Goal: Task Accomplishment & Management: Manage account settings

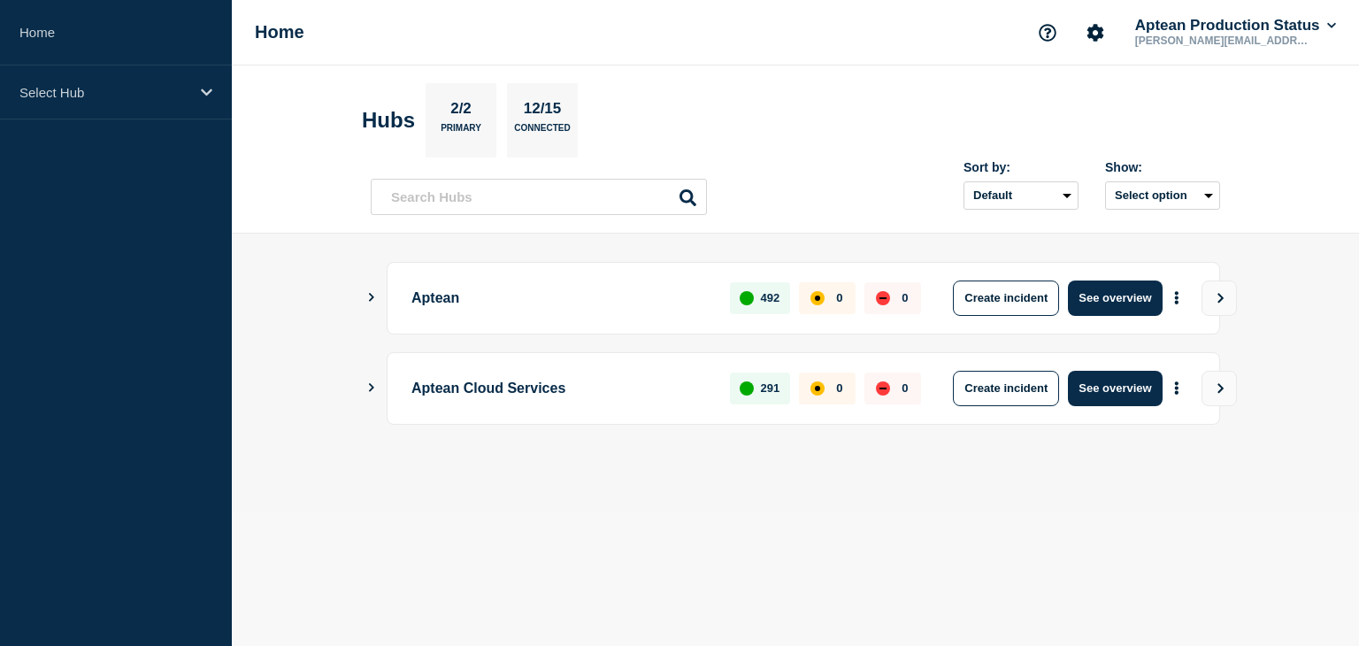
click at [375, 298] on icon "Show Connected Hubs" at bounding box center [370, 297] width 11 height 9
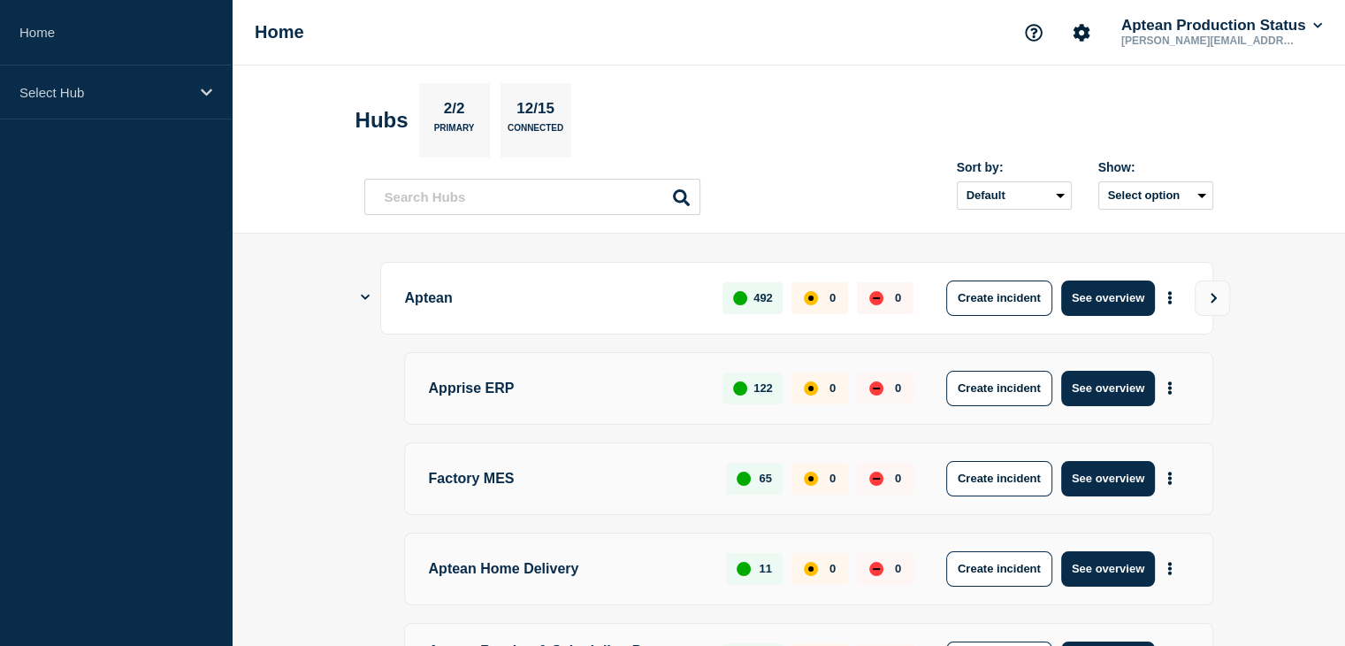
click at [354, 456] on main "Aptean 492 0 0 Create incident See overview Apprise ERP 122 0 0 Create incident…" at bounding box center [789, 644] width 1114 height 820
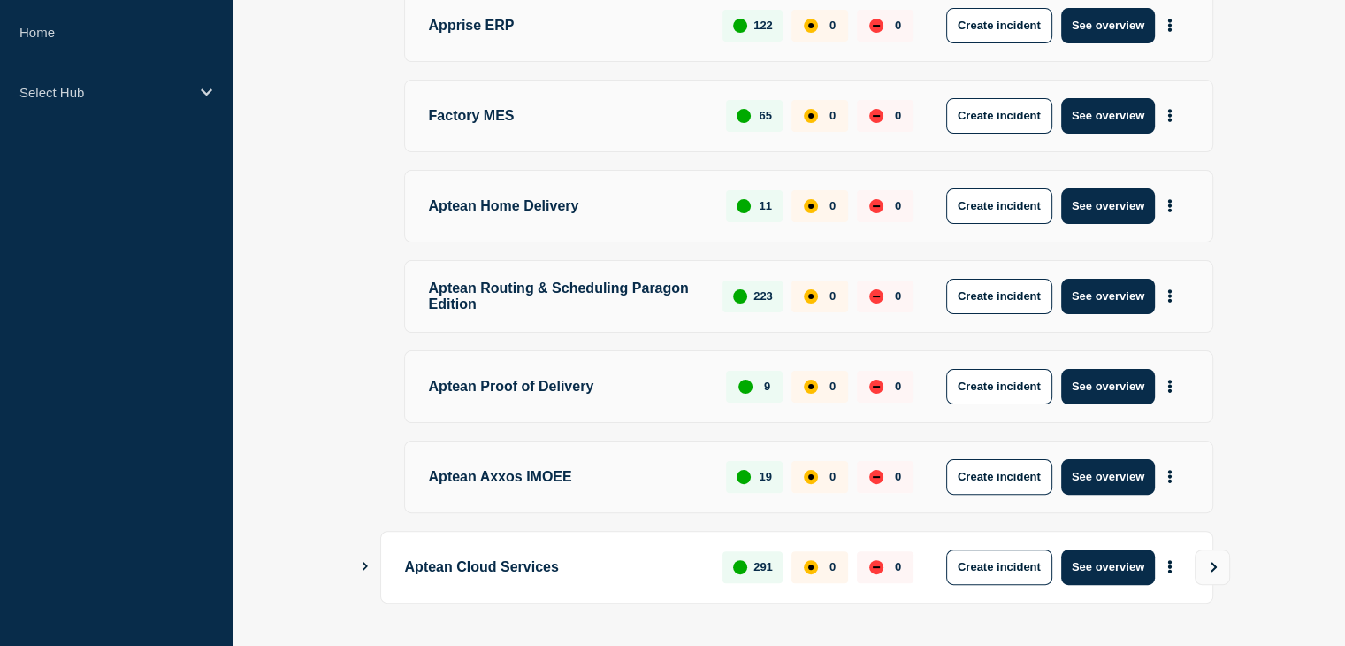
scroll to position [409, 0]
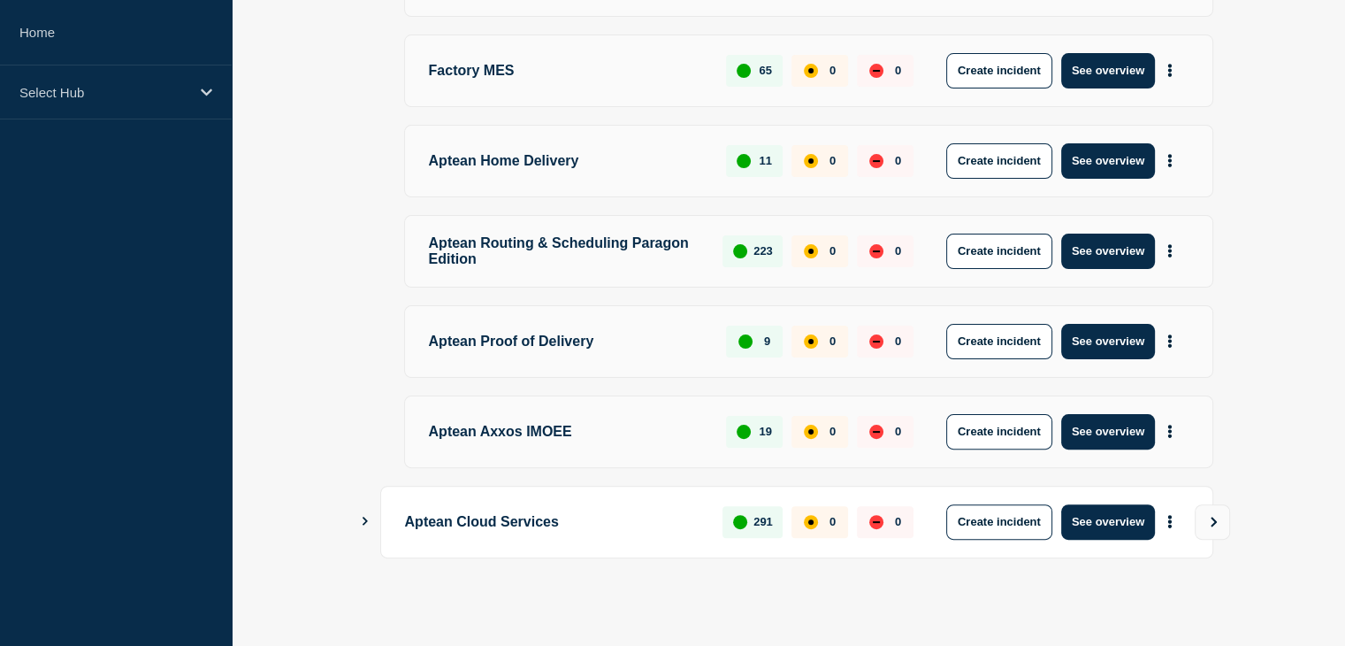
click at [368, 524] on icon "Show Connected Hubs" at bounding box center [364, 521] width 11 height 9
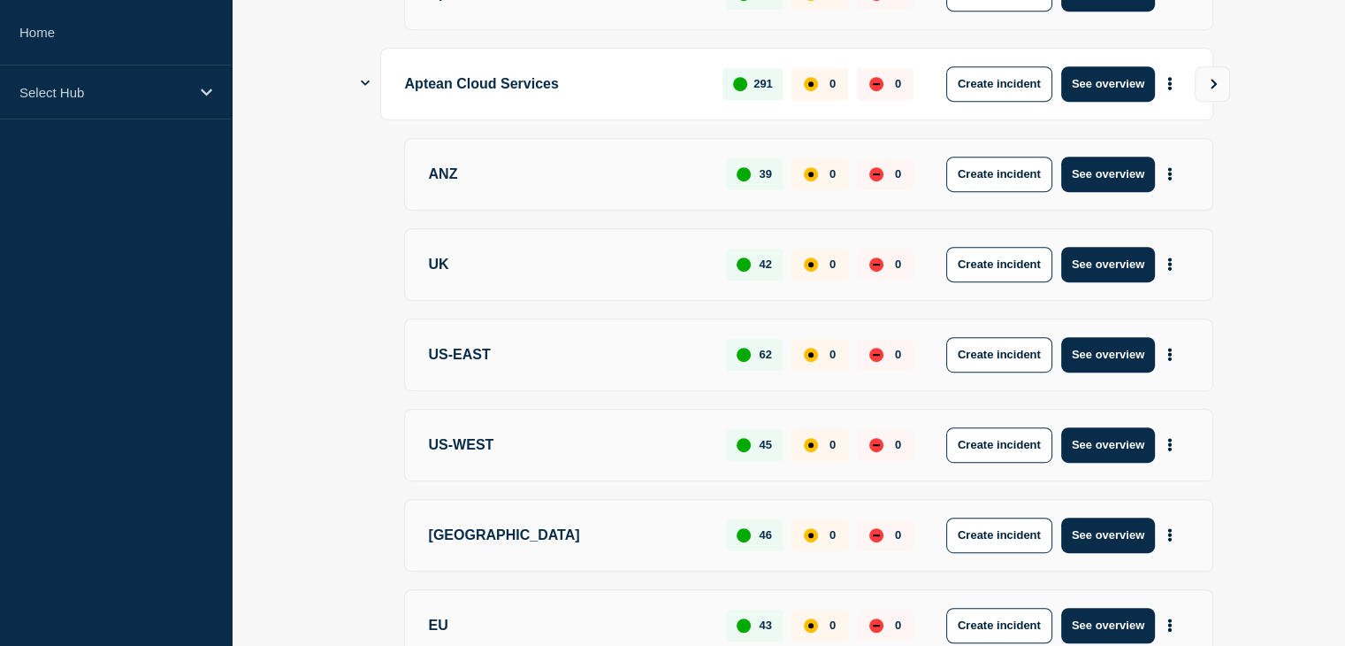
scroll to position [948, 0]
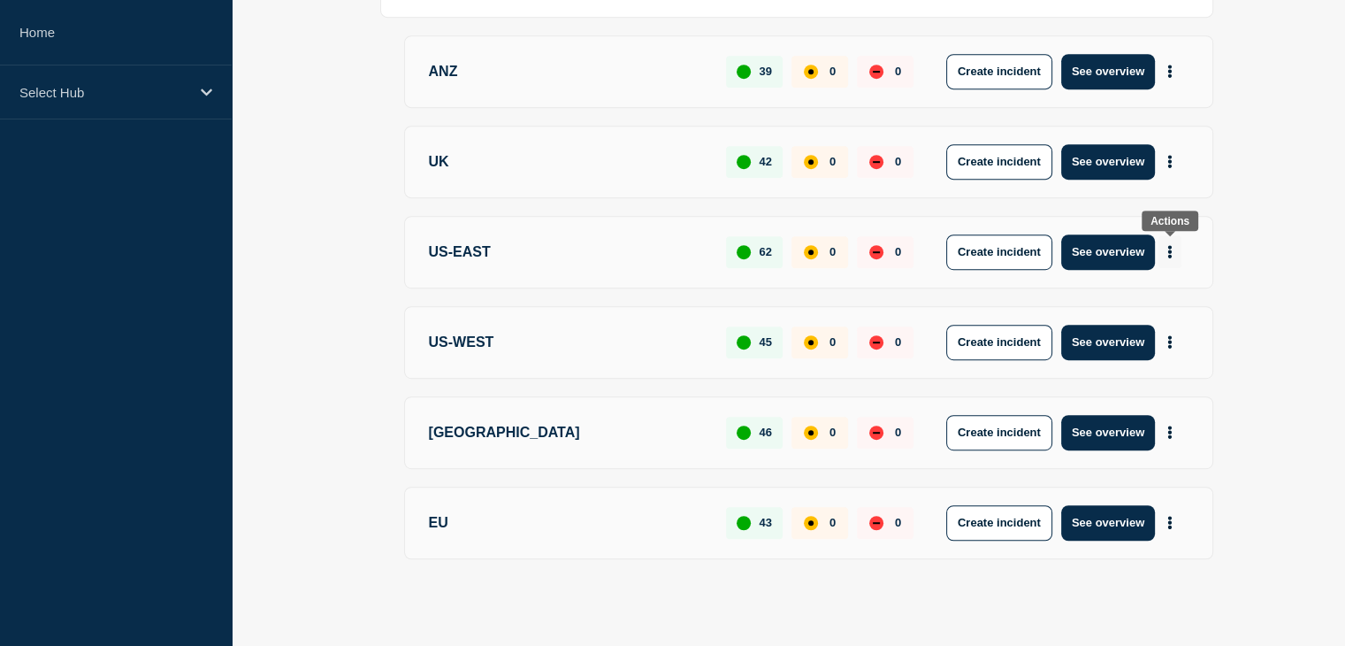
click at [1165, 255] on button "More actions" at bounding box center [1170, 251] width 23 height 33
click at [1144, 330] on link "View Status Page" at bounding box center [1168, 328] width 130 height 15
click at [1172, 346] on button "More actions" at bounding box center [1170, 342] width 23 height 33
click at [1181, 416] on link "View Status Page" at bounding box center [1168, 418] width 130 height 15
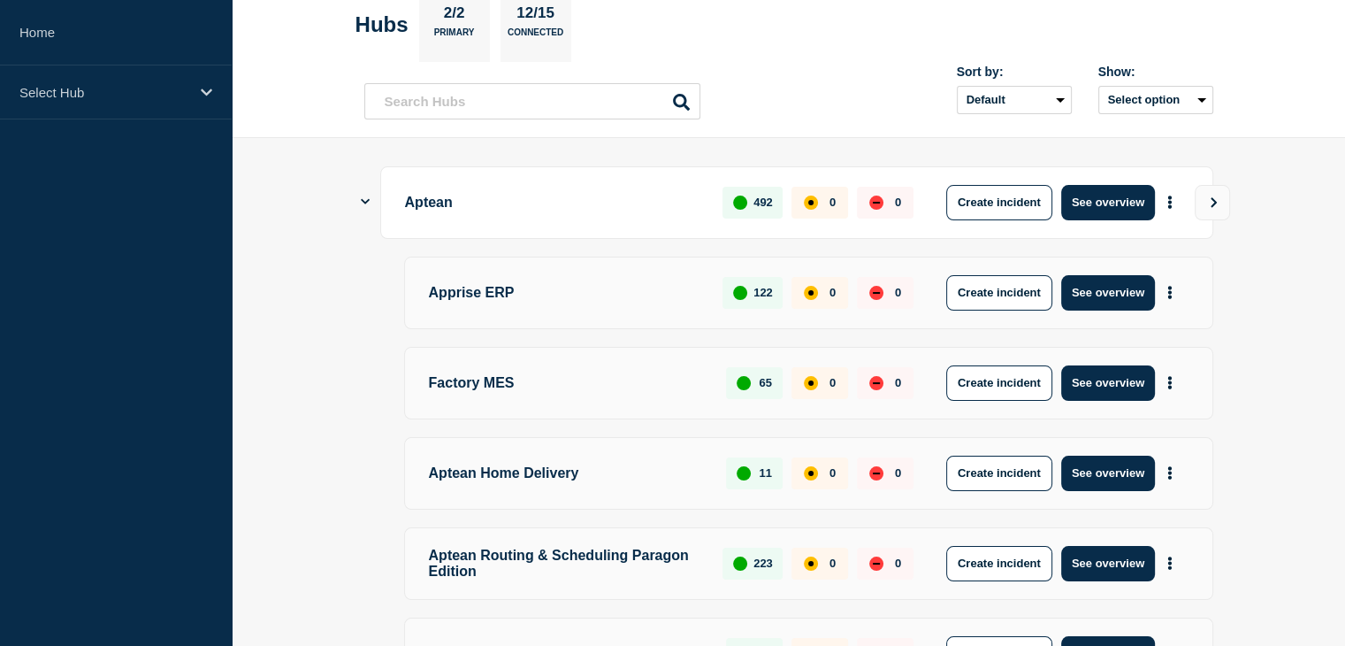
scroll to position [0, 0]
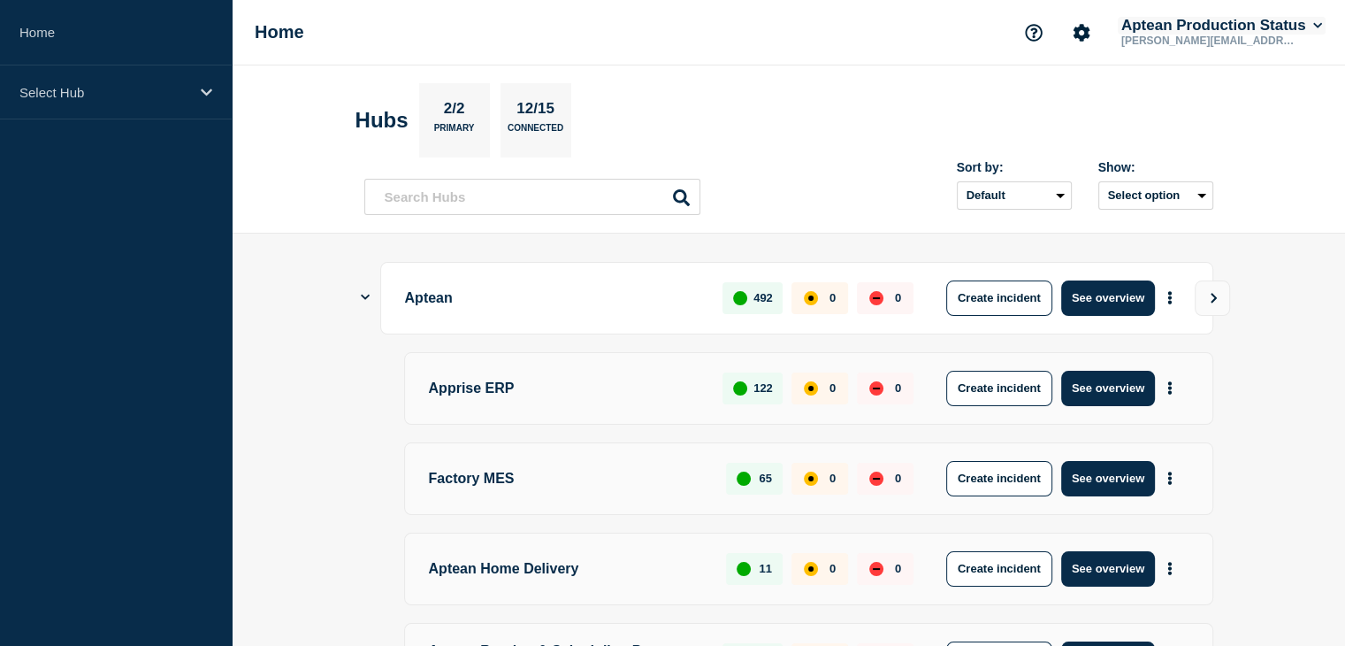
click at [1314, 25] on icon at bounding box center [1319, 25] width 10 height 11
click at [1079, 33] on icon "Account settings" at bounding box center [1082, 33] width 18 height 18
click at [1090, 104] on link "Team Members" at bounding box center [1082, 104] width 91 height 15
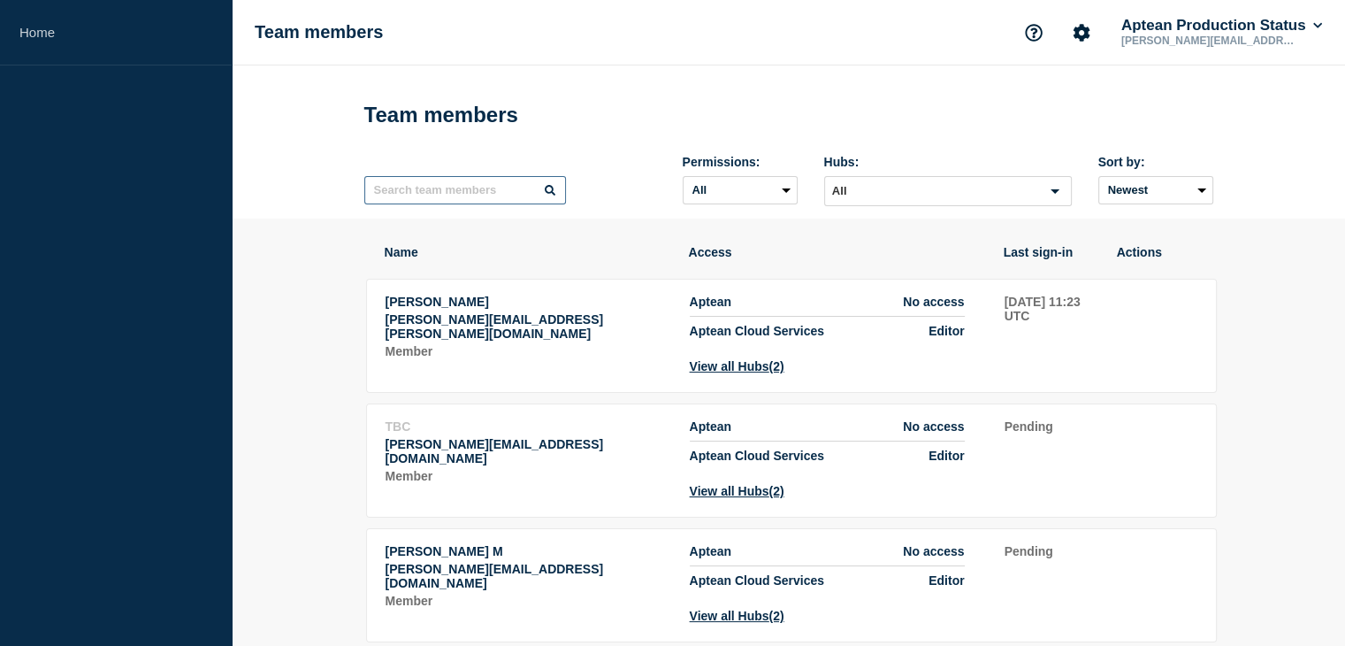
click at [456, 202] on input "text" at bounding box center [465, 190] width 202 height 28
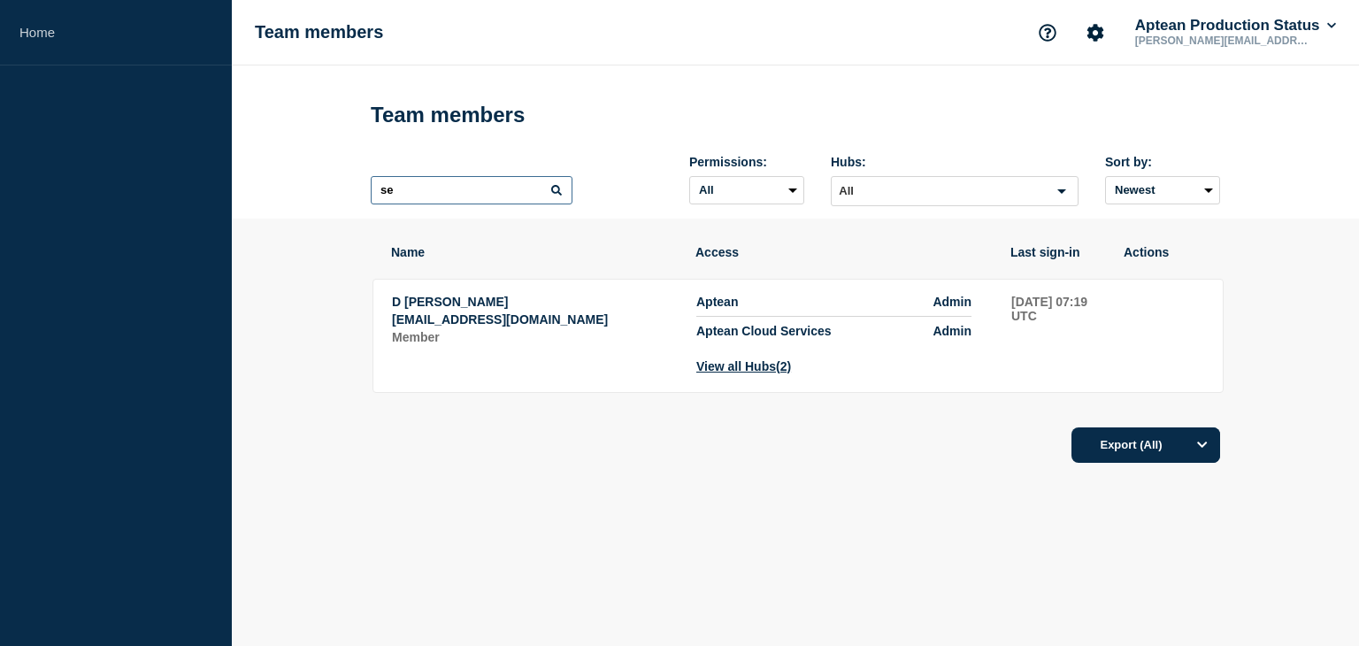
type input "s"
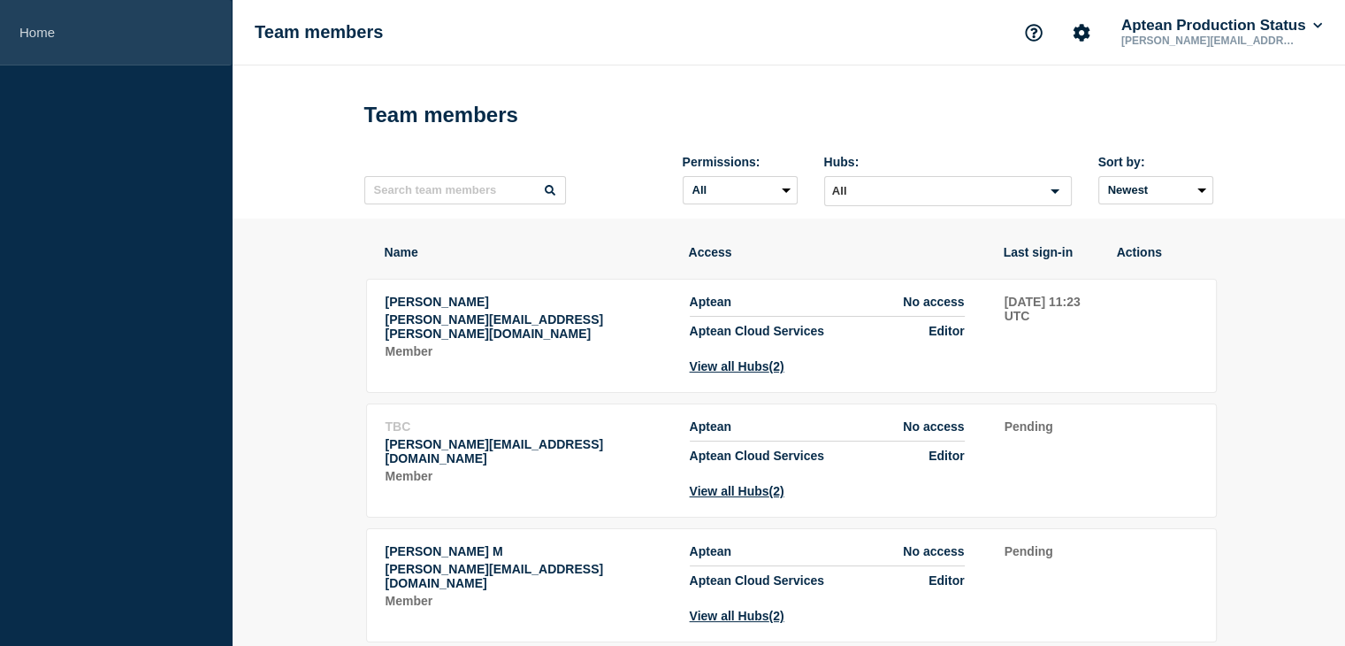
click at [14, 34] on link "Home" at bounding box center [116, 32] width 232 height 65
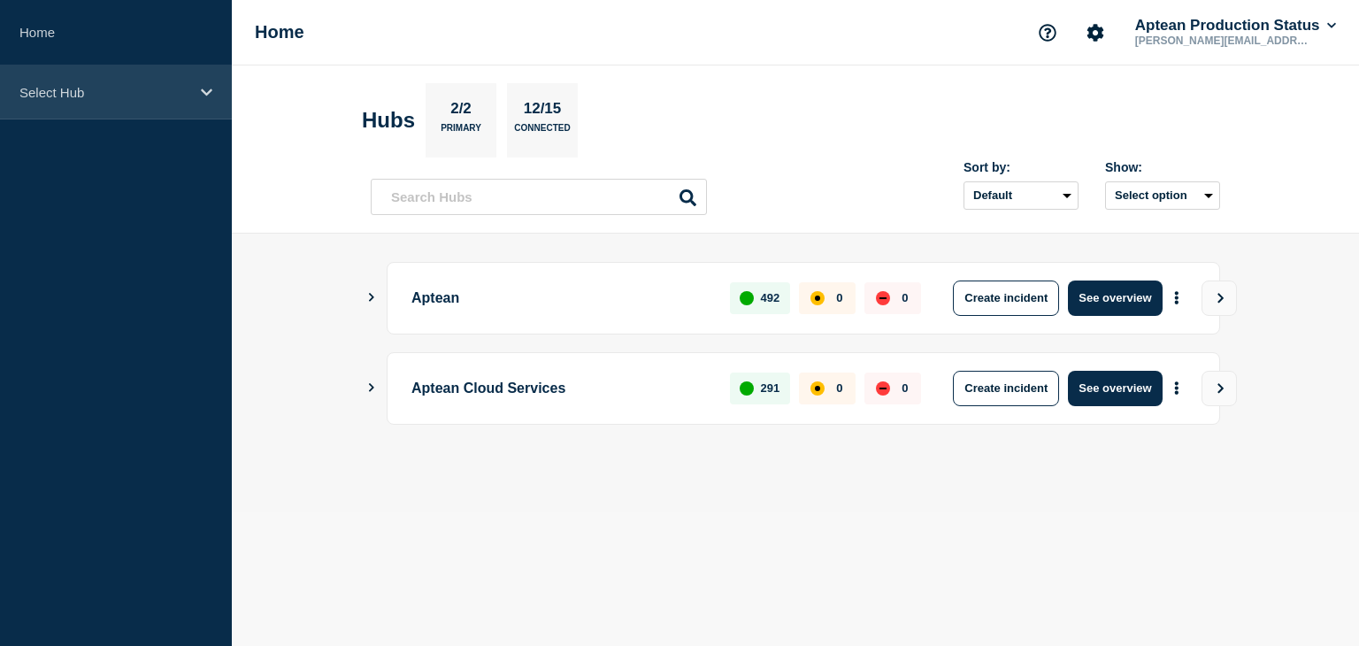
click at [192, 96] on div "Select Hub" at bounding box center [116, 92] width 232 height 54
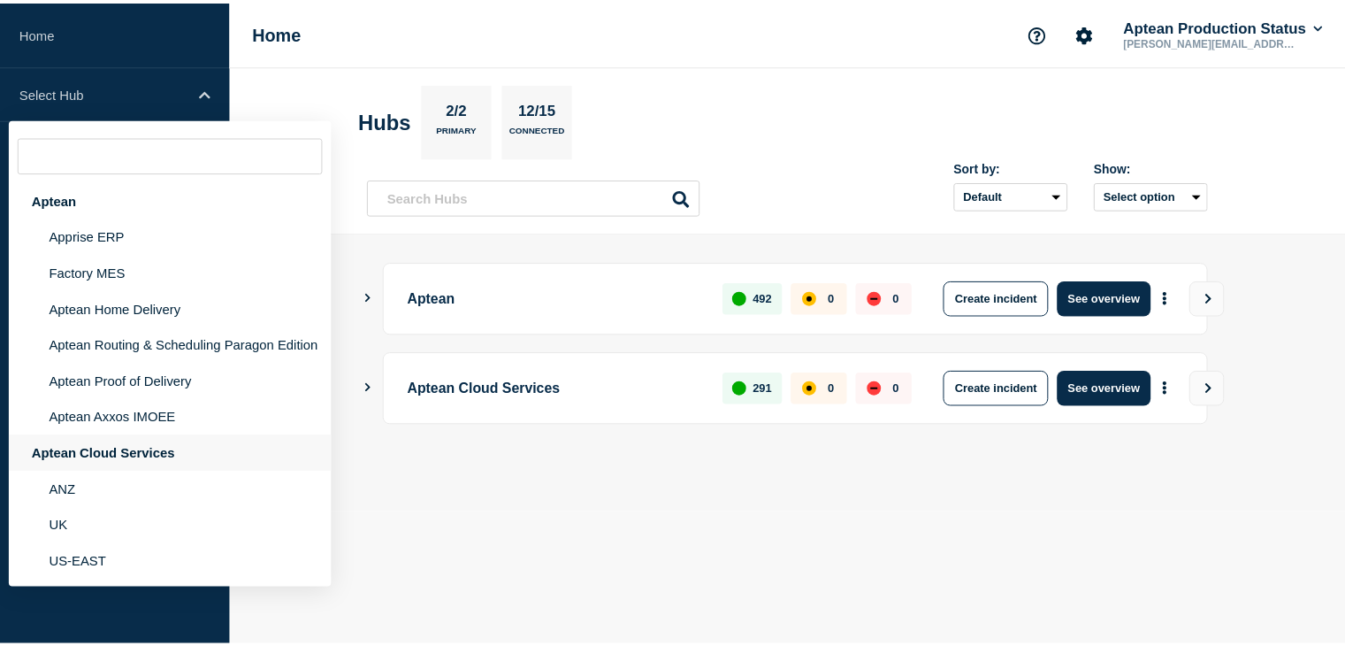
scroll to position [133, 0]
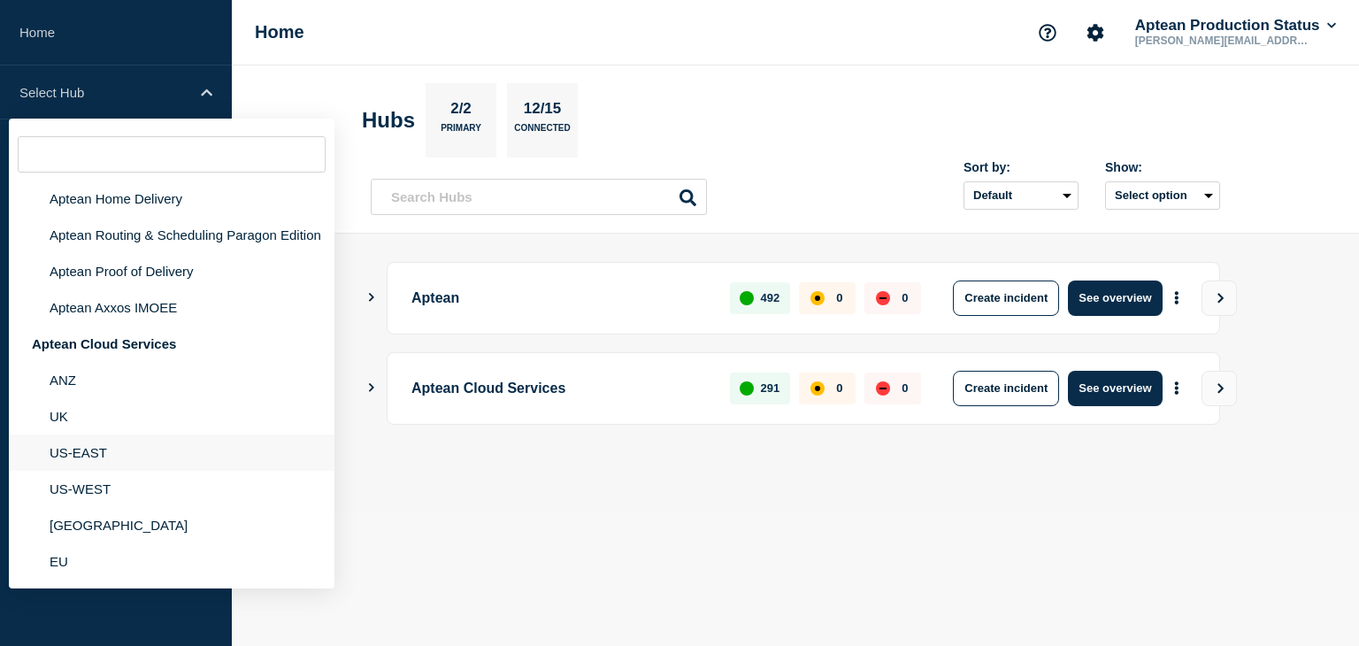
click at [91, 454] on li "US-EAST" at bounding box center [172, 452] width 326 height 36
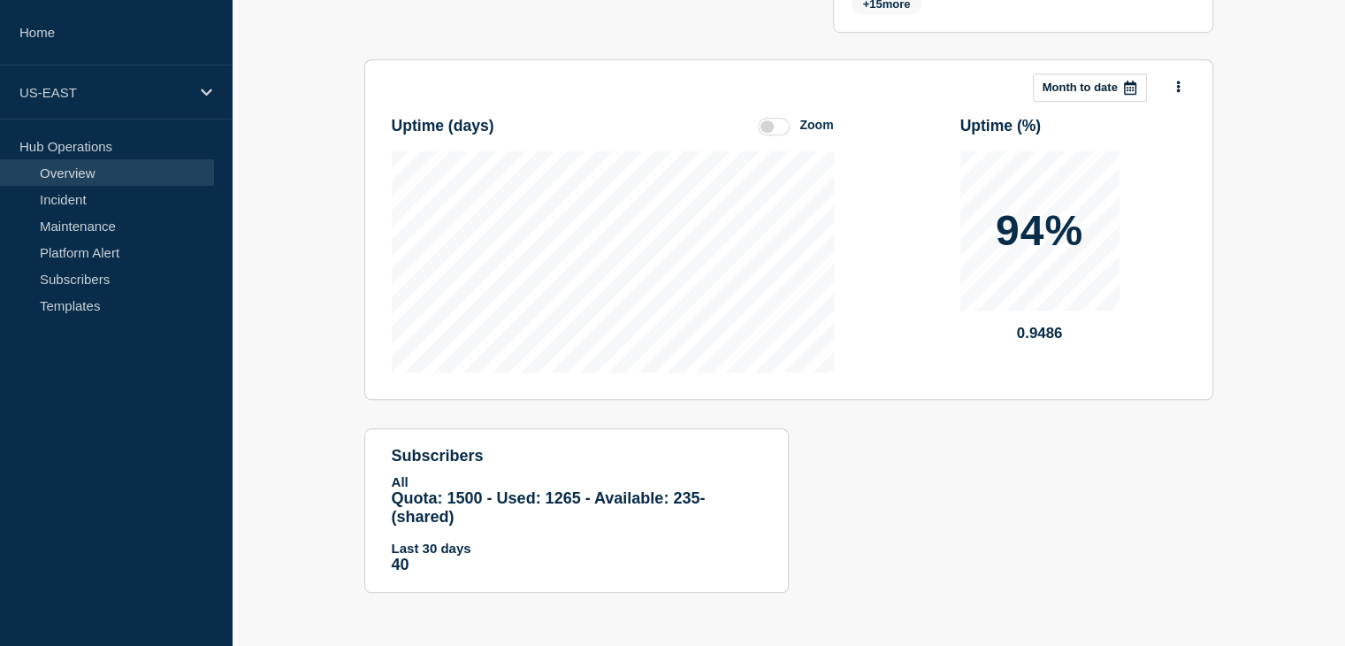
scroll to position [1267, 0]
click at [80, 280] on link "Subscribers" at bounding box center [107, 278] width 214 height 27
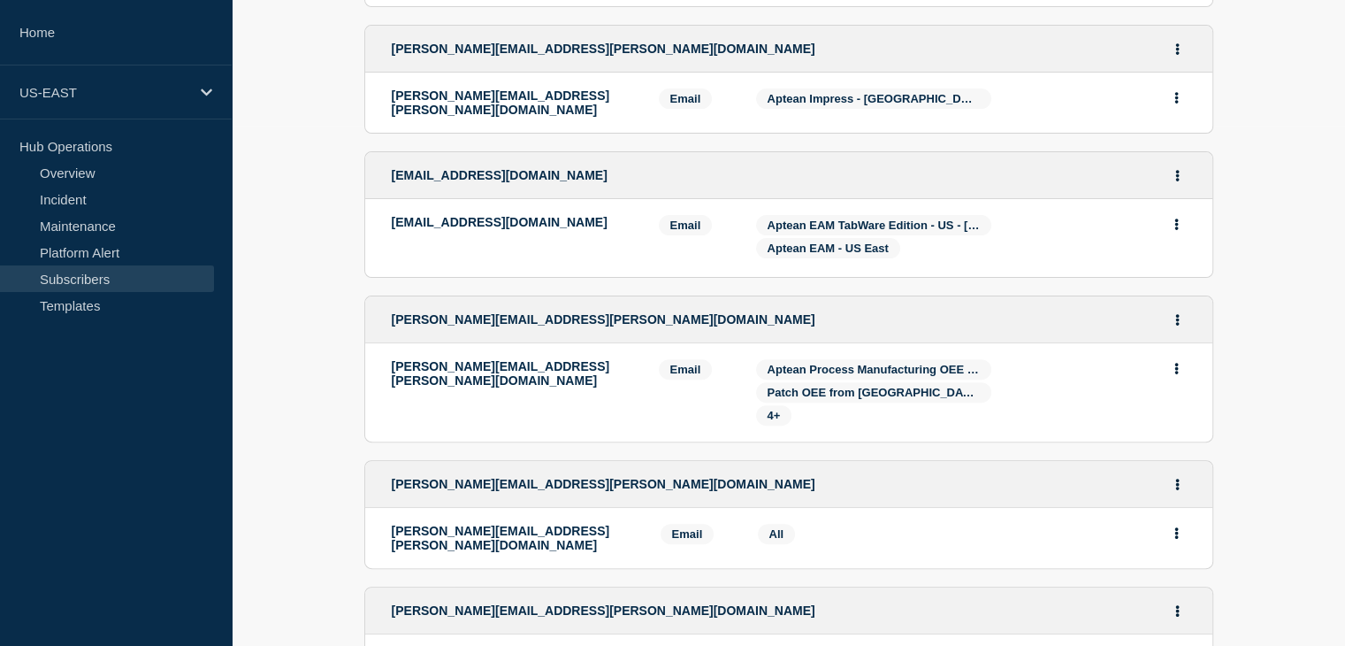
scroll to position [1108, 0]
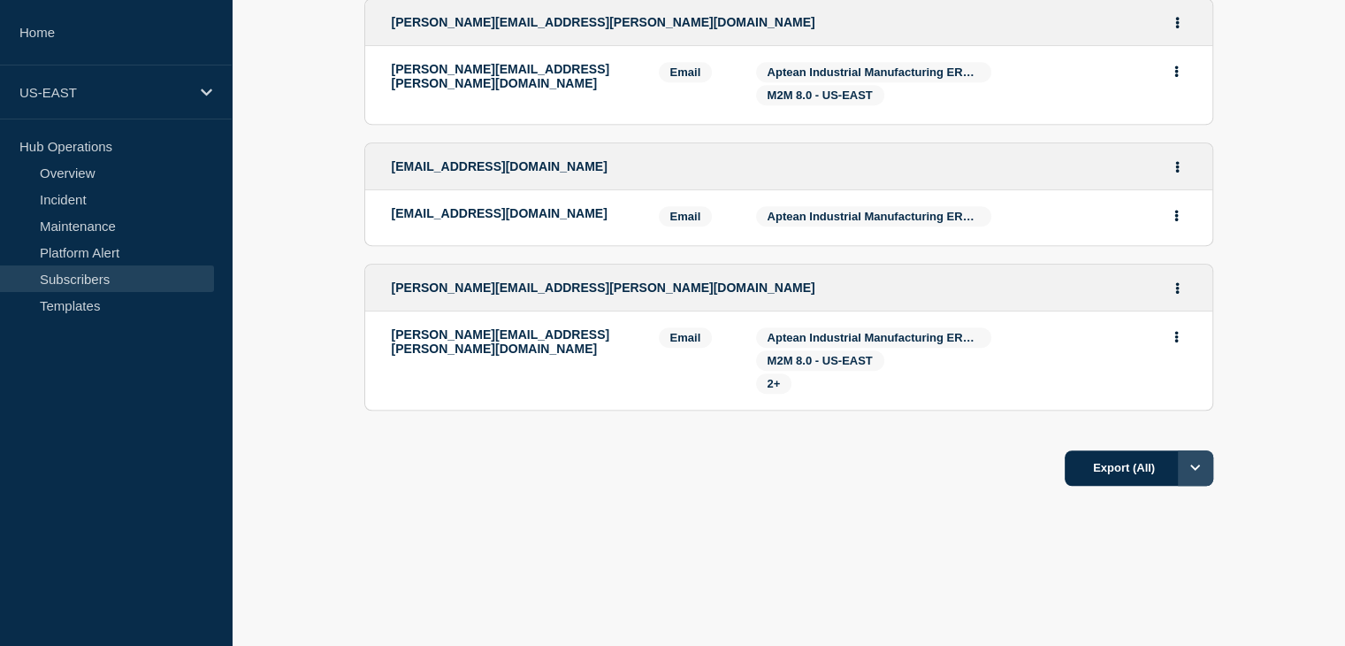
click at [1196, 462] on icon "Options" at bounding box center [1196, 467] width 11 height 11
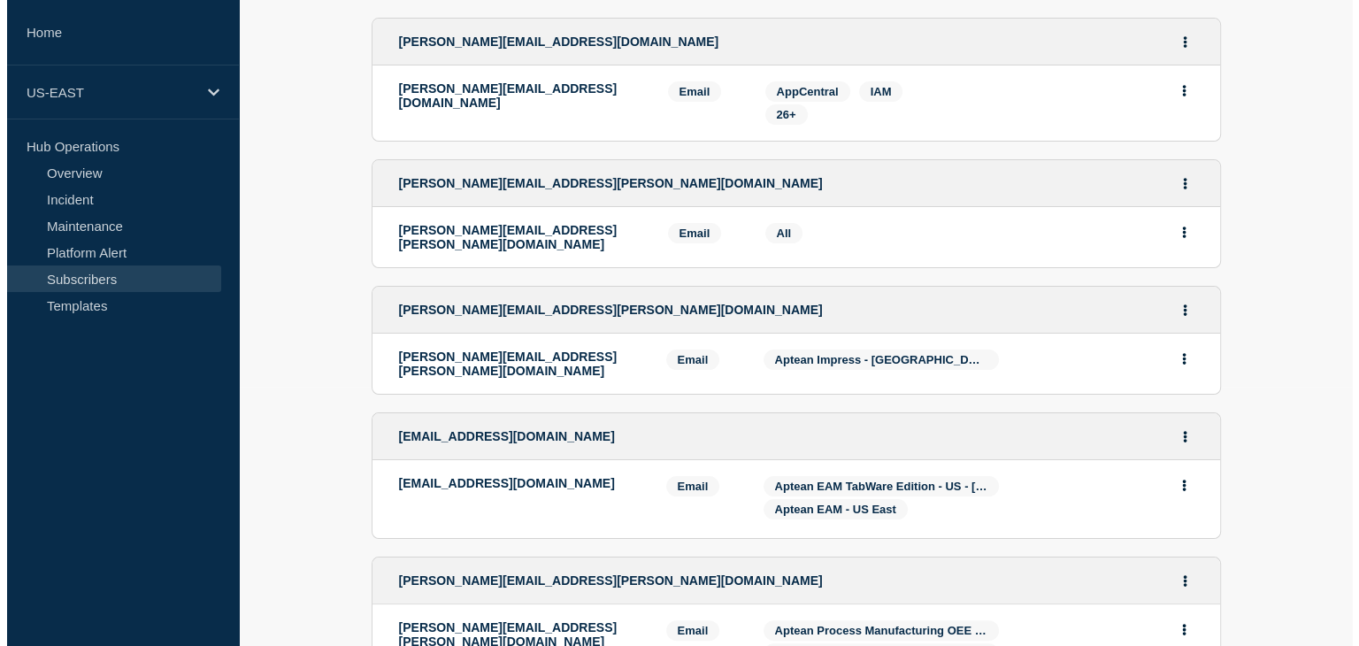
scroll to position [0, 0]
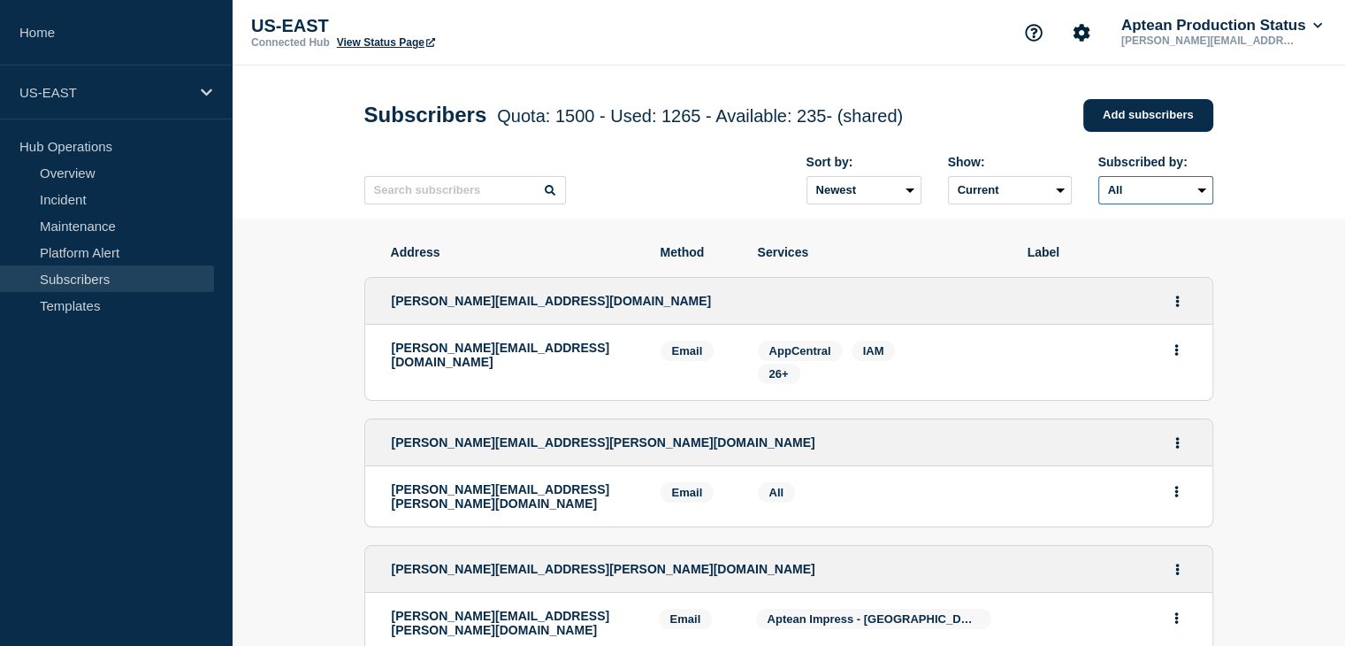
click at [1171, 199] on select "All Email" at bounding box center [1156, 190] width 115 height 28
click at [1027, 192] on select "Current Deleted Recently deleted" at bounding box center [1010, 190] width 124 height 28
click at [895, 204] on select "Newest Oldest" at bounding box center [864, 190] width 115 height 28
click at [725, 192] on div "Sort by: Newest Oldest Show: Current Deleted Recently deleted Subscribed by: Al…" at bounding box center [788, 180] width 849 height 77
click at [439, 195] on input "text" at bounding box center [465, 190] width 202 height 28
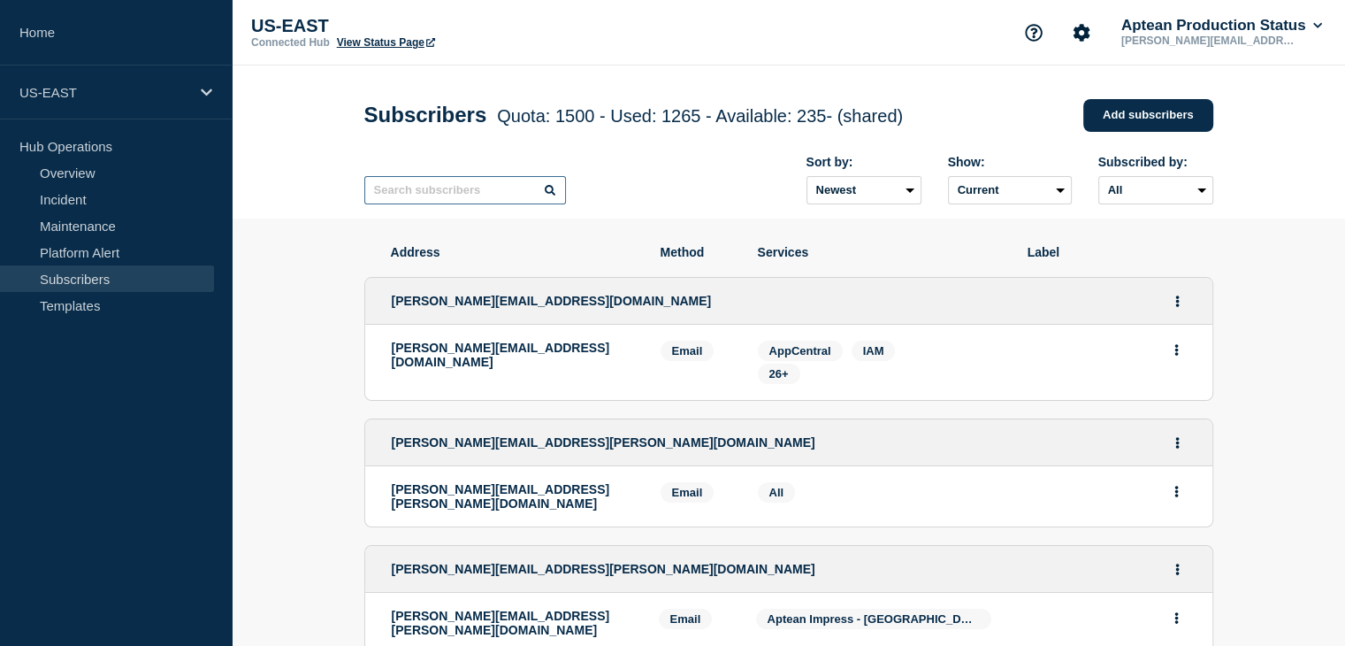
click at [409, 195] on input "text" at bounding box center [465, 190] width 202 height 28
click at [462, 197] on input "text" at bounding box center [465, 190] width 202 height 28
click at [439, 200] on input "text" at bounding box center [465, 190] width 202 height 28
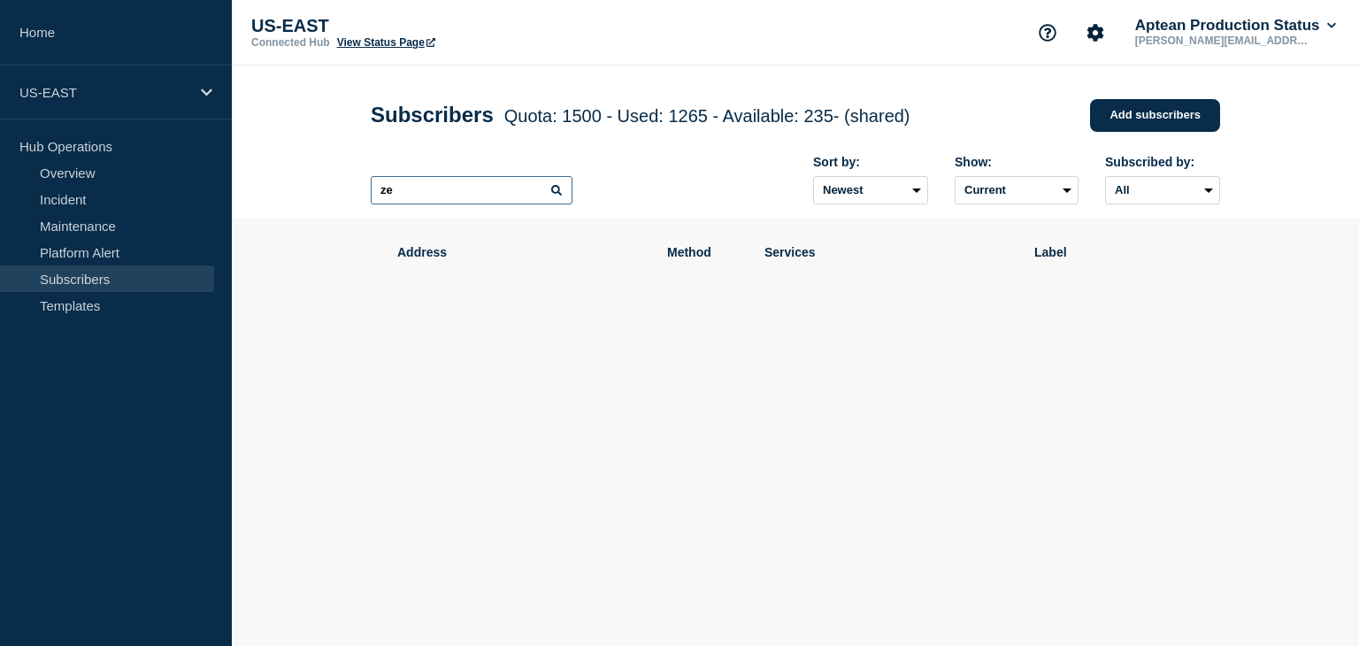
type input "z"
click at [332, 103] on header "Subscribers Quota: 1500 - Used: 1265 - Available: 235 - (shared) Quota Used Ava…" at bounding box center [795, 141] width 1127 height 153
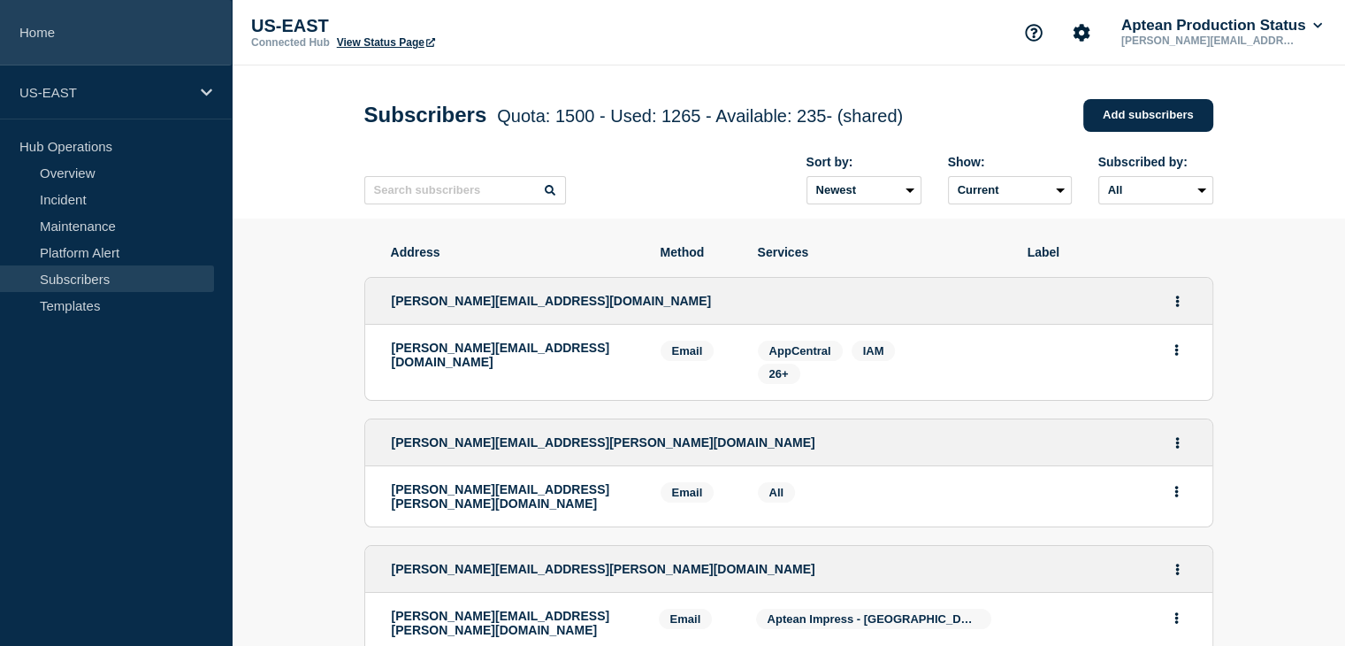
click at [71, 29] on link "Home" at bounding box center [116, 32] width 232 height 65
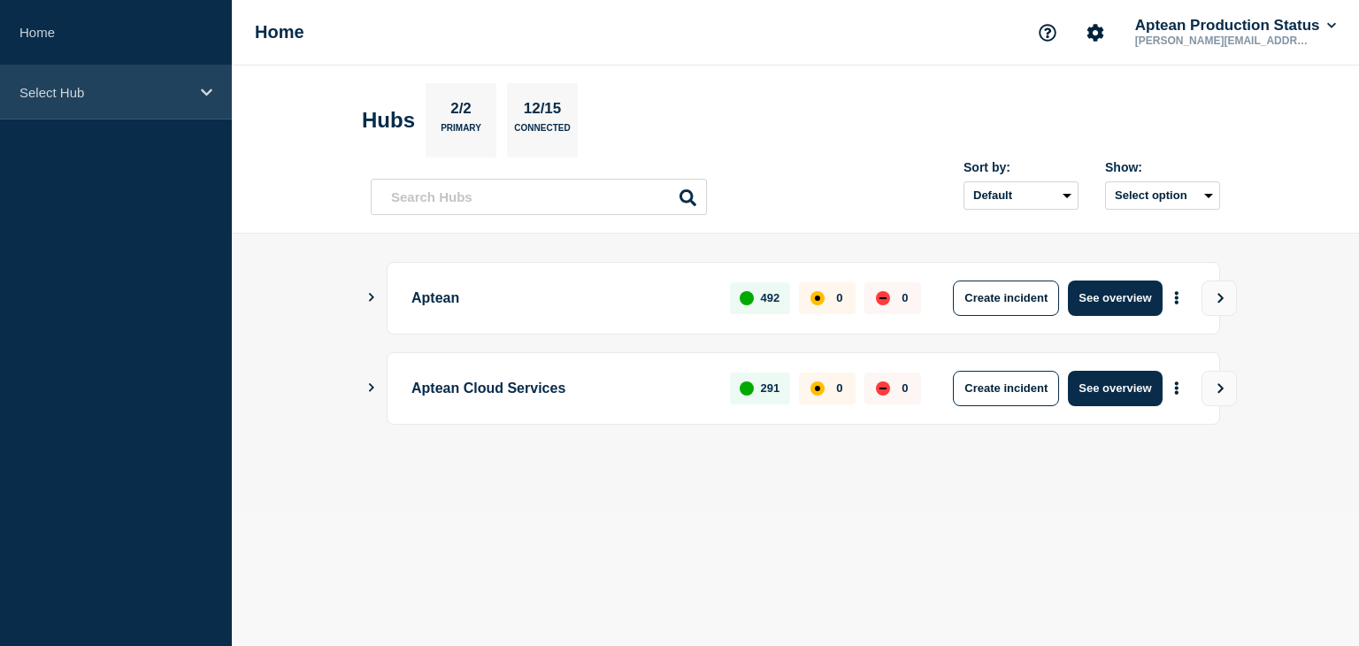
click at [209, 89] on icon at bounding box center [206, 92] width 11 height 13
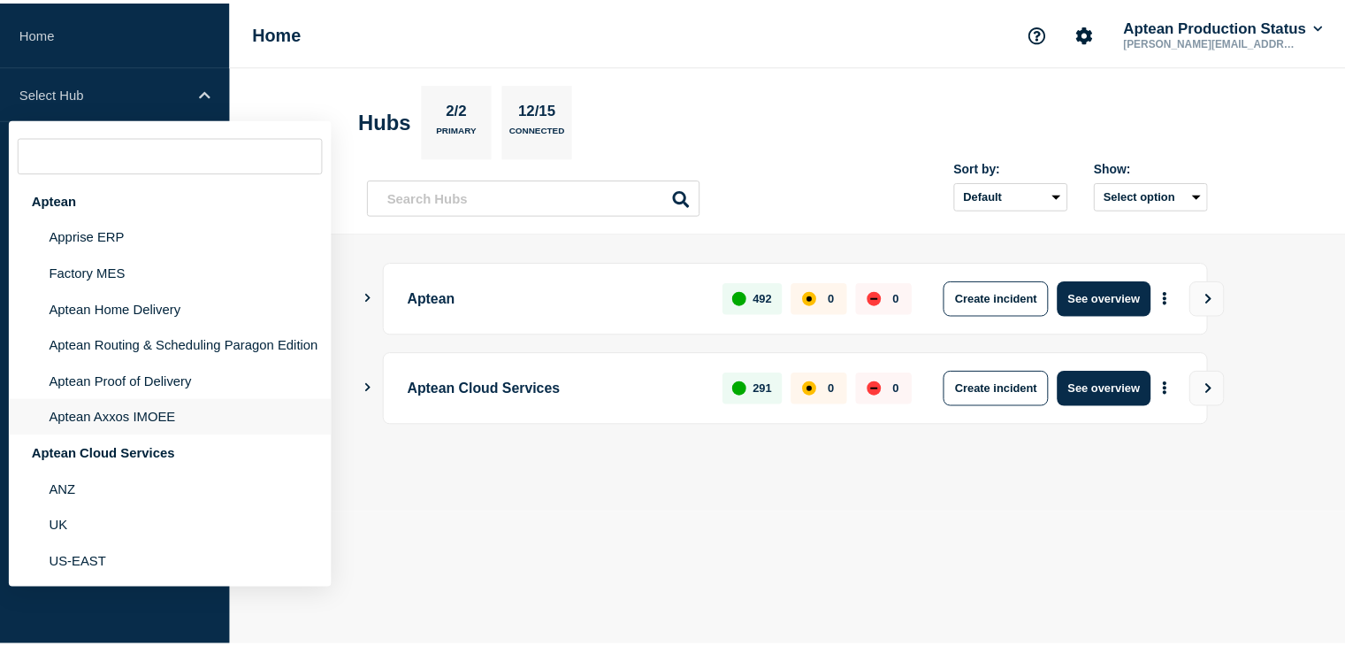
scroll to position [133, 0]
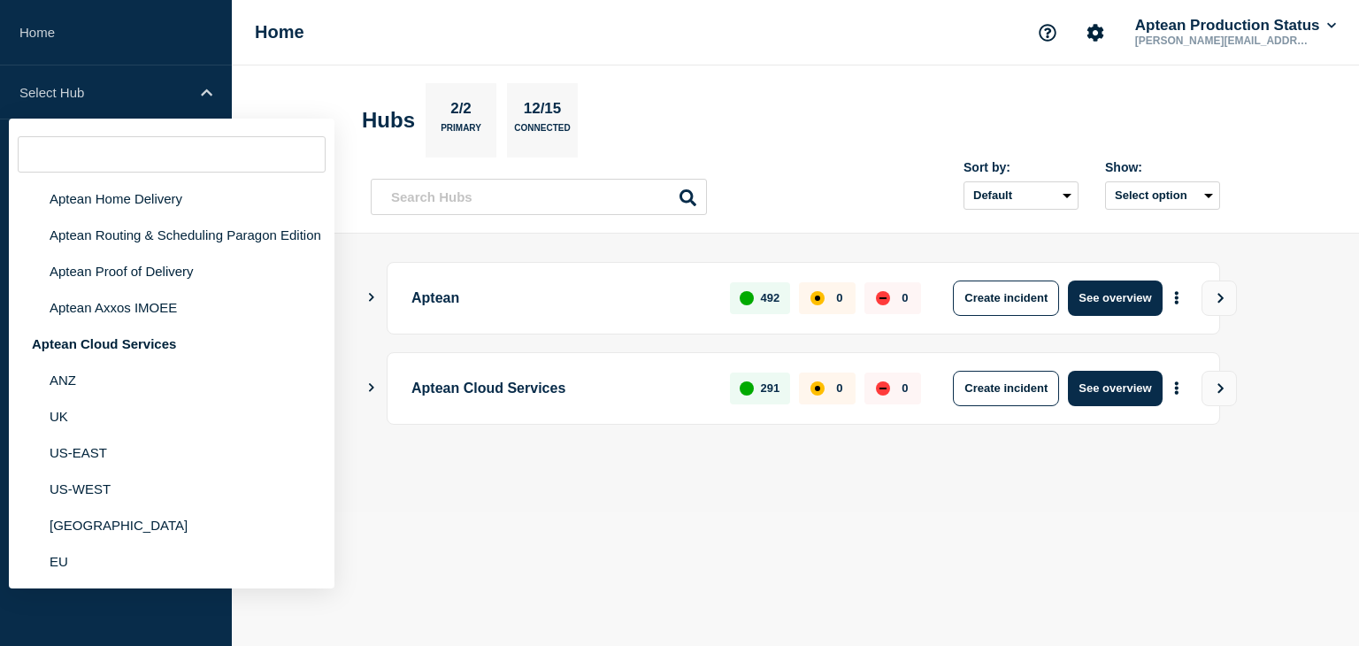
click at [508, 516] on body "Home Select Hub Aptean Apprise ERP Factory MES Aptean Home Delivery Aptean Rout…" at bounding box center [679, 323] width 1359 height 646
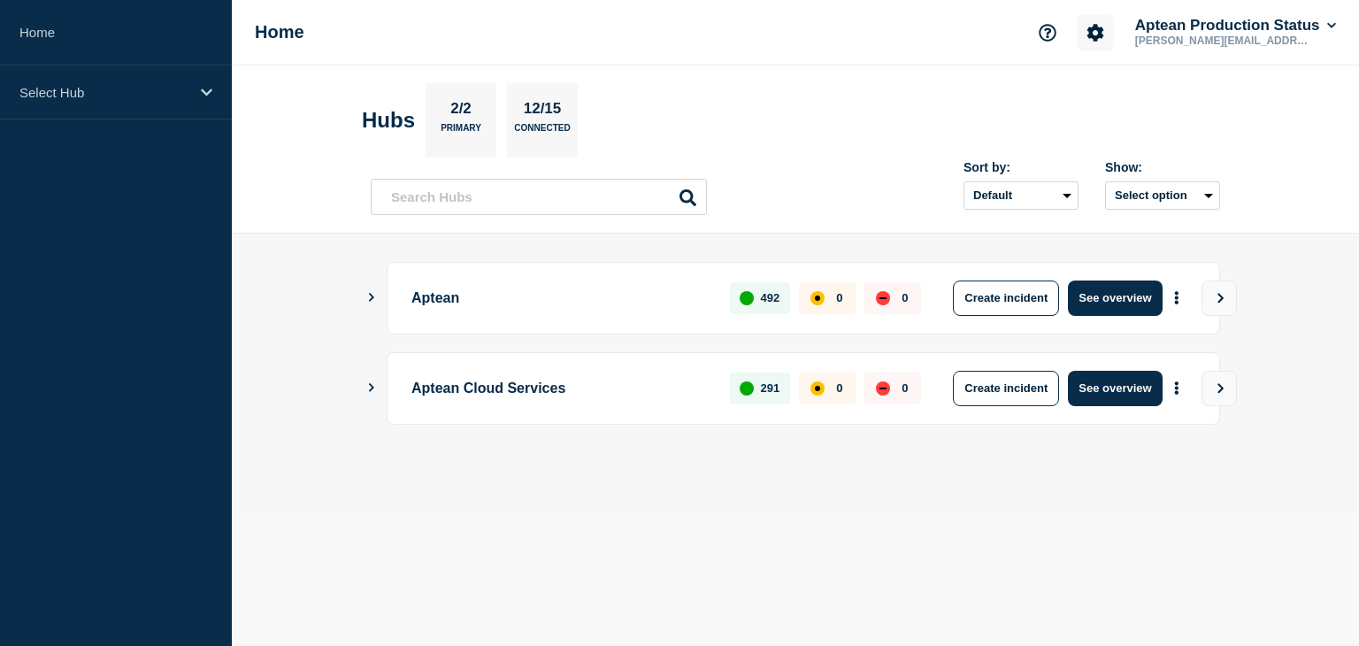
click at [1097, 36] on icon "Account settings" at bounding box center [1094, 32] width 17 height 17
click at [1239, 28] on button "Aptean Production Status" at bounding box center [1235, 26] width 208 height 18
click at [1042, 94] on section "Hubs 2/2 Primary 12/15 Connected" at bounding box center [795, 120] width 867 height 74
click at [374, 389] on icon "Show Connected Hubs" at bounding box center [370, 387] width 11 height 9
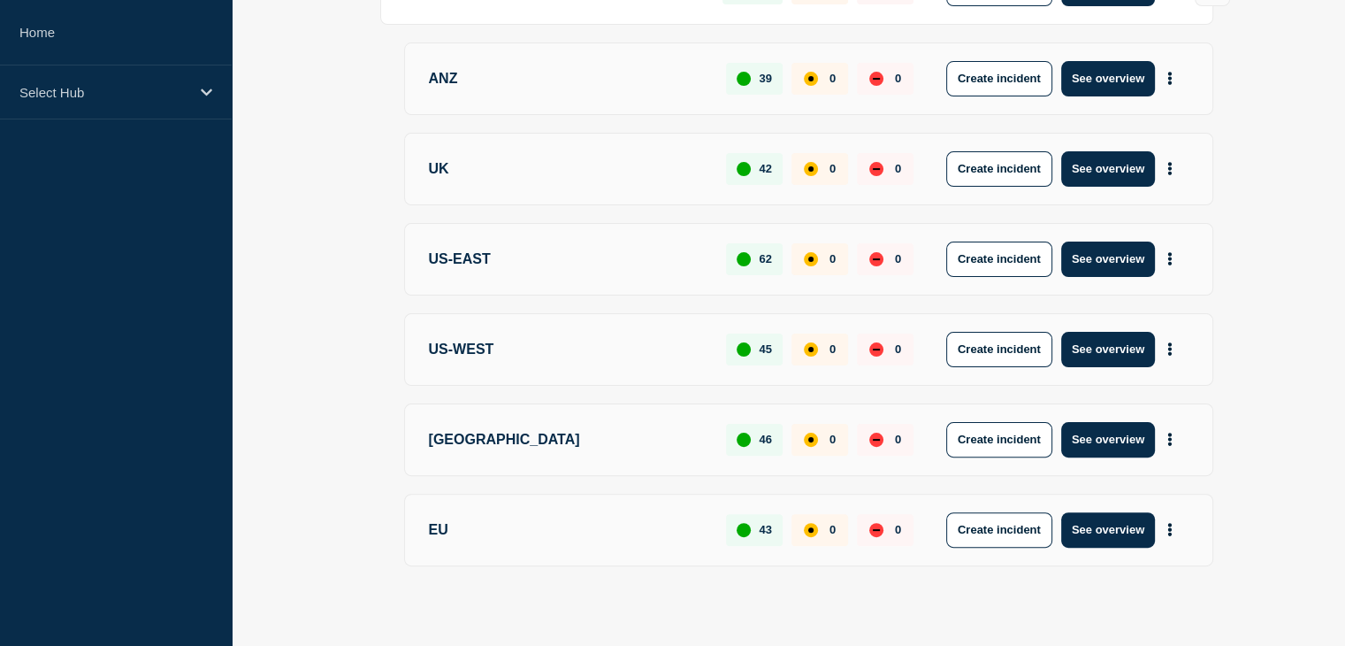
scroll to position [404, 0]
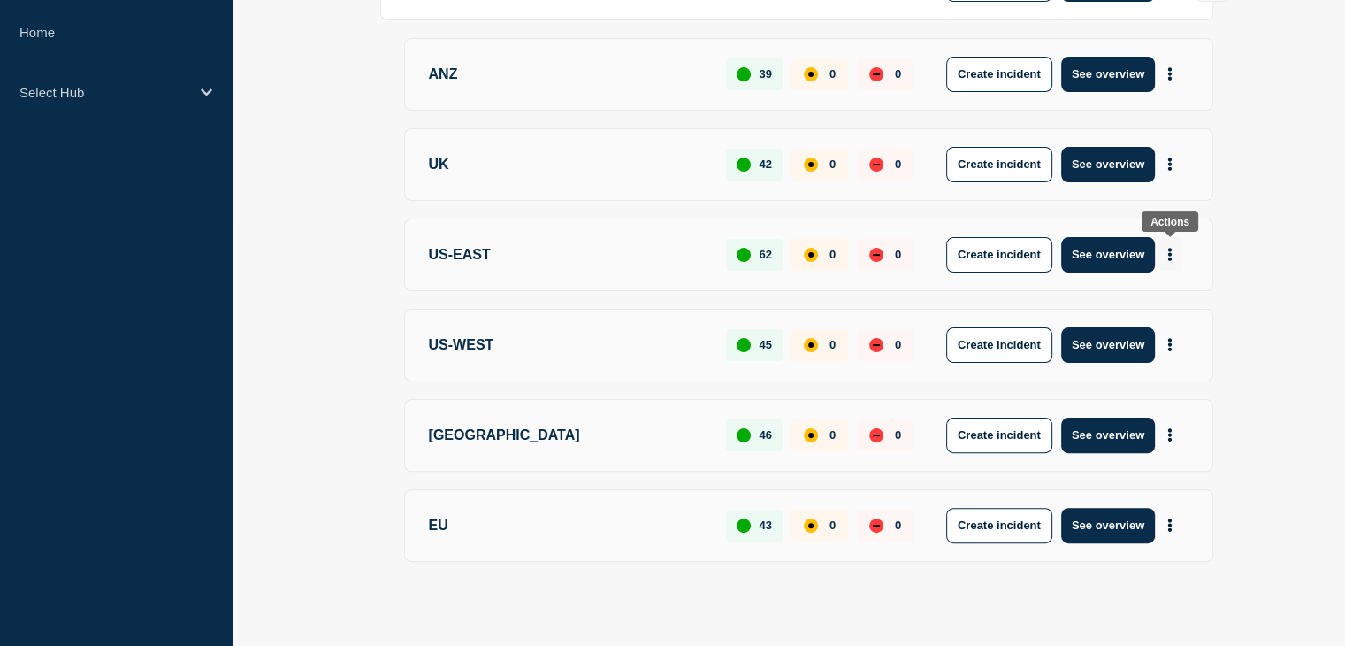
click at [1169, 255] on icon "More actions" at bounding box center [1171, 254] width 4 height 13
click at [450, 251] on p "US-EAST" at bounding box center [568, 254] width 278 height 35
click at [1114, 247] on button "See overview" at bounding box center [1109, 254] width 94 height 35
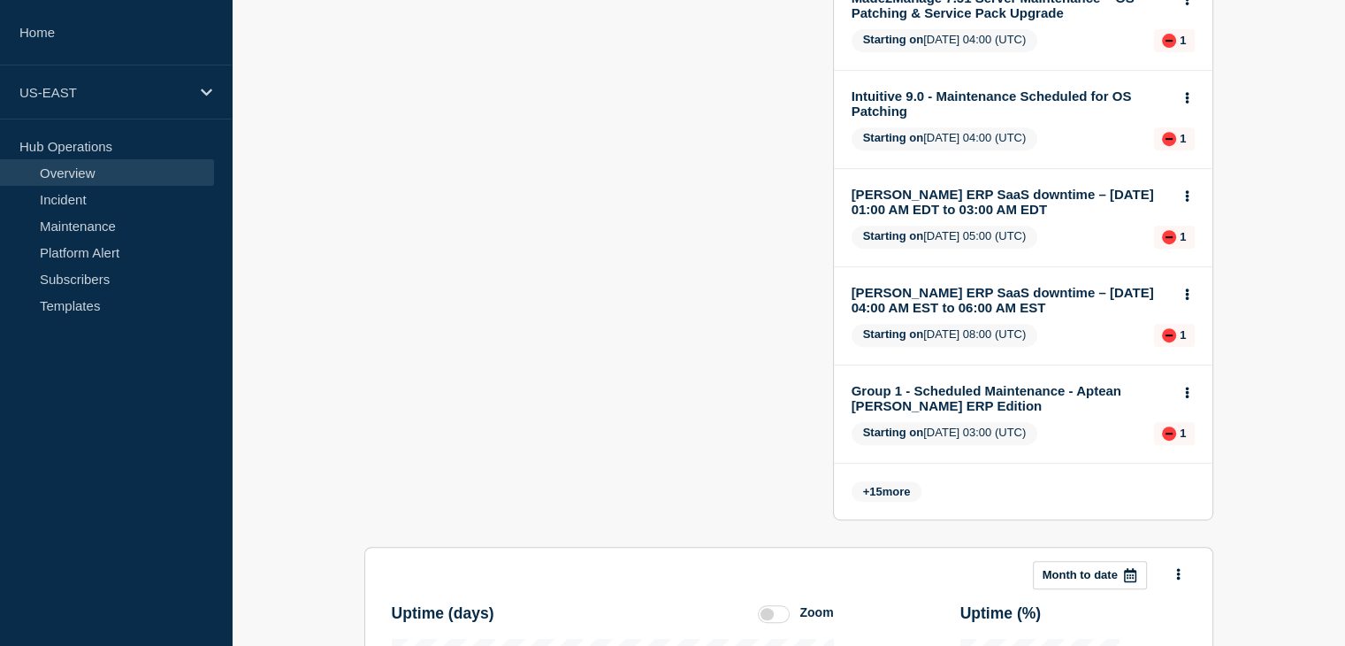
scroll to position [856, 0]
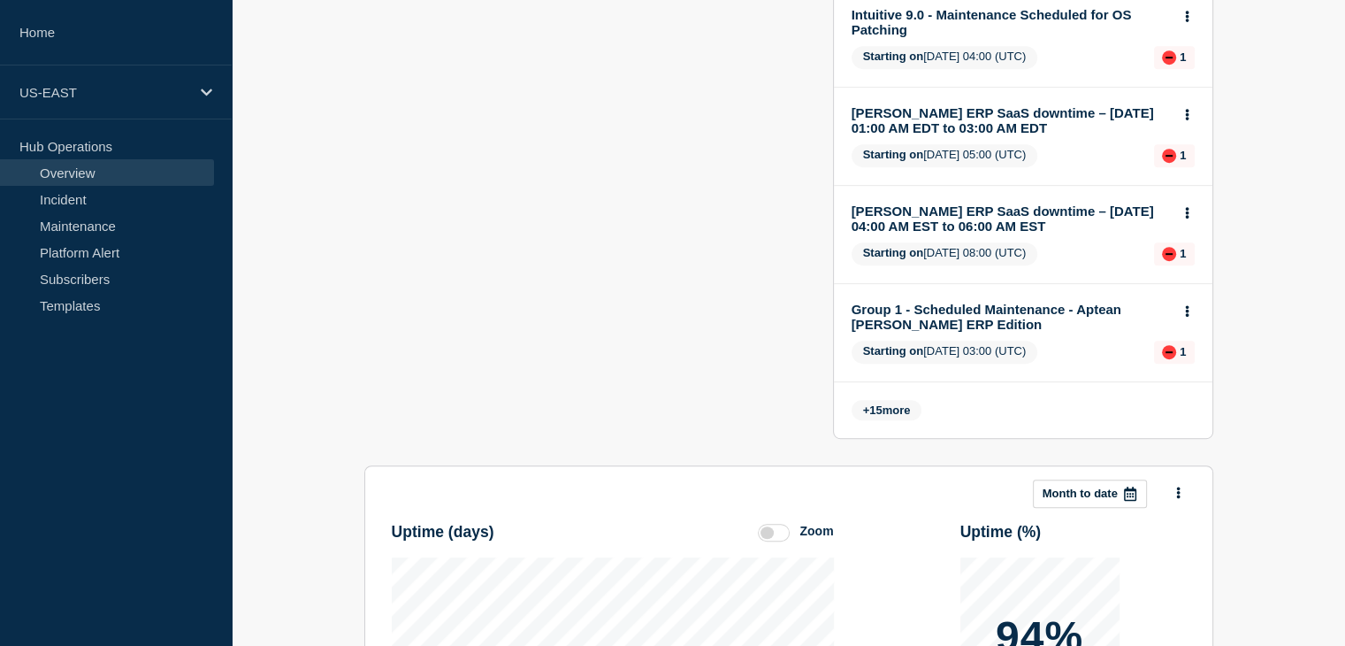
click at [891, 417] on span "+ 15 more" at bounding box center [887, 410] width 71 height 20
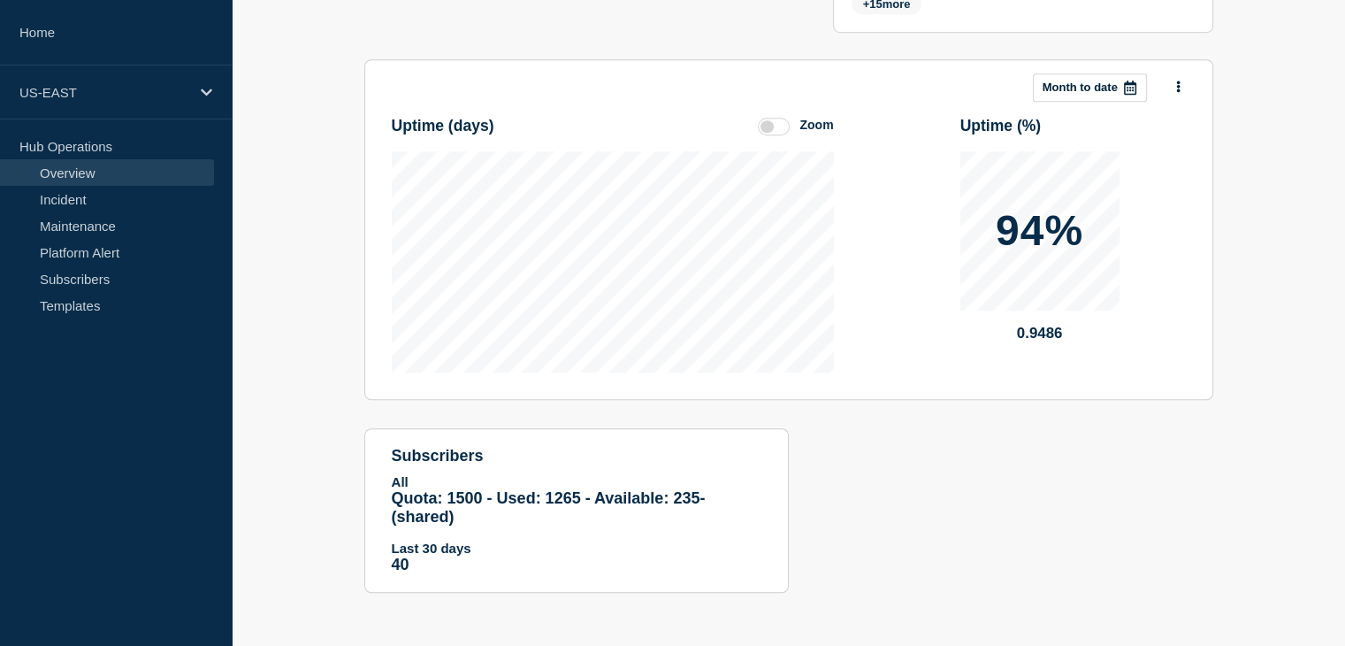
click at [1121, 89] on div at bounding box center [1131, 87] width 32 height 27
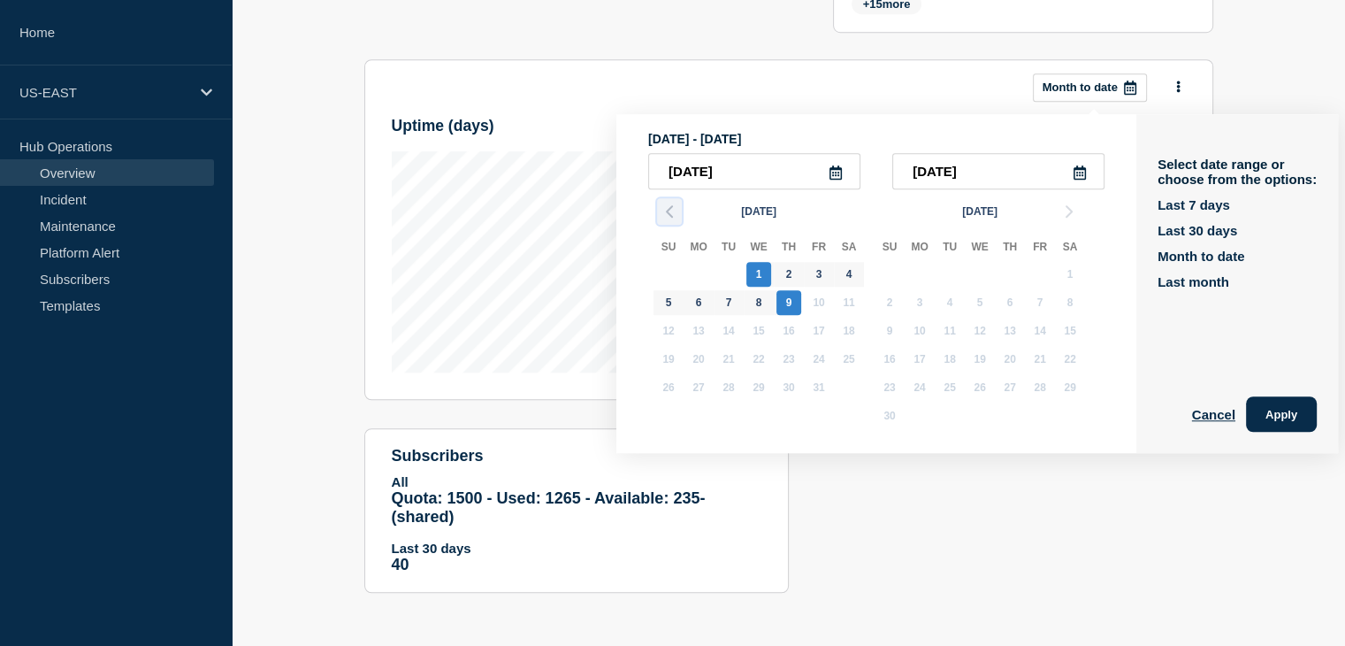
click at [669, 206] on polyline "button" at bounding box center [669, 211] width 5 height 11
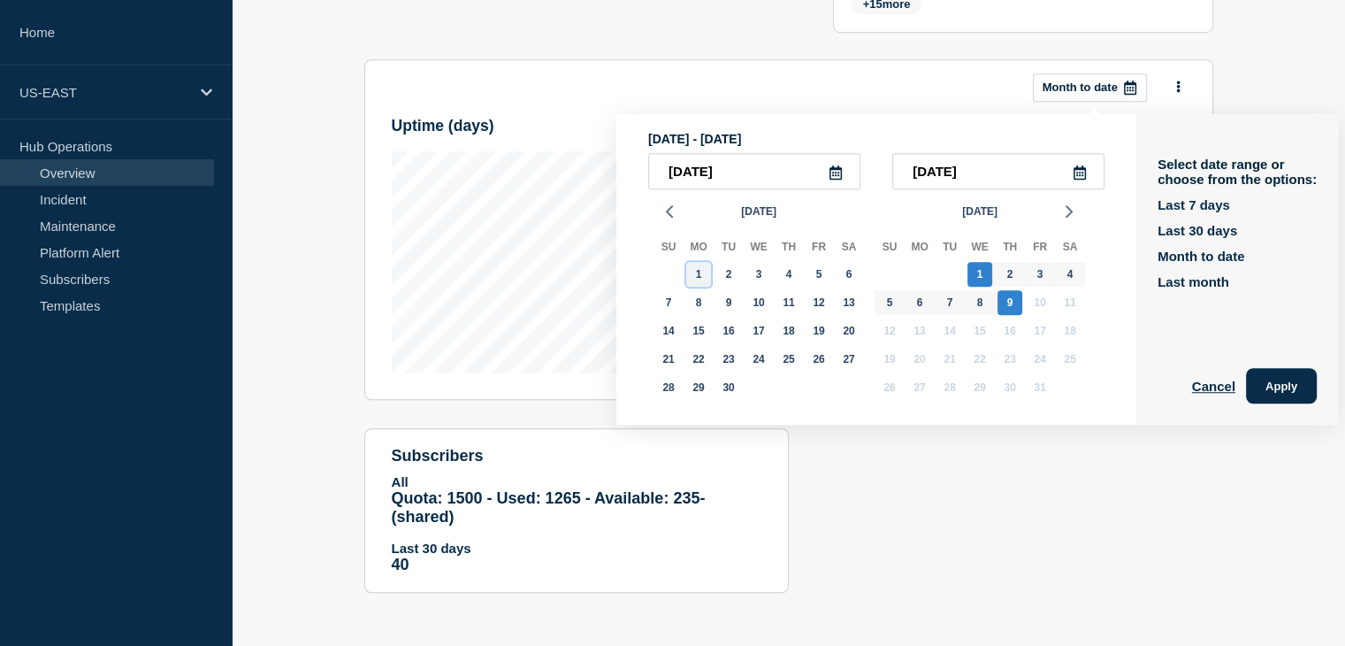
click at [704, 266] on div "1" at bounding box center [698, 274] width 25 height 25
type input "[DATE]"
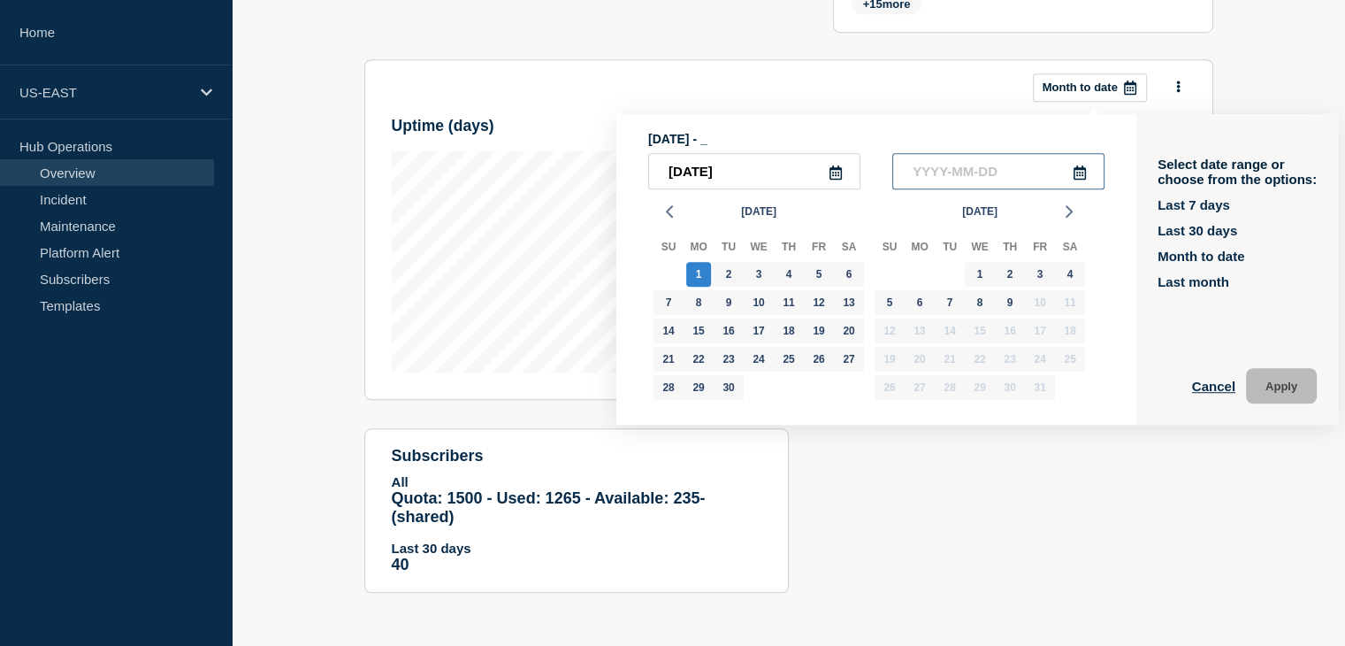
click at [1083, 174] on input "text" at bounding box center [999, 171] width 212 height 36
type input "____-__-__"
click at [1073, 270] on div "4" at bounding box center [1070, 274] width 25 height 25
type input "[DATE]"
click at [1296, 384] on button "Apply" at bounding box center [1281, 385] width 71 height 35
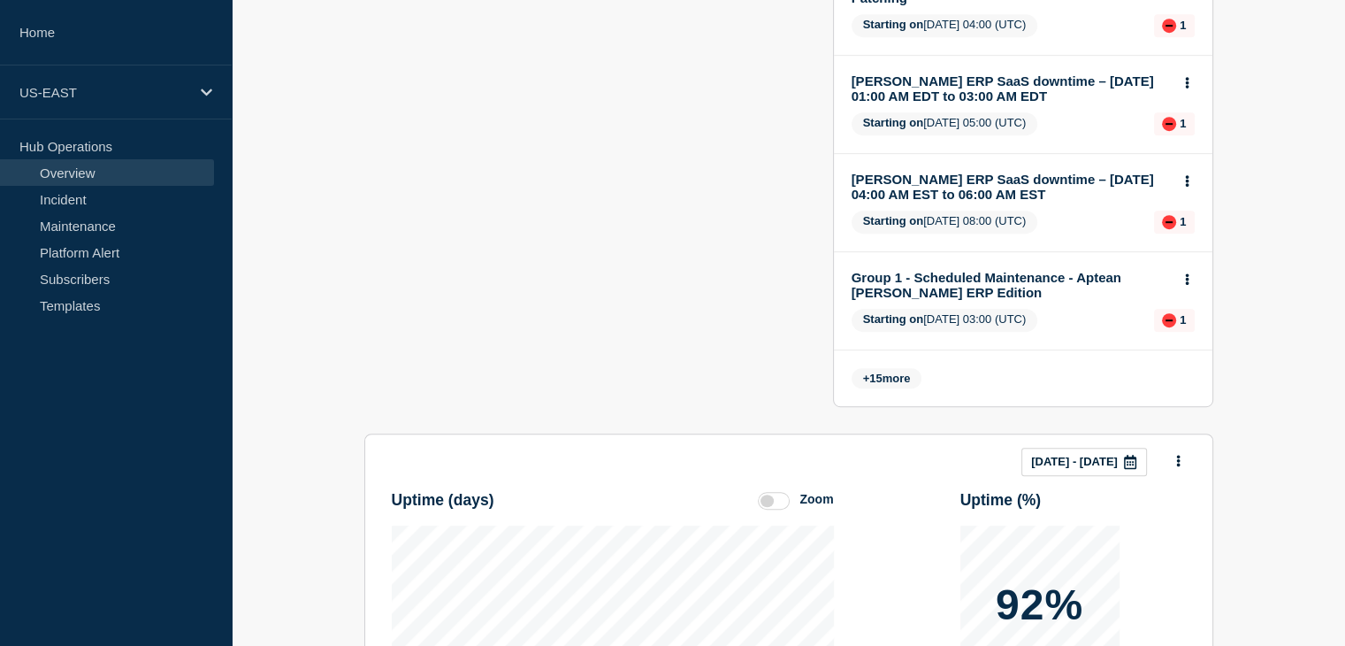
scroll to position [888, 0]
click at [895, 387] on span "+ 15 more" at bounding box center [887, 378] width 71 height 20
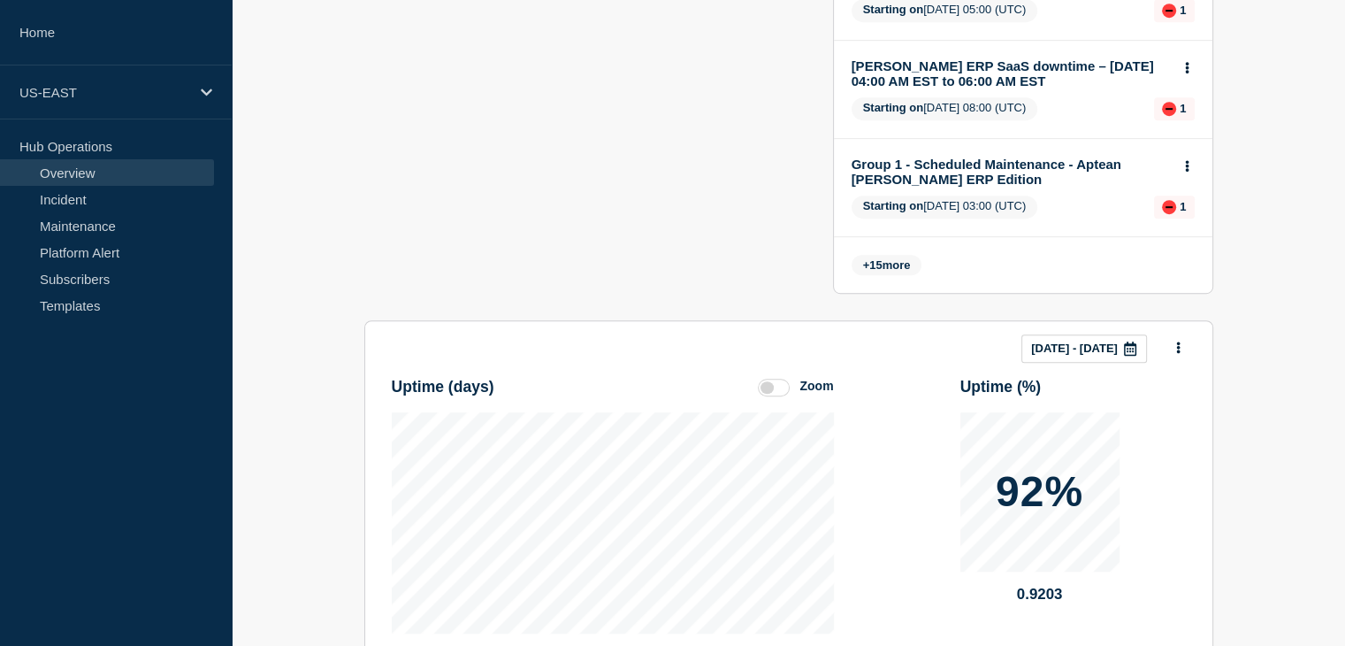
scroll to position [1270, 0]
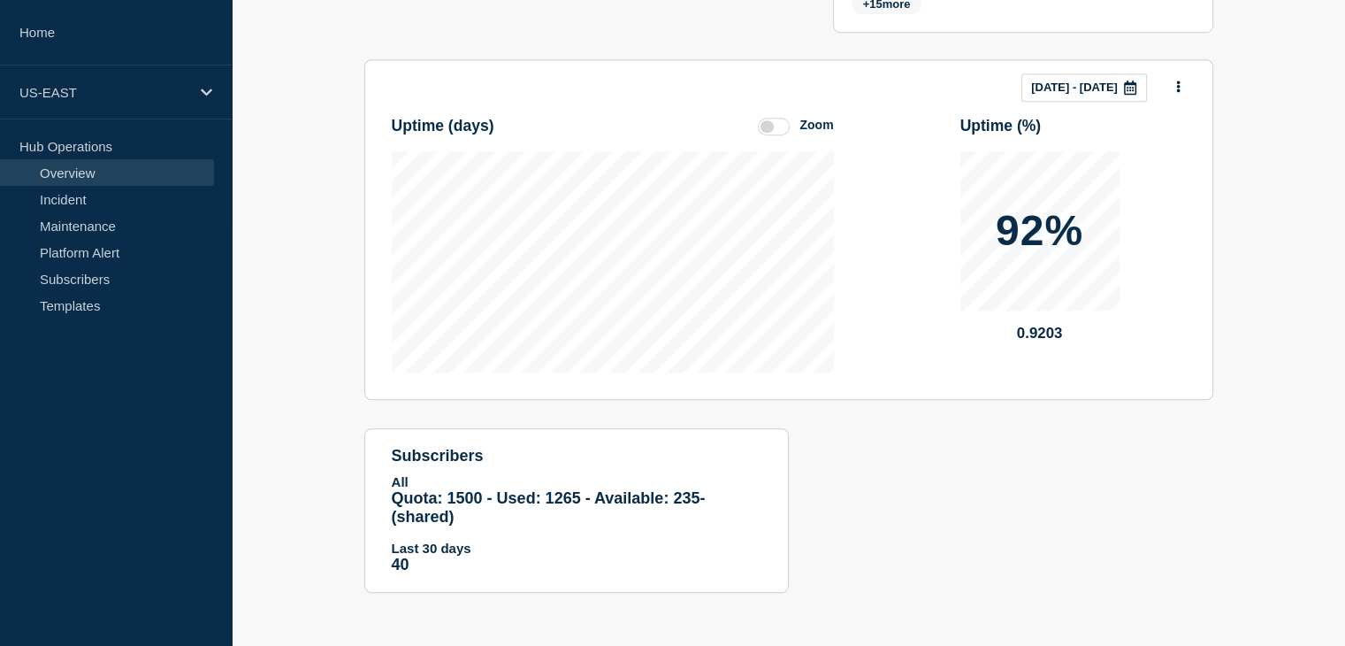
click at [1169, 89] on div at bounding box center [1170, 87] width 32 height 24
click at [1177, 89] on icon at bounding box center [1179, 85] width 4 height 11
click at [1154, 341] on div "Uptime ( days ) Zoom Uptime ( % ) 92% 0.9203" at bounding box center [789, 237] width 794 height 271
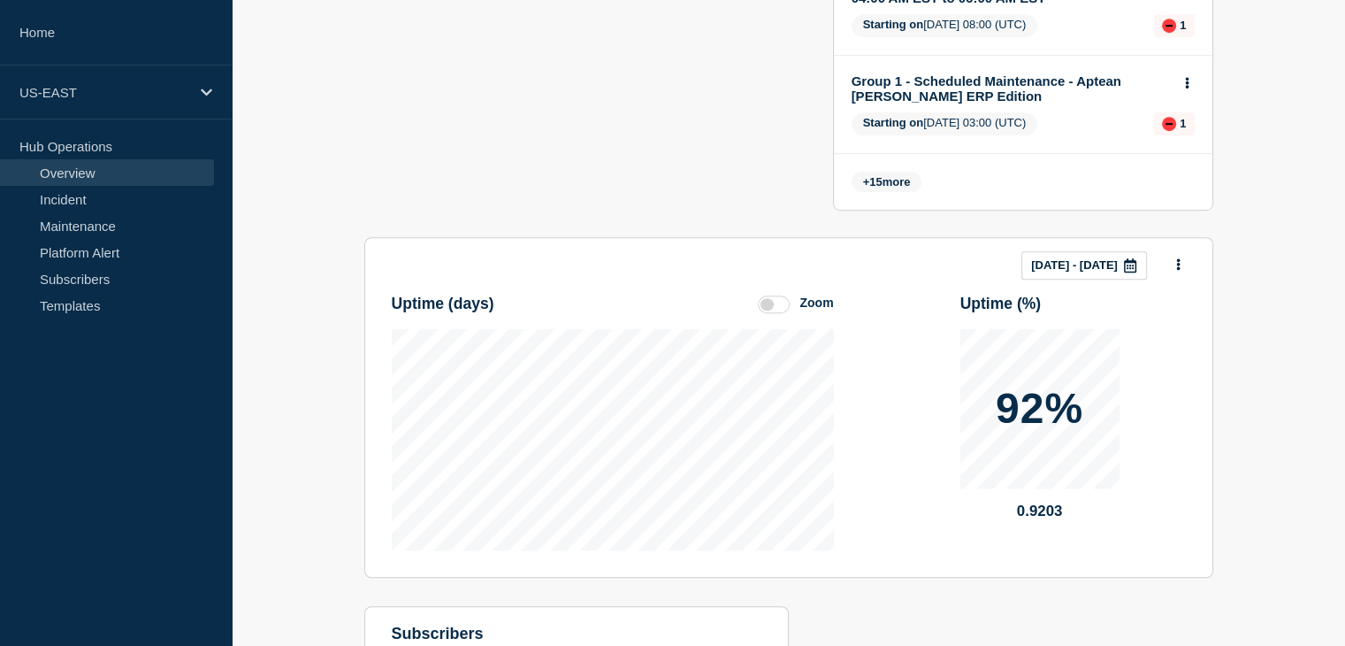
scroll to position [1083, 0]
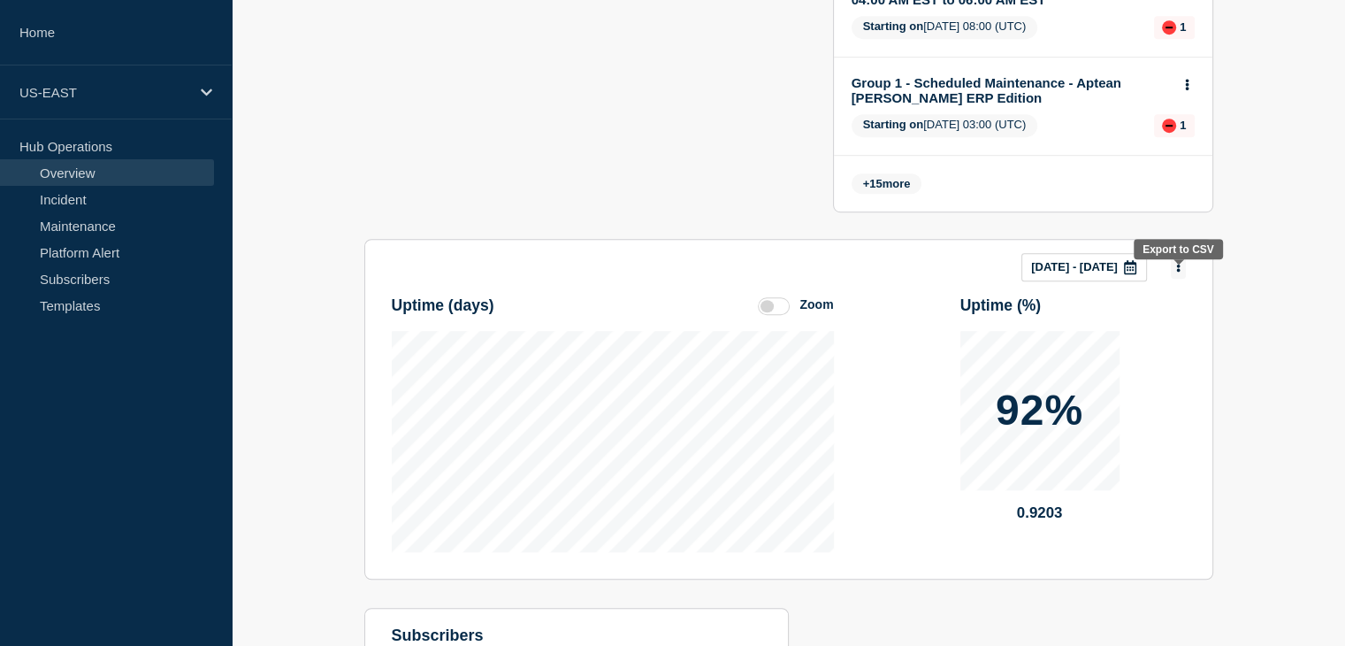
click at [1177, 272] on icon at bounding box center [1179, 265] width 4 height 11
click at [1168, 394] on button "Per service" at bounding box center [1162, 390] width 77 height 17
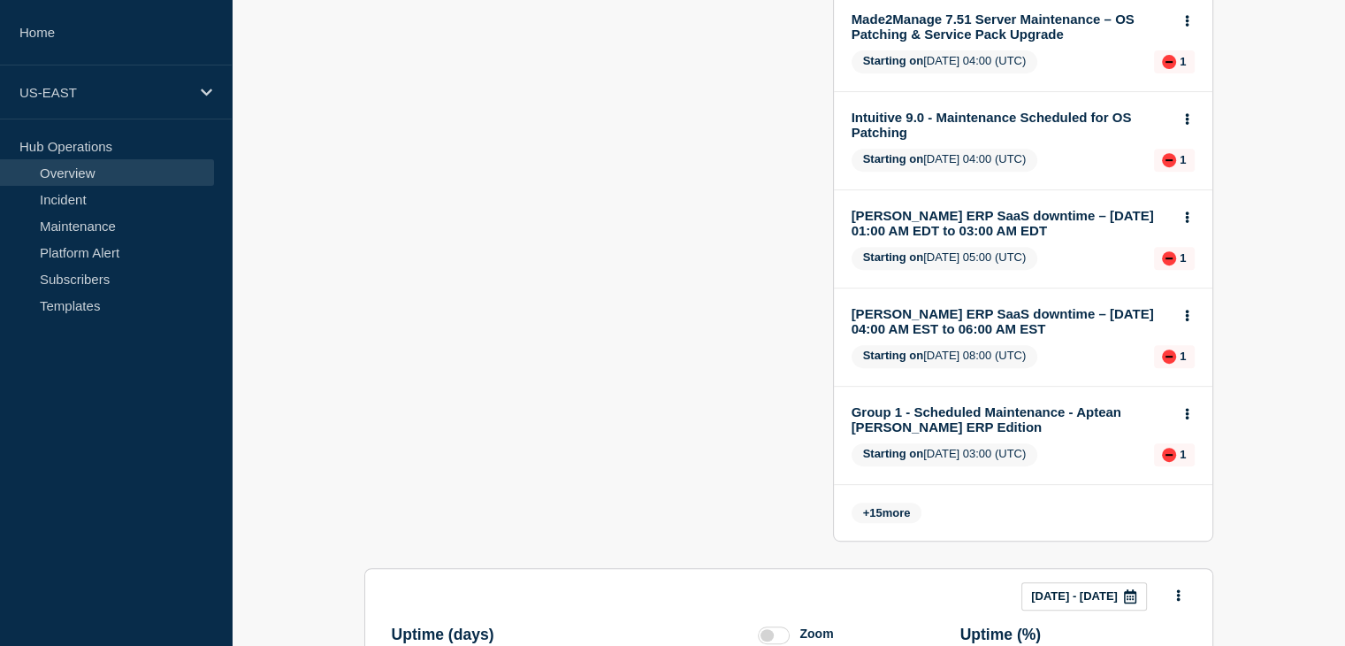
scroll to position [736, 0]
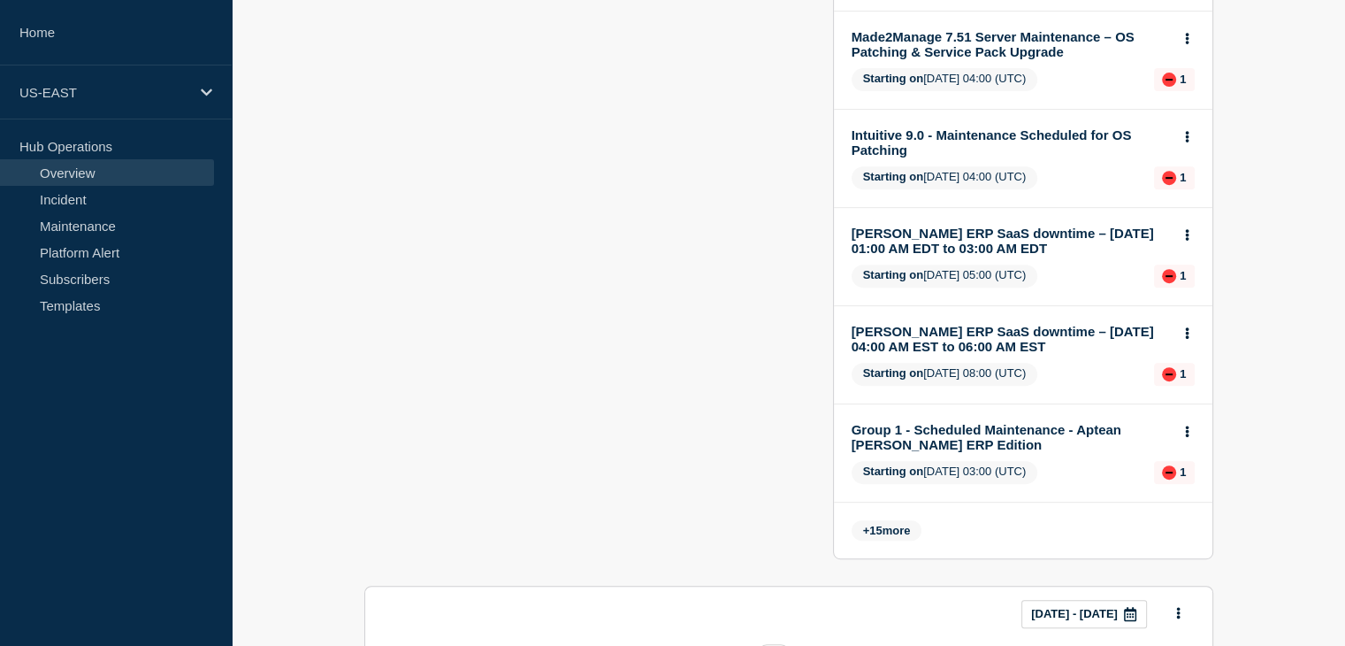
click at [895, 540] on span "+ 15 more" at bounding box center [887, 530] width 71 height 20
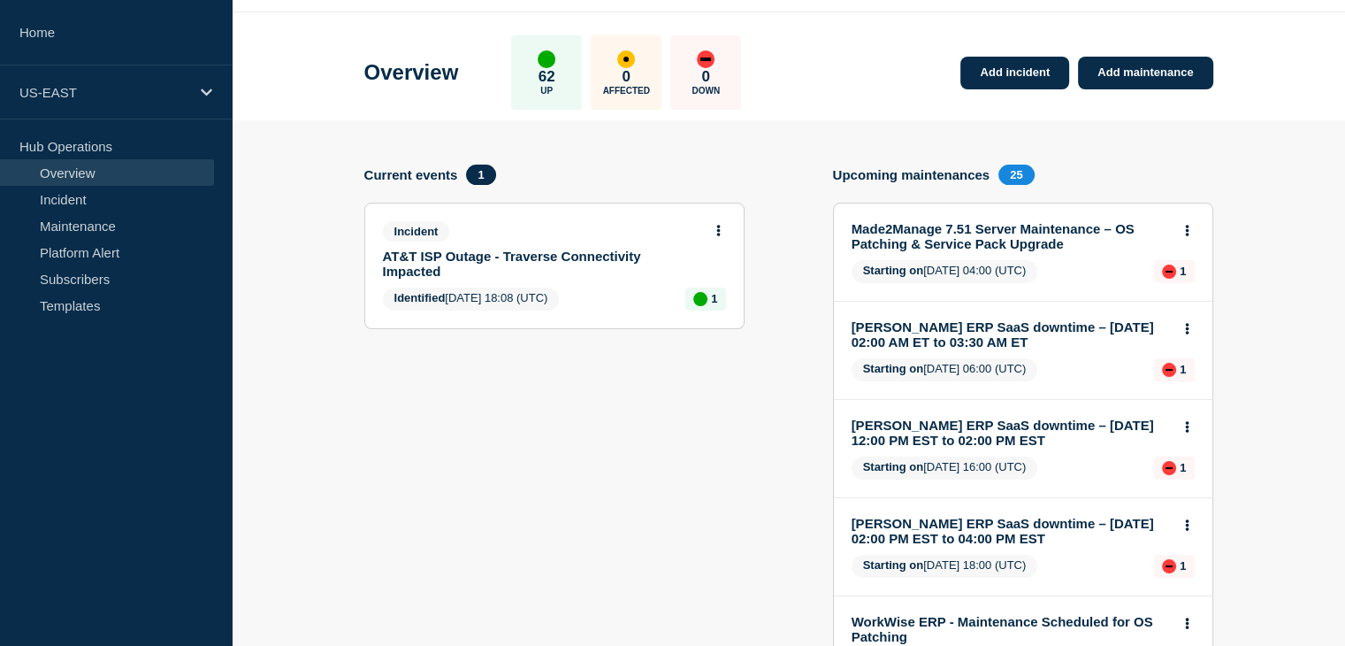
scroll to position [0, 0]
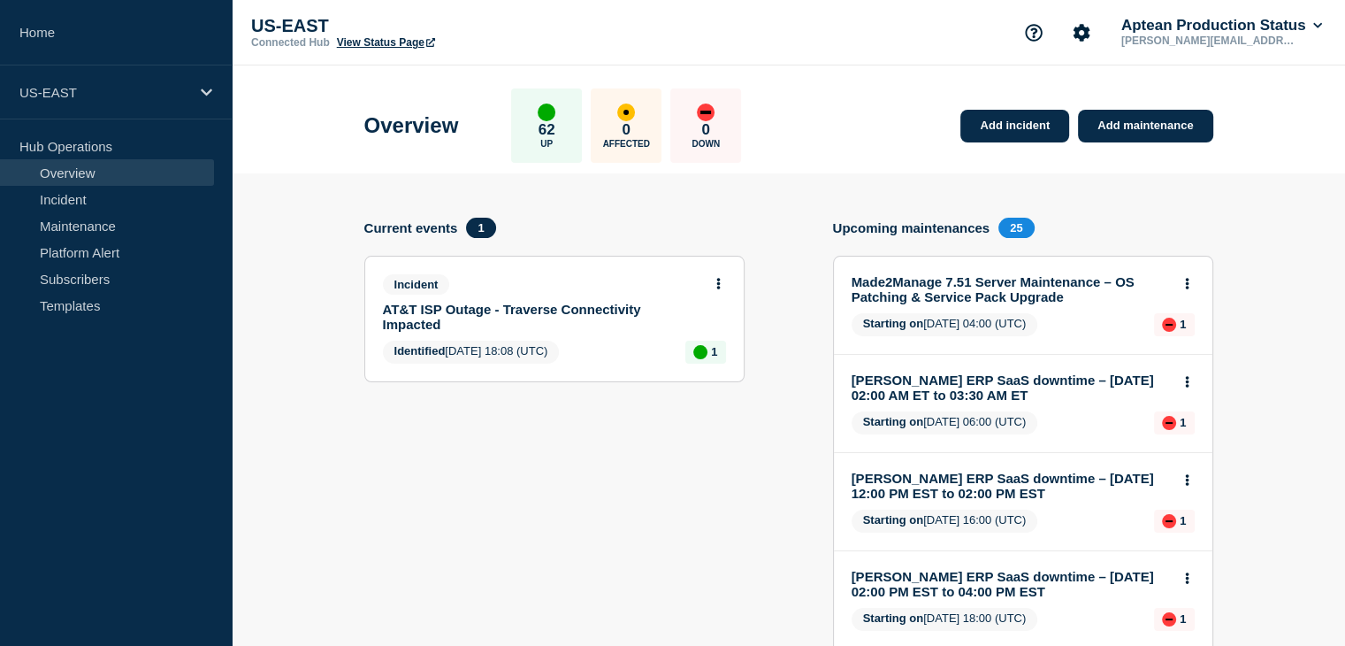
click at [1014, 226] on span "25" at bounding box center [1016, 228] width 35 height 20
click at [718, 278] on icon at bounding box center [719, 283] width 4 height 11
click at [1122, 119] on link "Add maintenance" at bounding box center [1145, 126] width 134 height 33
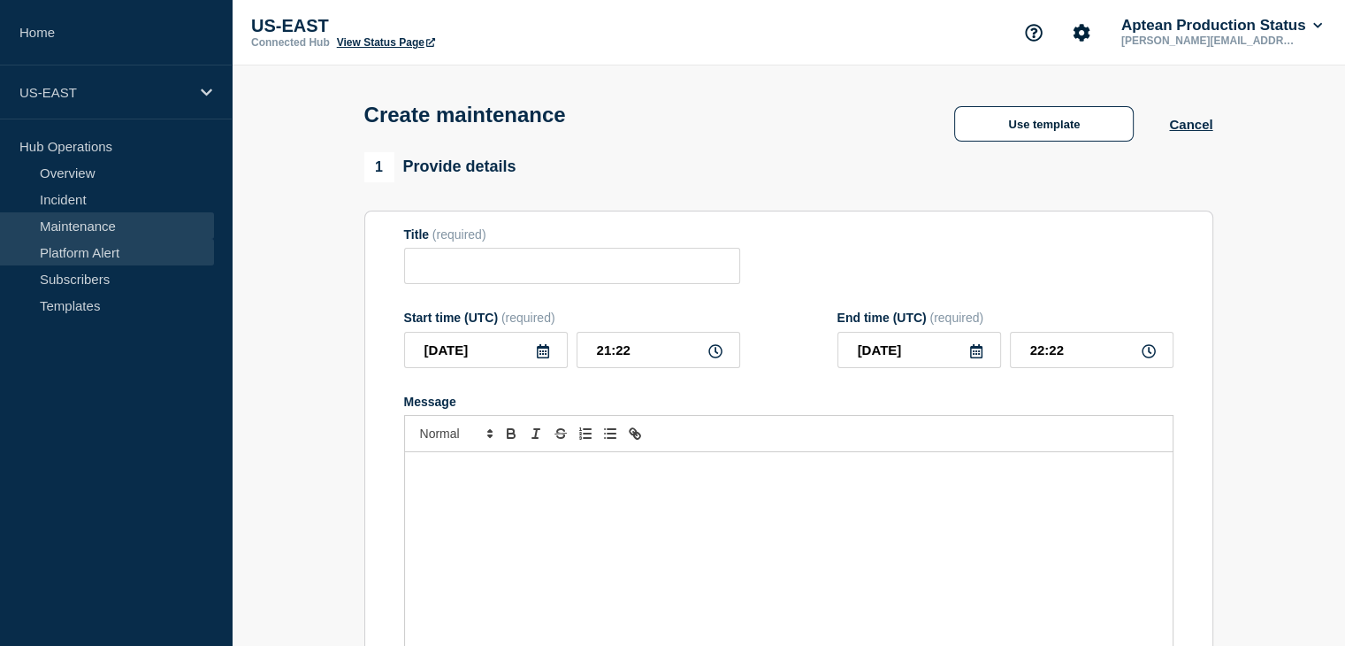
click at [89, 250] on link "Platform Alert" at bounding box center [107, 252] width 214 height 27
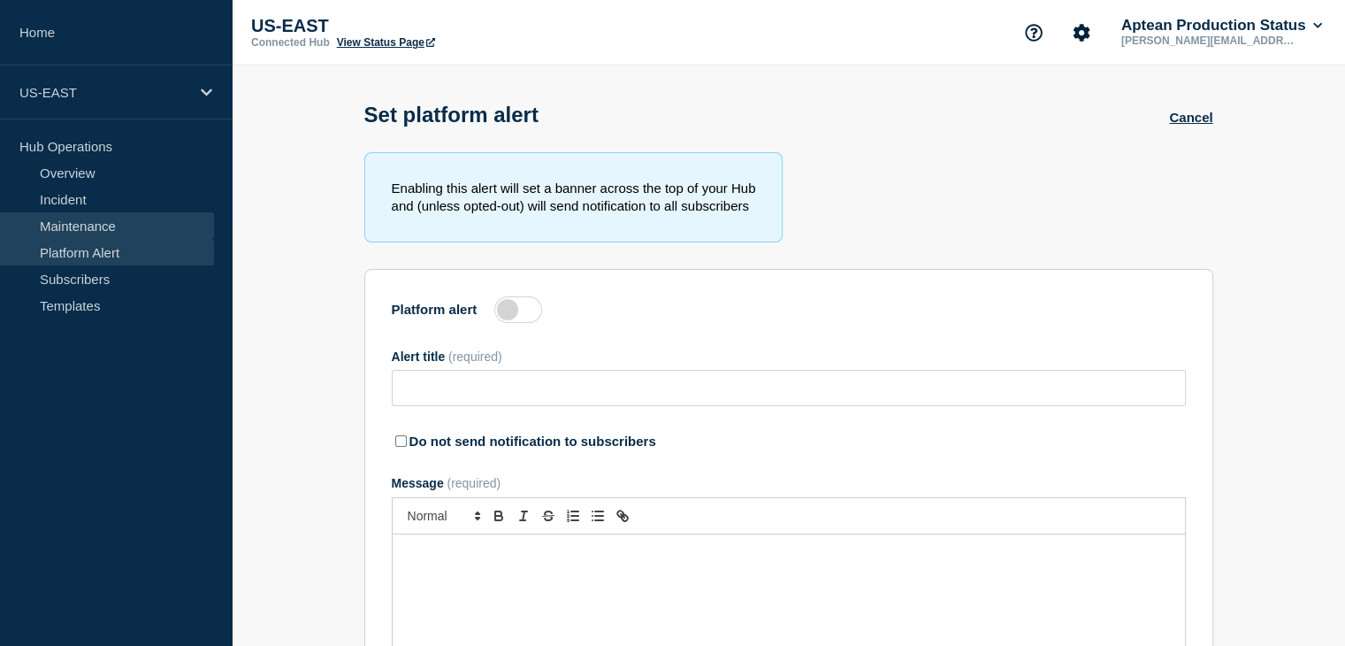
click at [88, 224] on link "Maintenance" at bounding box center [107, 225] width 214 height 27
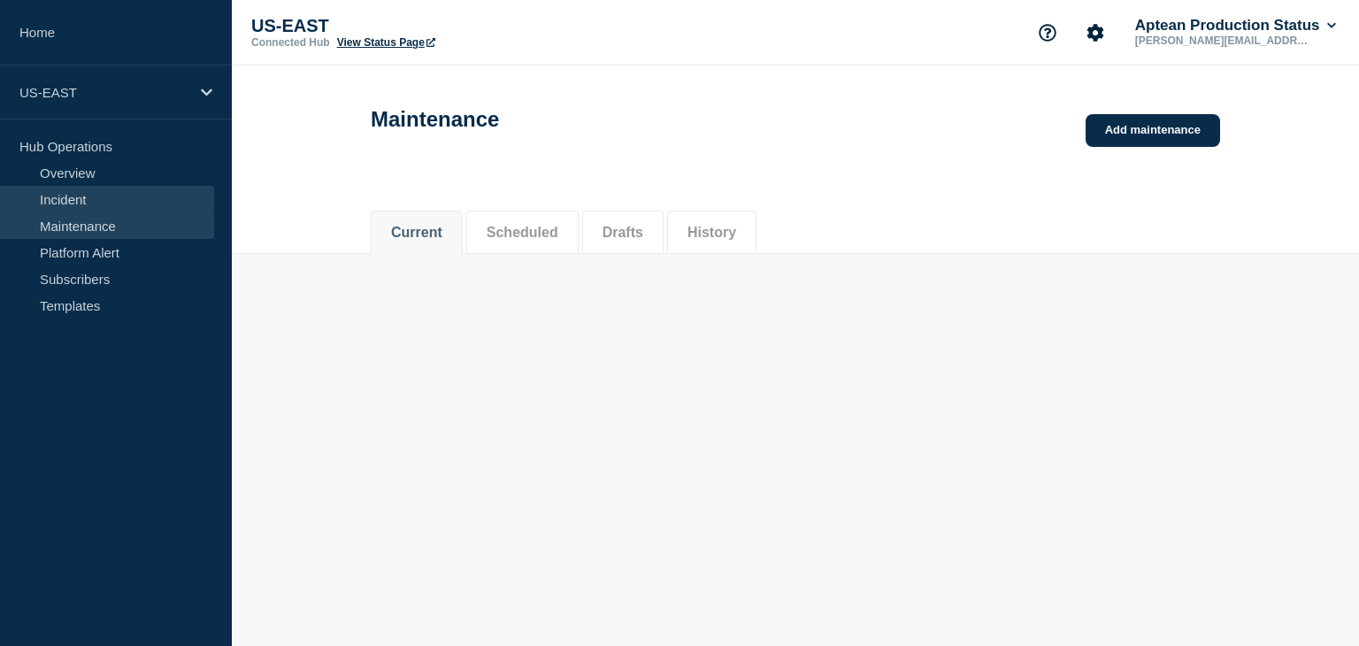
click at [76, 196] on link "Incident" at bounding box center [107, 199] width 214 height 27
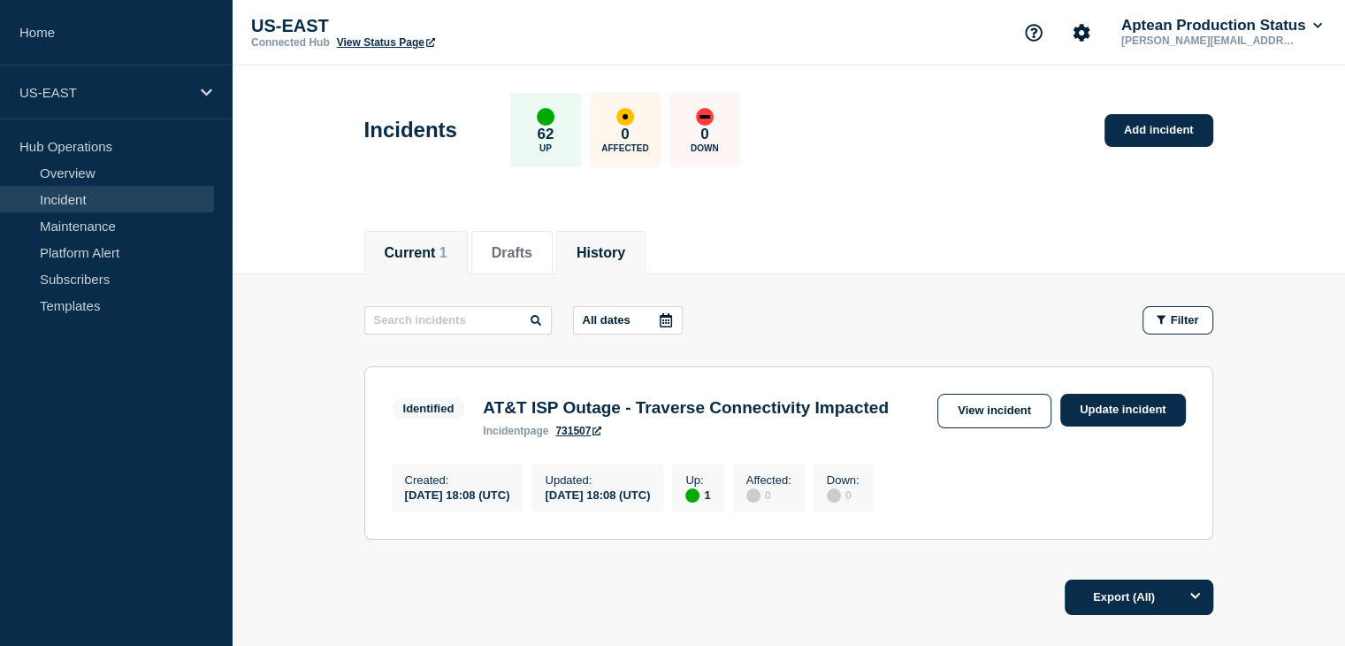
click at [616, 256] on button "History" at bounding box center [601, 253] width 49 height 16
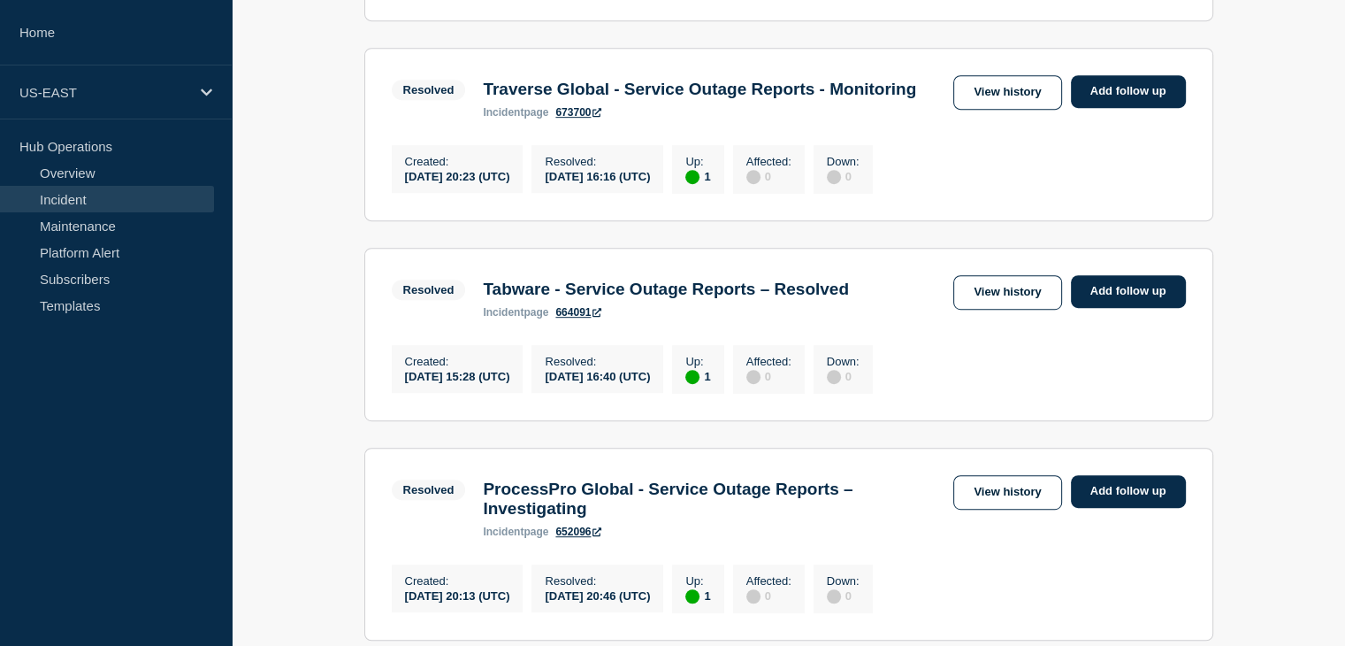
scroll to position [941, 0]
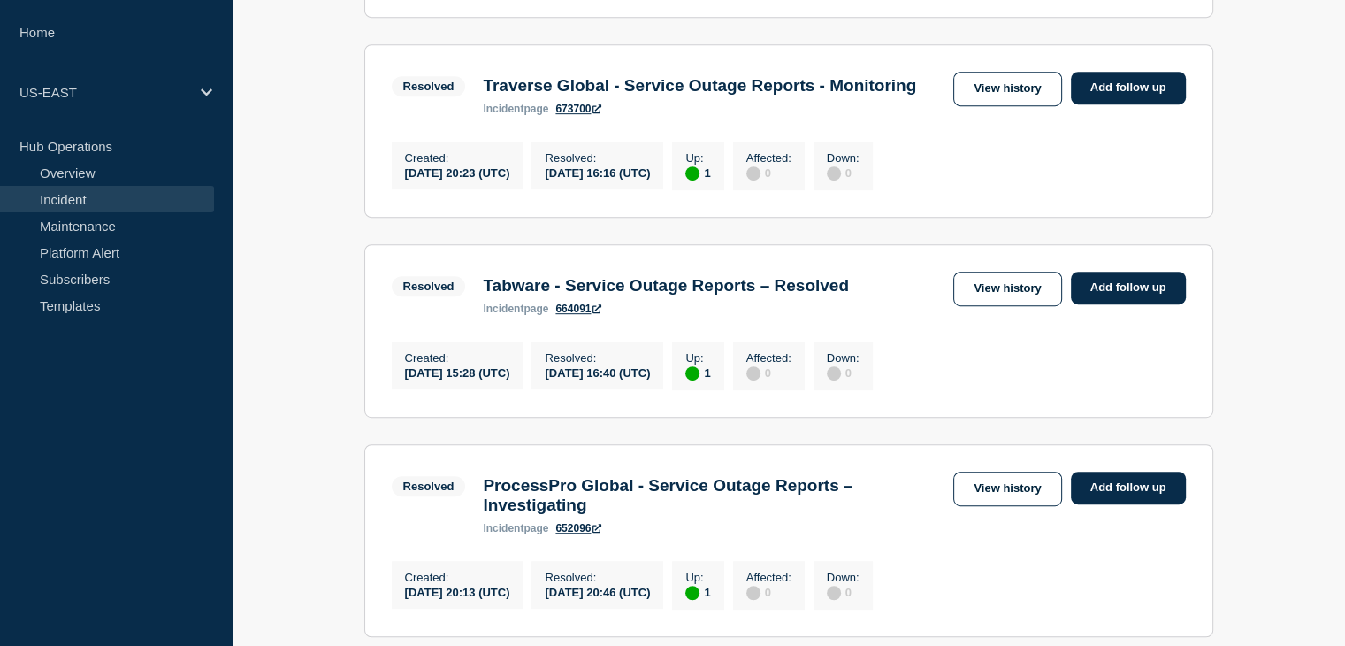
click at [586, 115] on link "673700" at bounding box center [579, 109] width 46 height 12
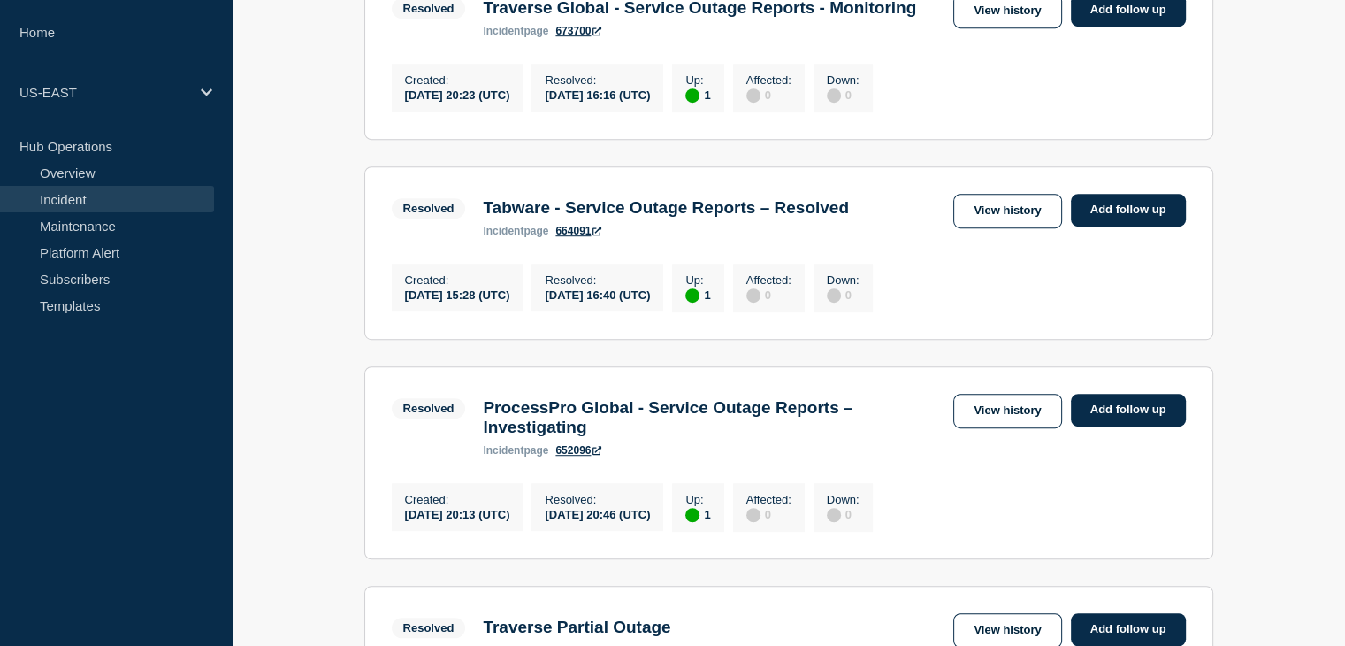
scroll to position [1017, 0]
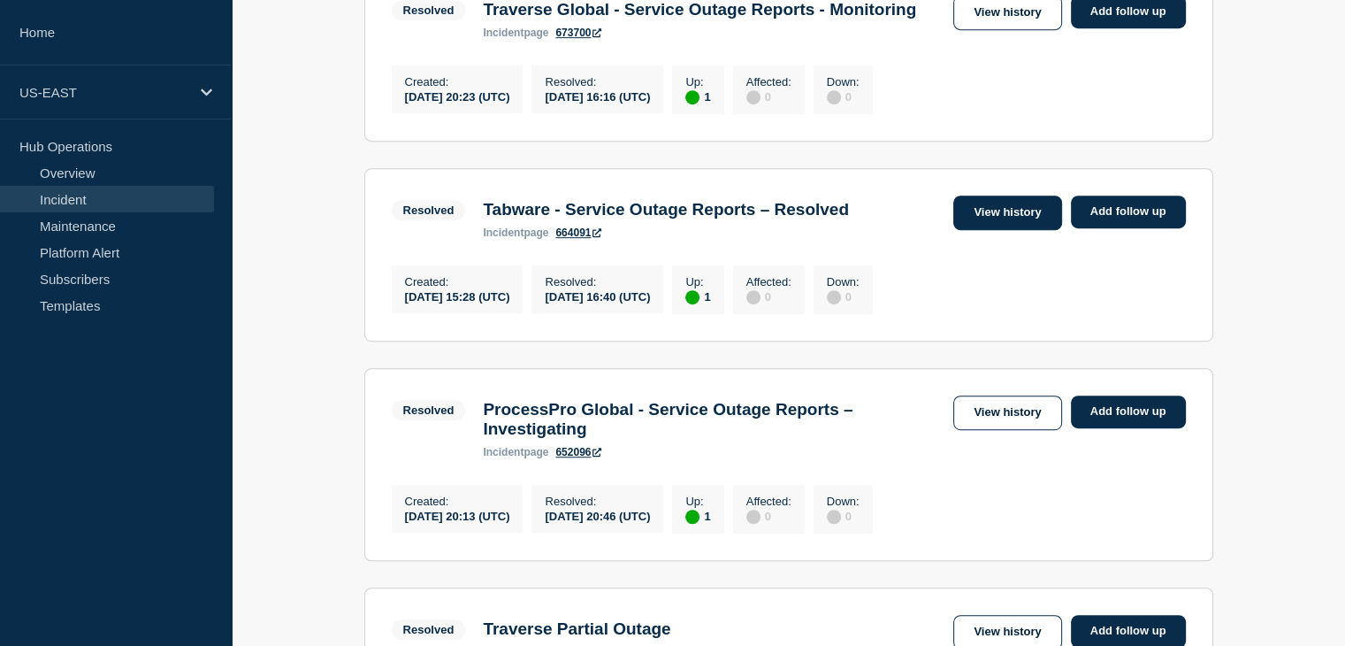
click at [997, 230] on link "View history" at bounding box center [1008, 212] width 108 height 34
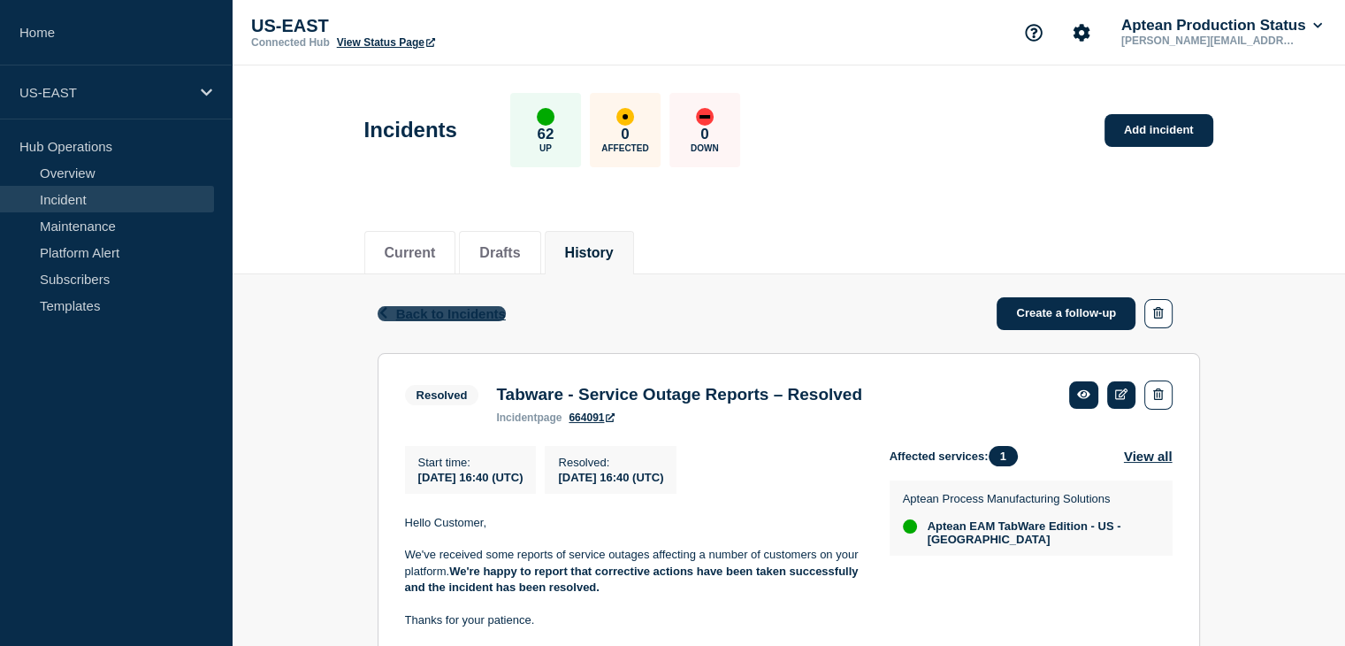
click at [393, 315] on button "Back Back to Incidents" at bounding box center [442, 313] width 128 height 15
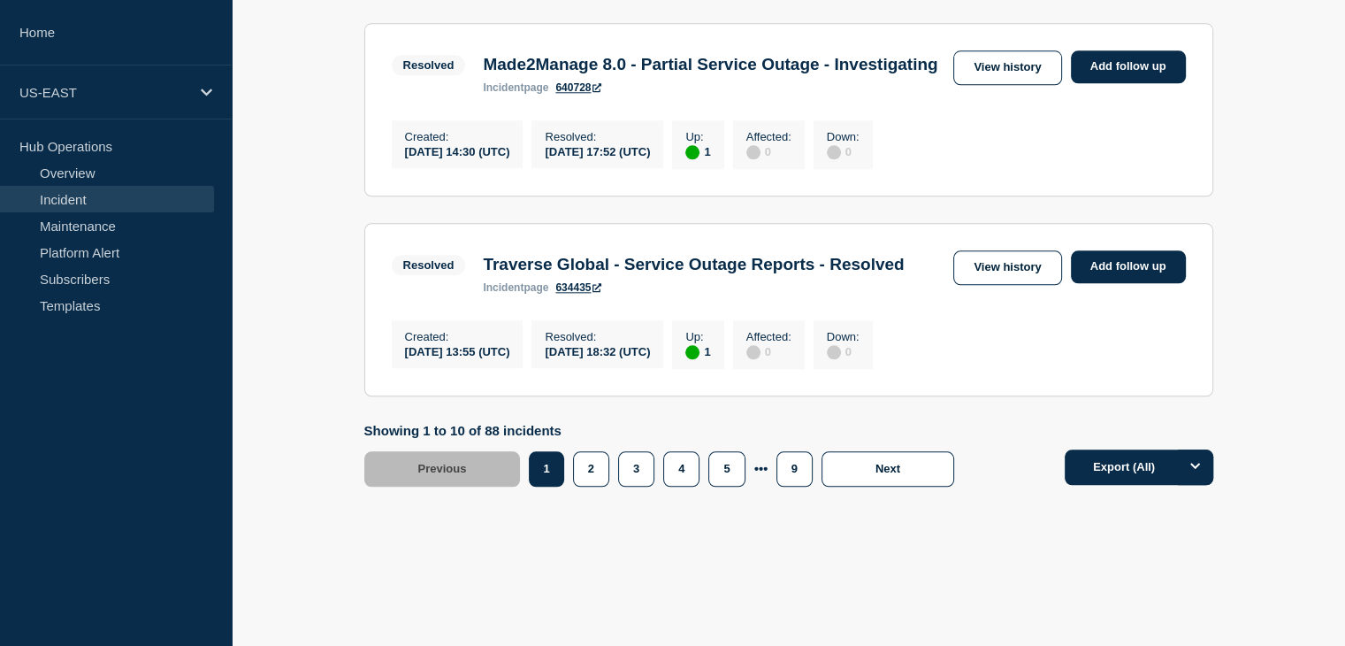
scroll to position [2136, 0]
click at [594, 282] on link "634435" at bounding box center [579, 287] width 46 height 12
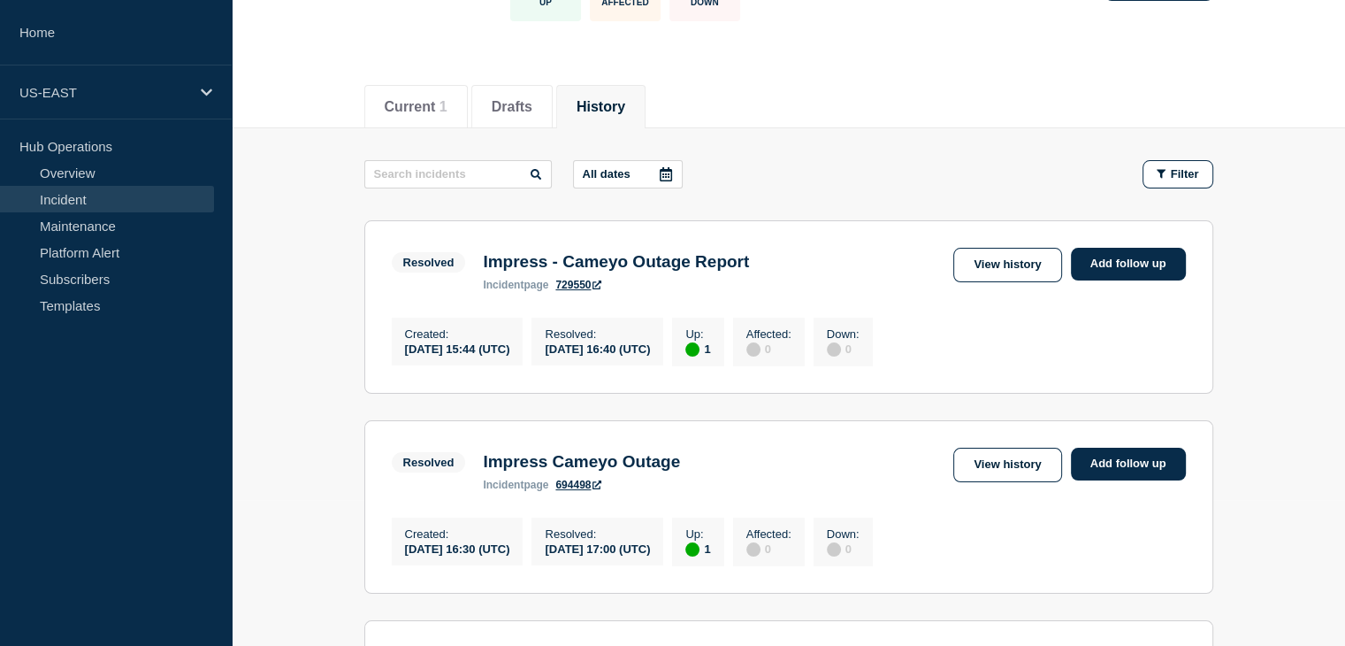
scroll to position [0, 0]
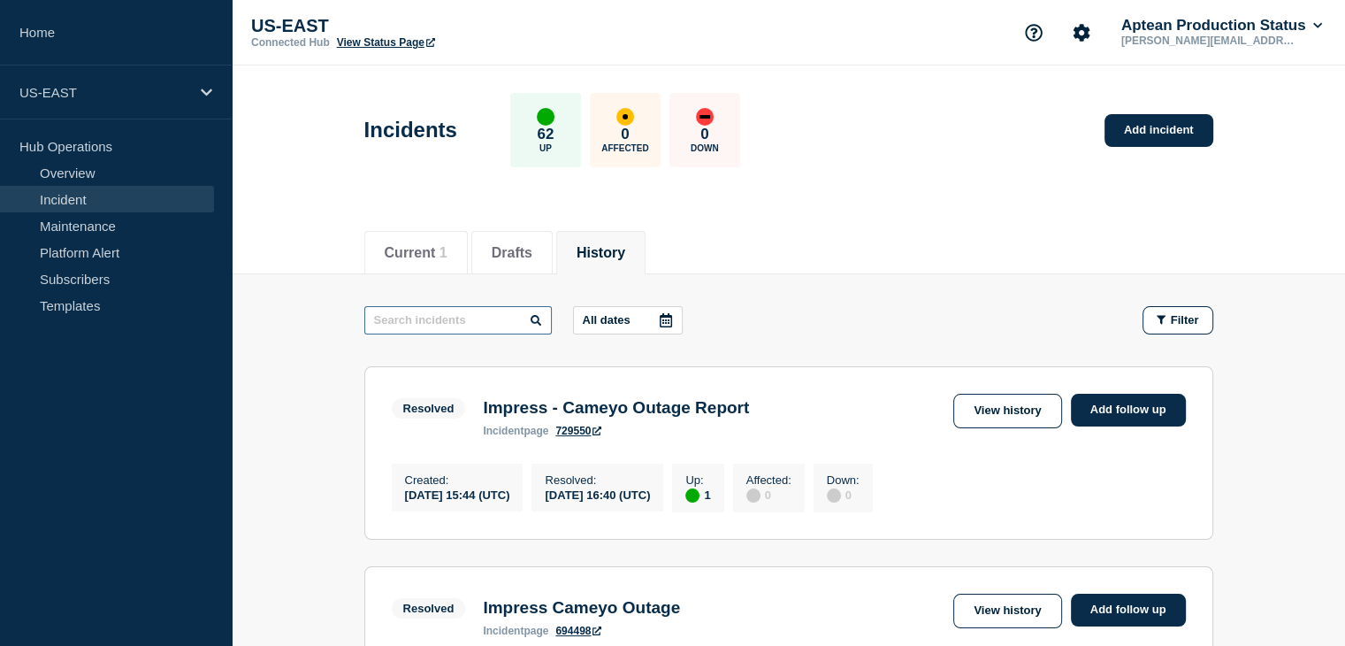
click at [470, 322] on input "text" at bounding box center [458, 320] width 188 height 28
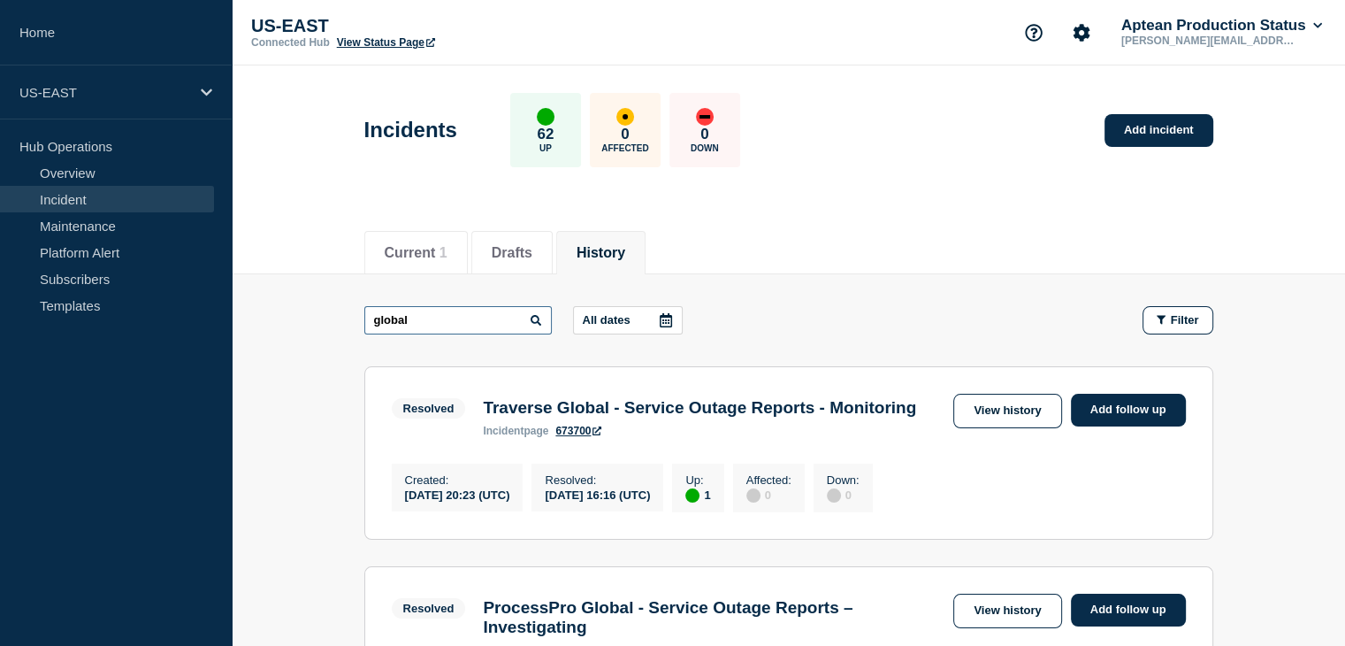
type input "global"
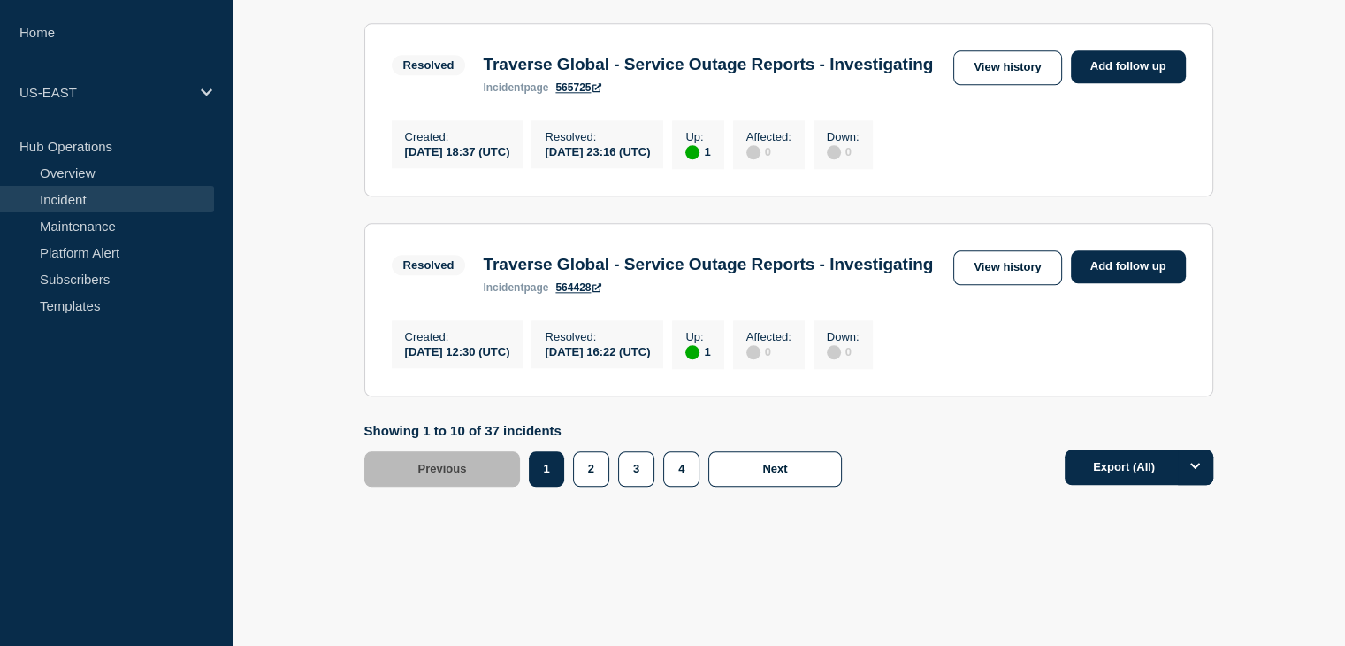
scroll to position [2228, 0]
click at [602, 469] on button "2" at bounding box center [591, 468] width 36 height 35
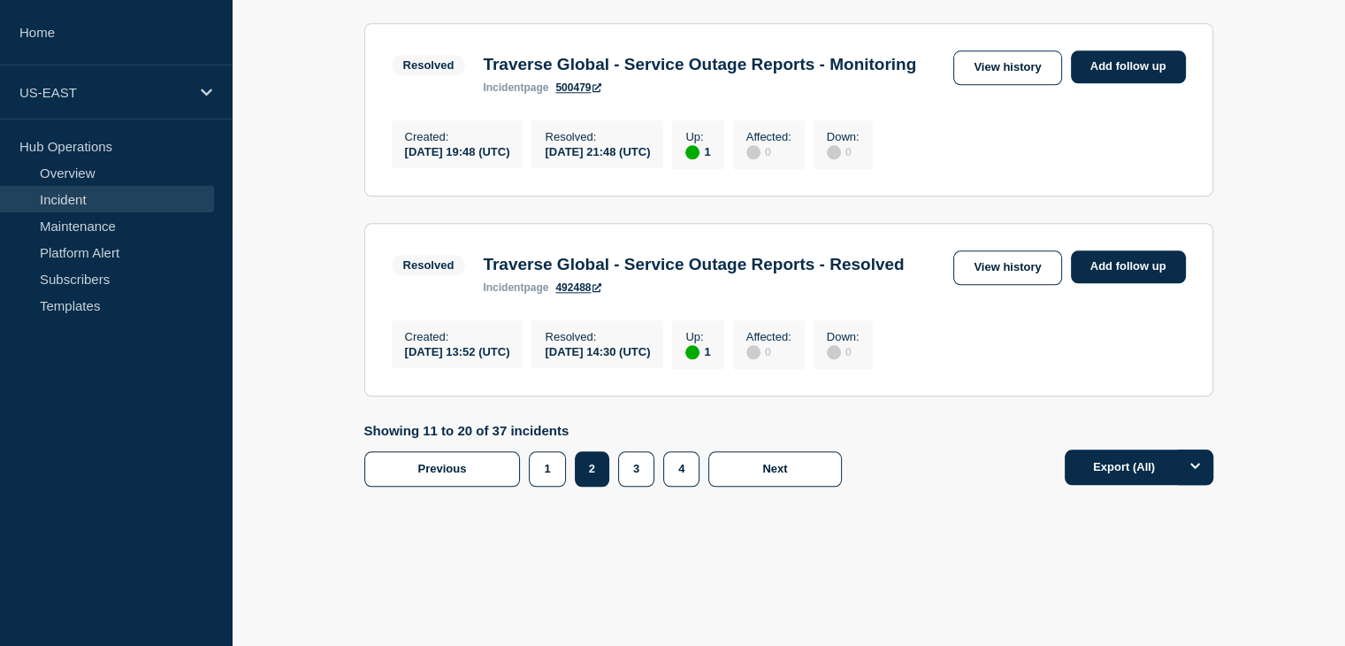
scroll to position [2231, 0]
click at [636, 468] on button "3" at bounding box center [636, 468] width 36 height 35
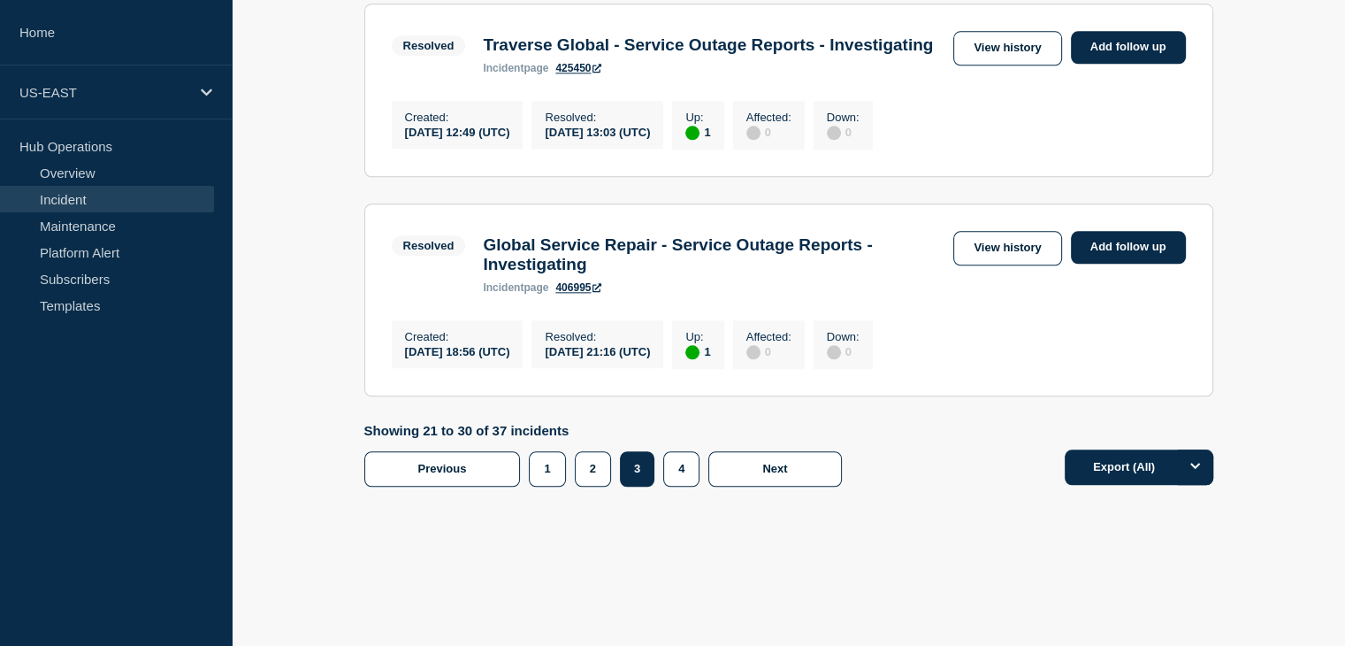
scroll to position [2144, 0]
click at [589, 294] on link "406995" at bounding box center [579, 287] width 46 height 12
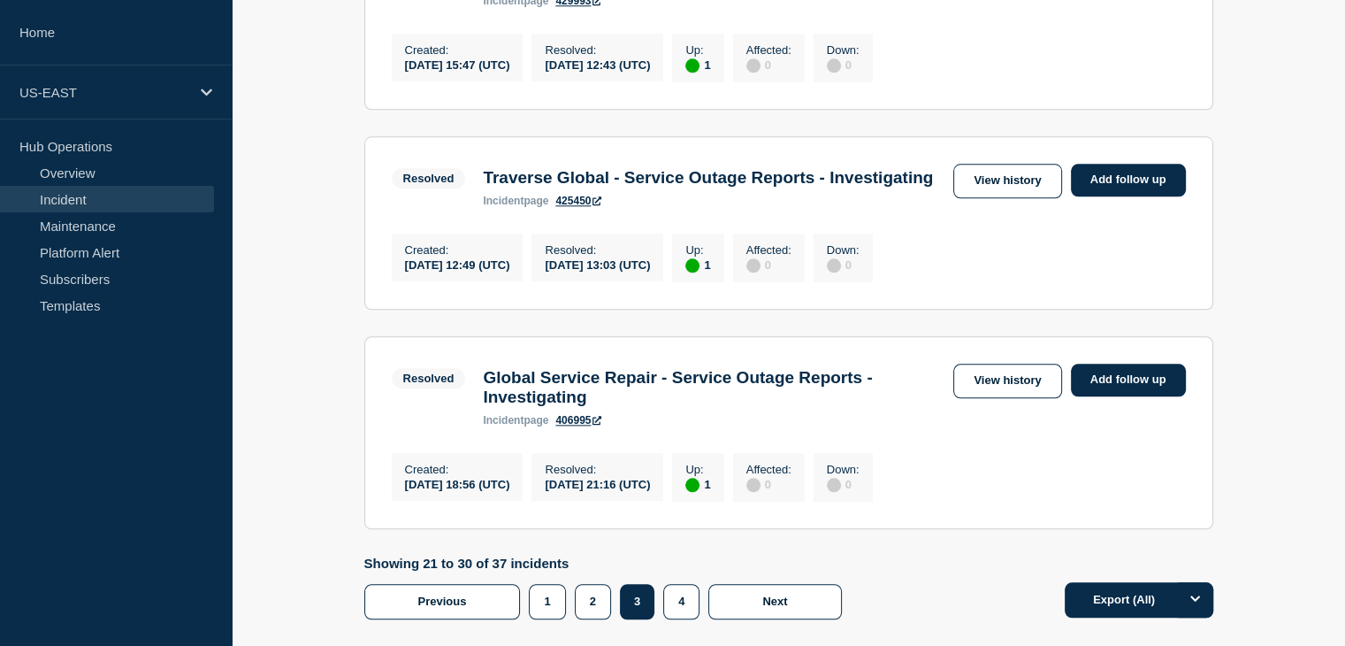
scroll to position [1857, 0]
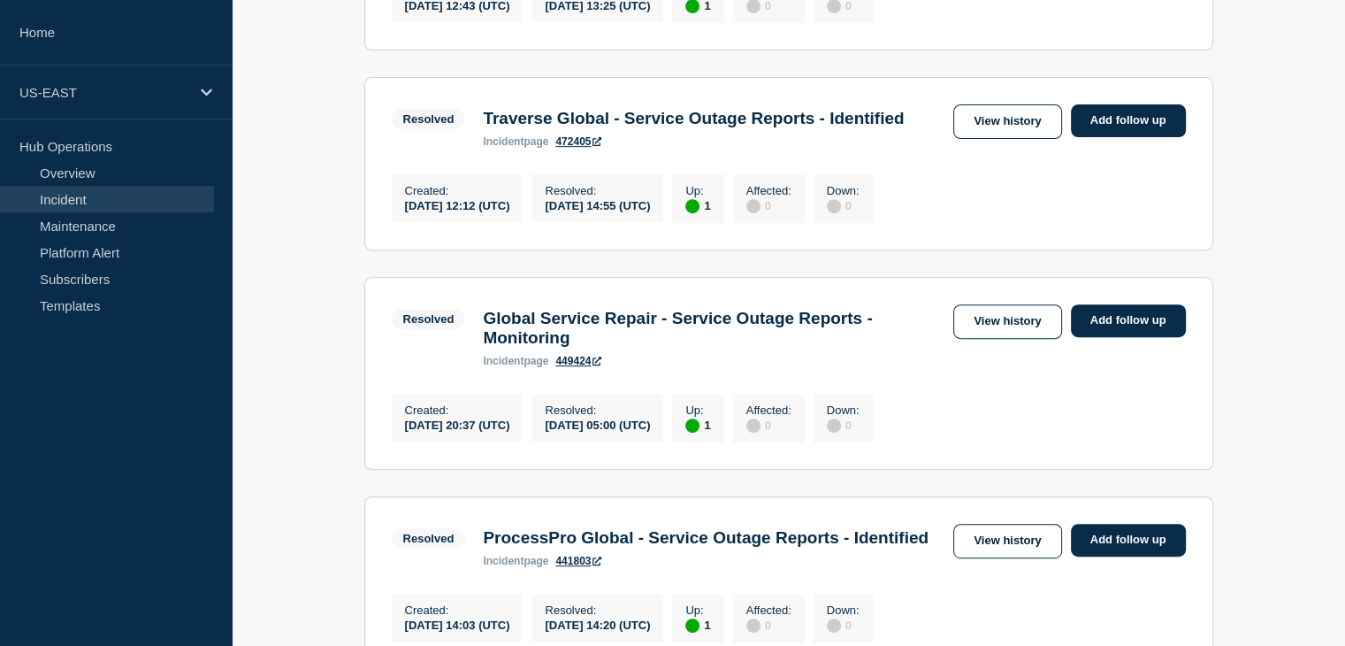
scroll to position [0, 0]
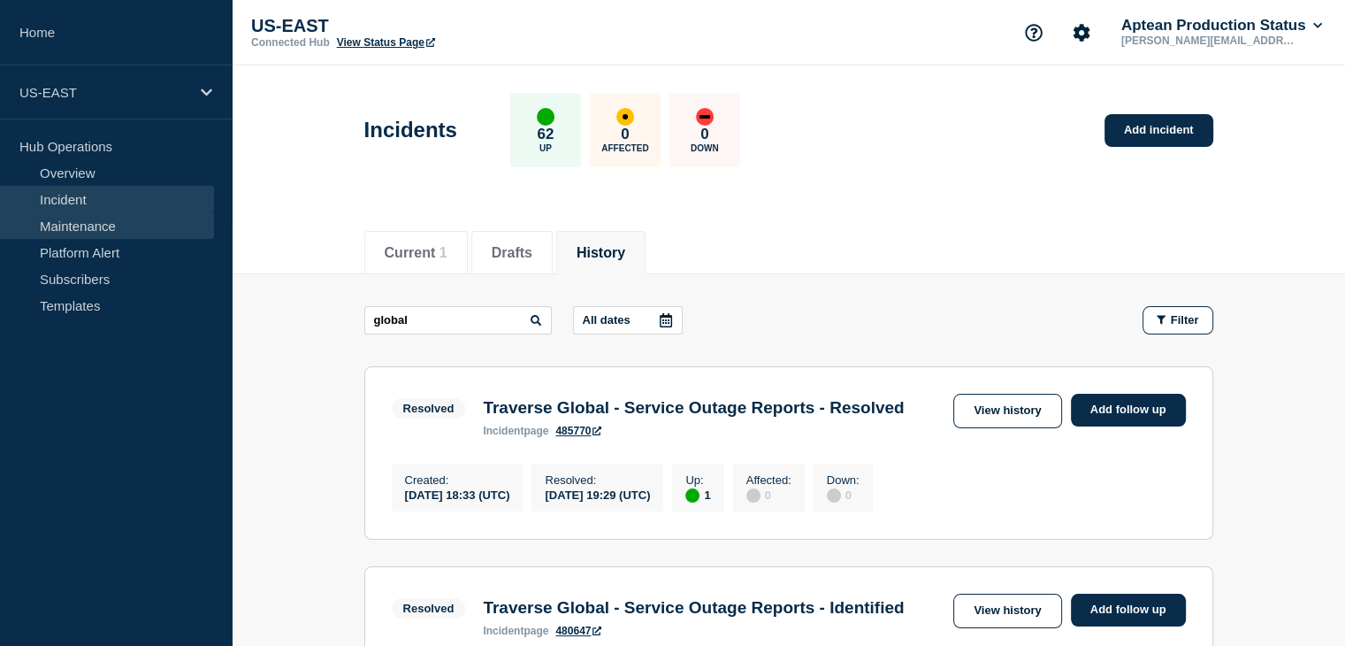
click at [61, 224] on link "Maintenance" at bounding box center [107, 225] width 214 height 27
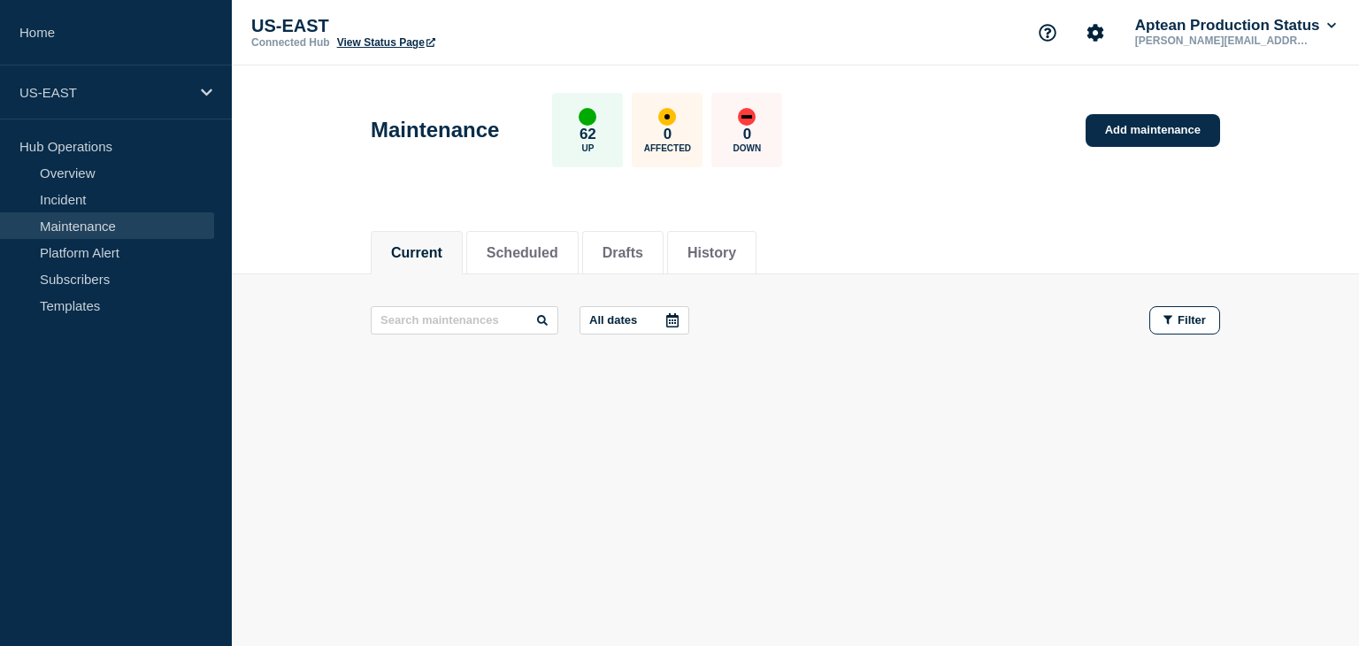
click at [339, 190] on header "Maintenance 62 Up 0 Affected 0 Down Add maintenance" at bounding box center [795, 139] width 1127 height 148
click at [301, 256] on div "Current Scheduled Drafts History" at bounding box center [795, 243] width 1127 height 61
click at [529, 253] on button "Scheduled" at bounding box center [523, 253] width 72 height 16
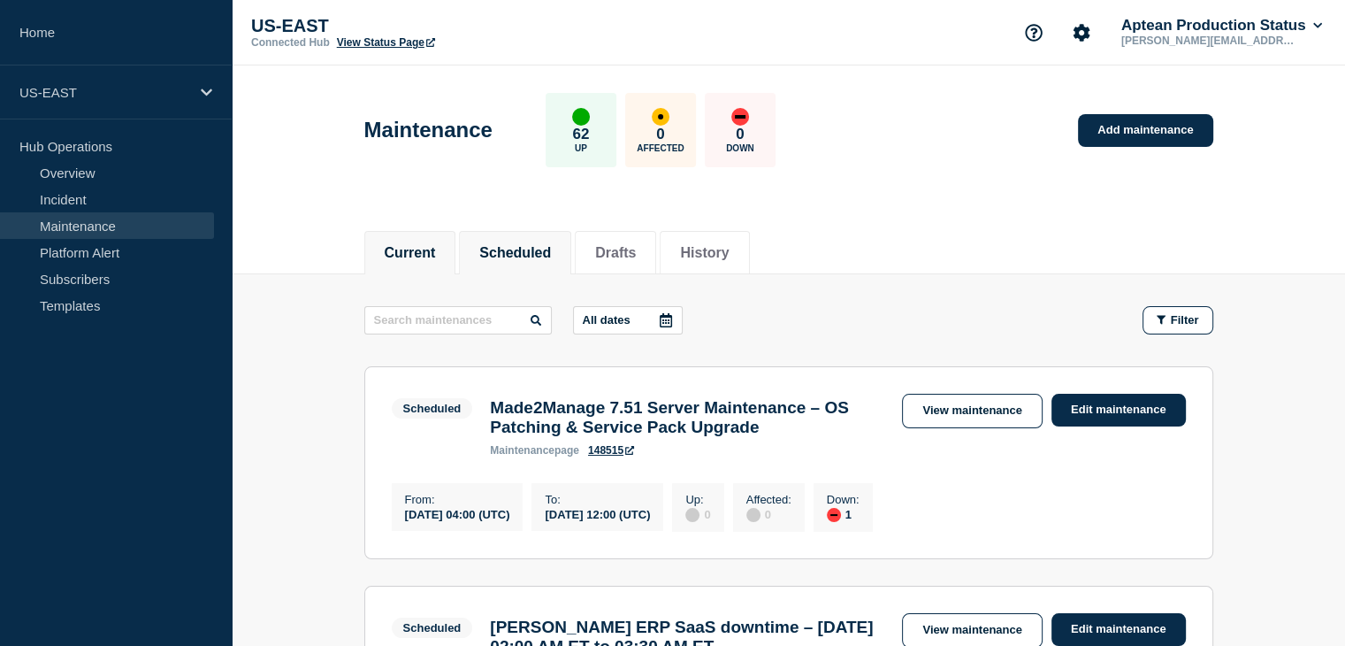
click at [436, 253] on button "Current" at bounding box center [410, 253] width 51 height 16
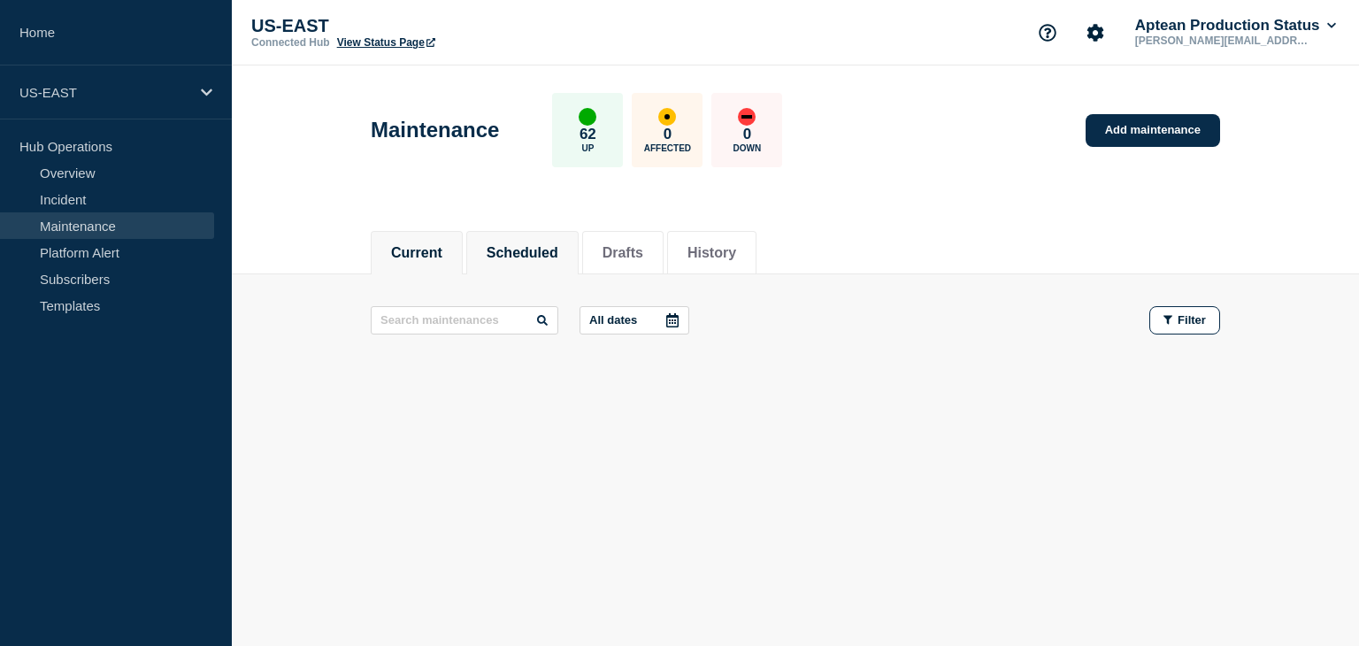
click at [534, 245] on button "Scheduled" at bounding box center [523, 253] width 72 height 16
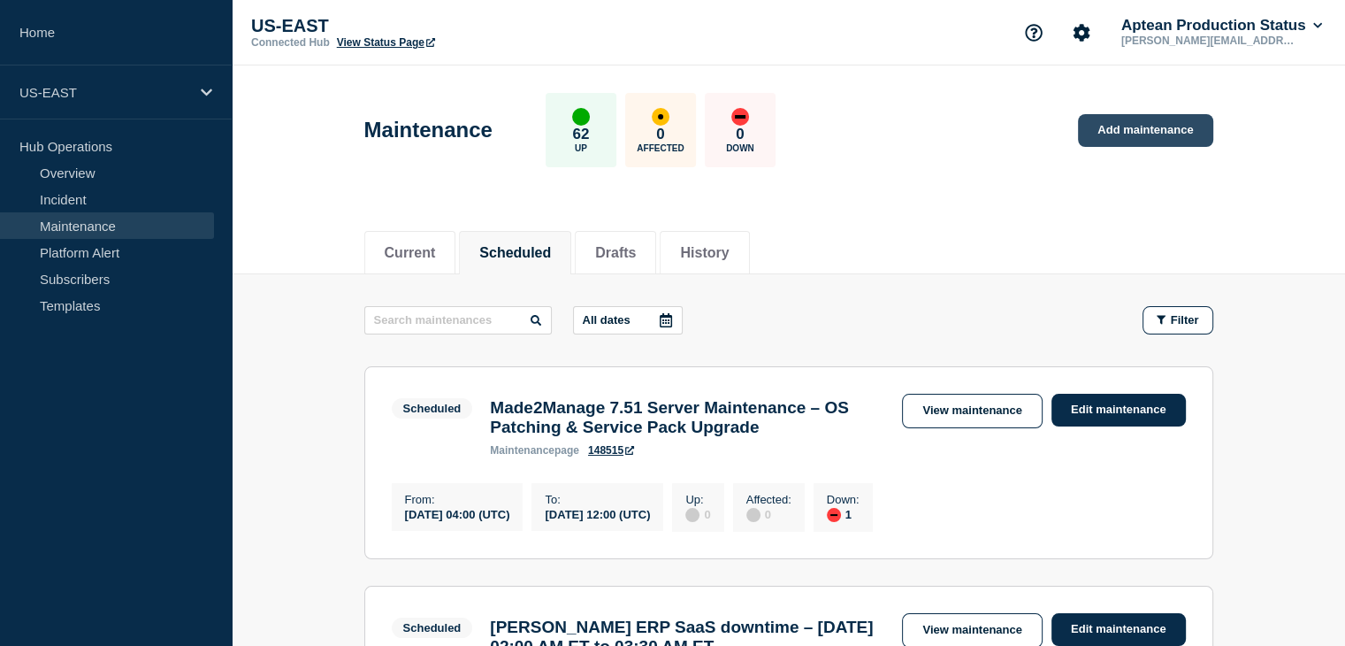
click at [1132, 127] on link "Add maintenance" at bounding box center [1145, 130] width 134 height 33
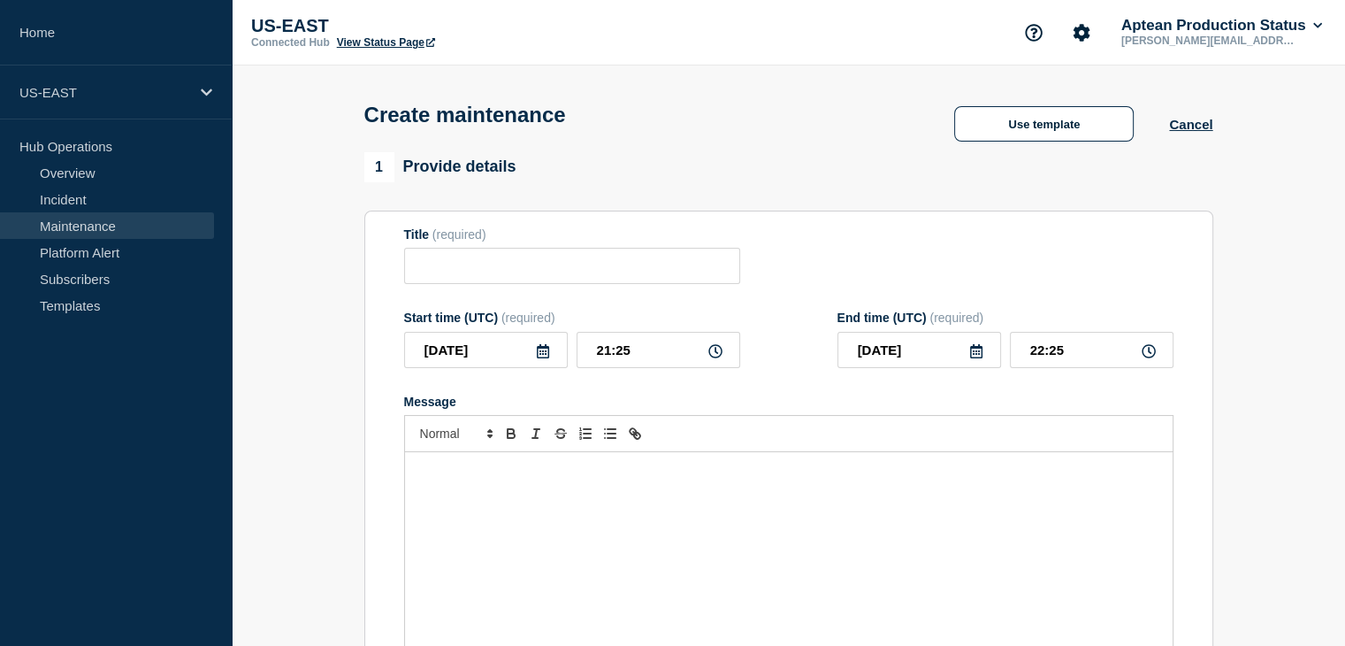
click at [91, 225] on link "Maintenance" at bounding box center [107, 225] width 214 height 27
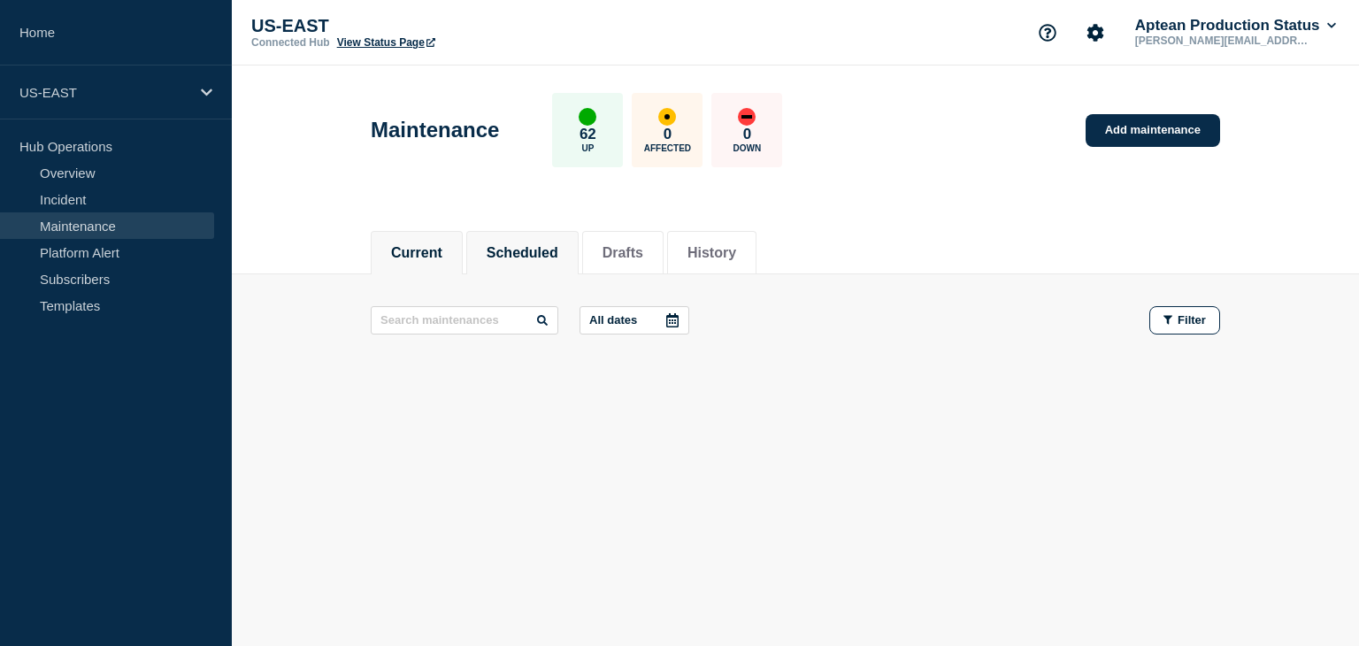
click at [550, 252] on button "Scheduled" at bounding box center [523, 253] width 72 height 16
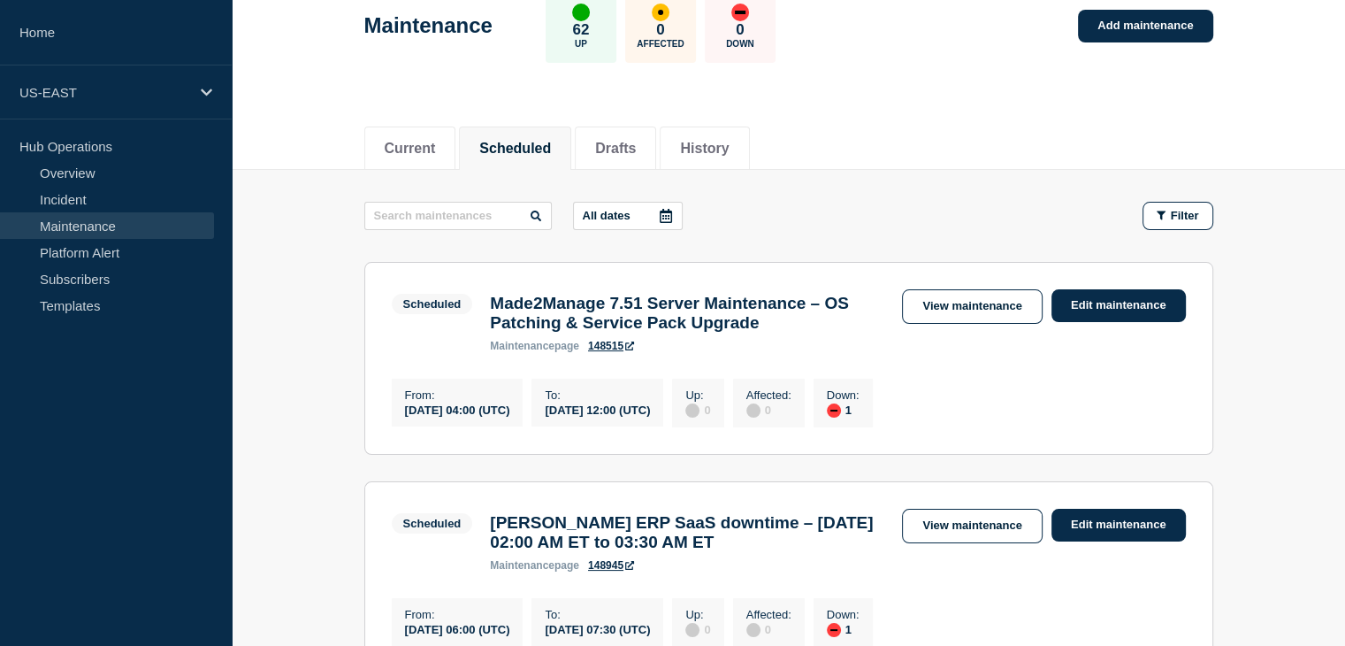
scroll to position [103, 0]
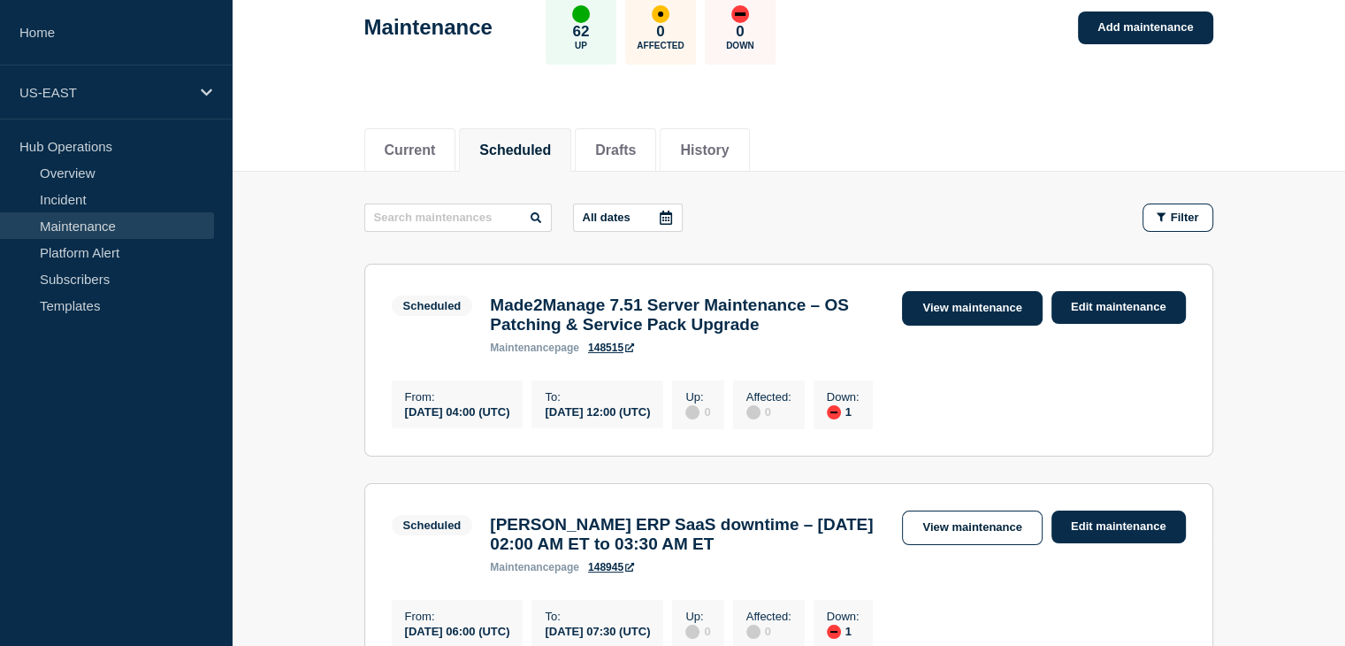
click at [1022, 309] on link "View maintenance" at bounding box center [972, 308] width 140 height 34
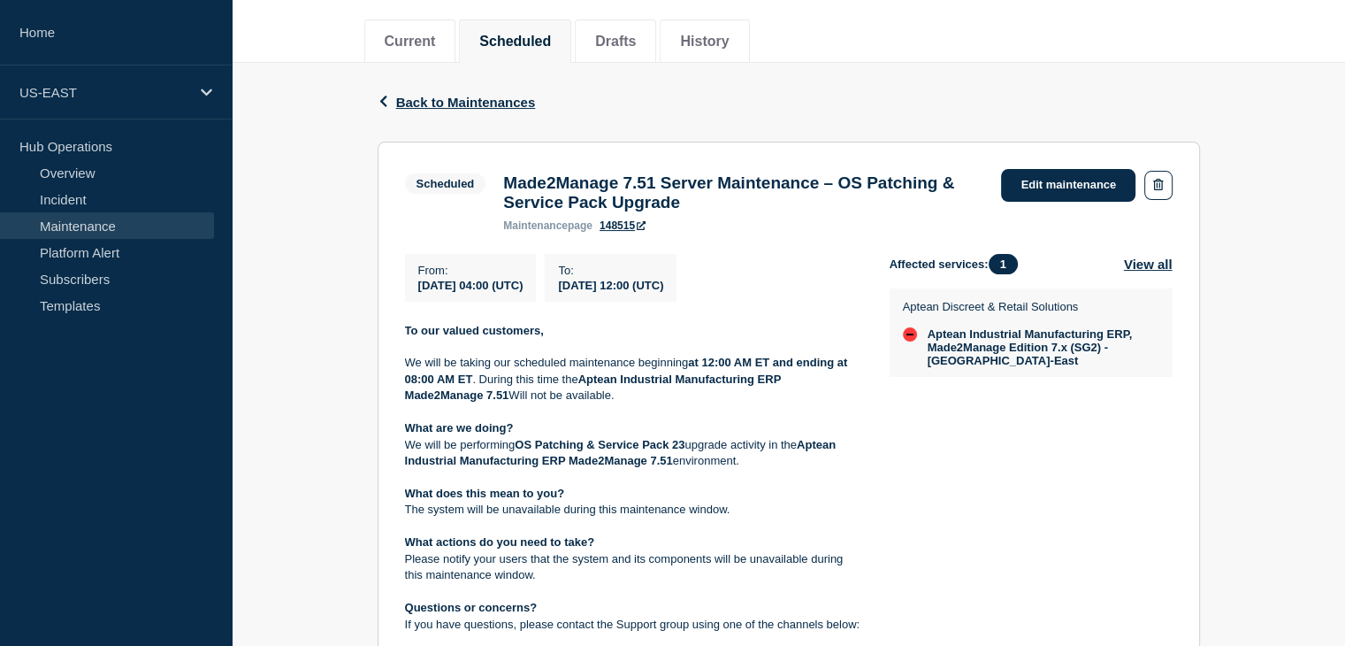
scroll to position [205, 0]
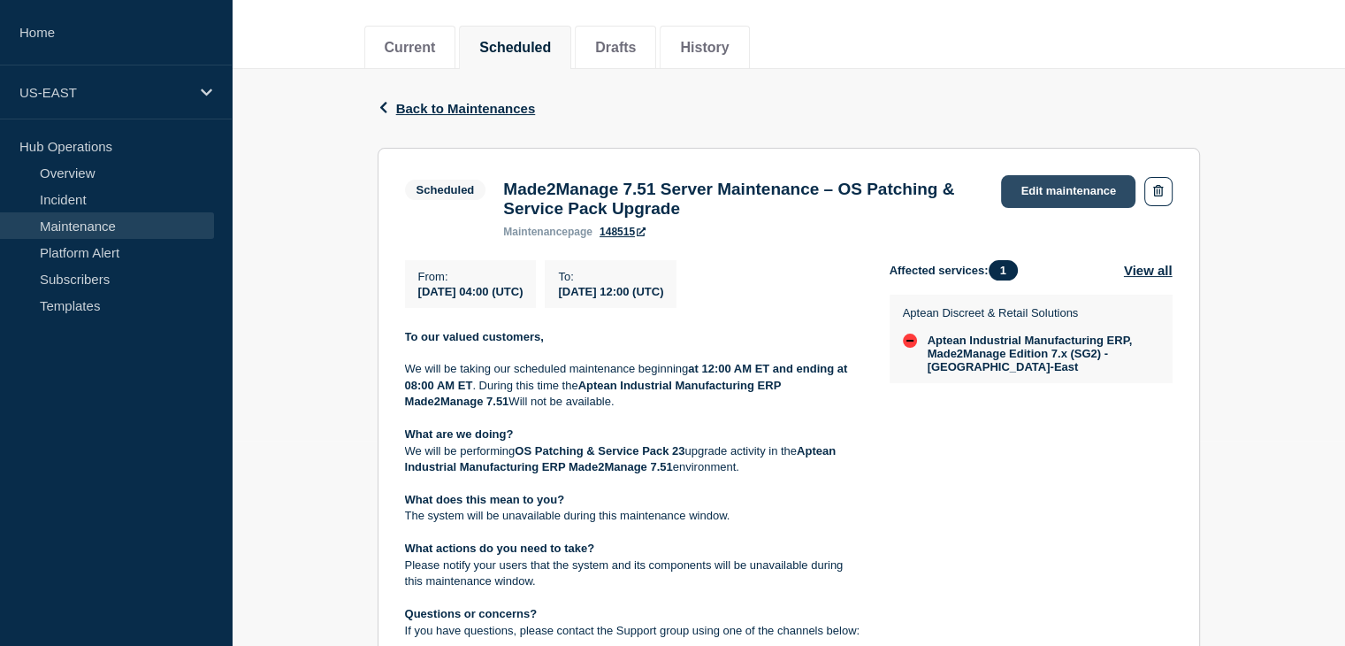
click at [1053, 185] on link "Edit maintenance" at bounding box center [1068, 191] width 134 height 33
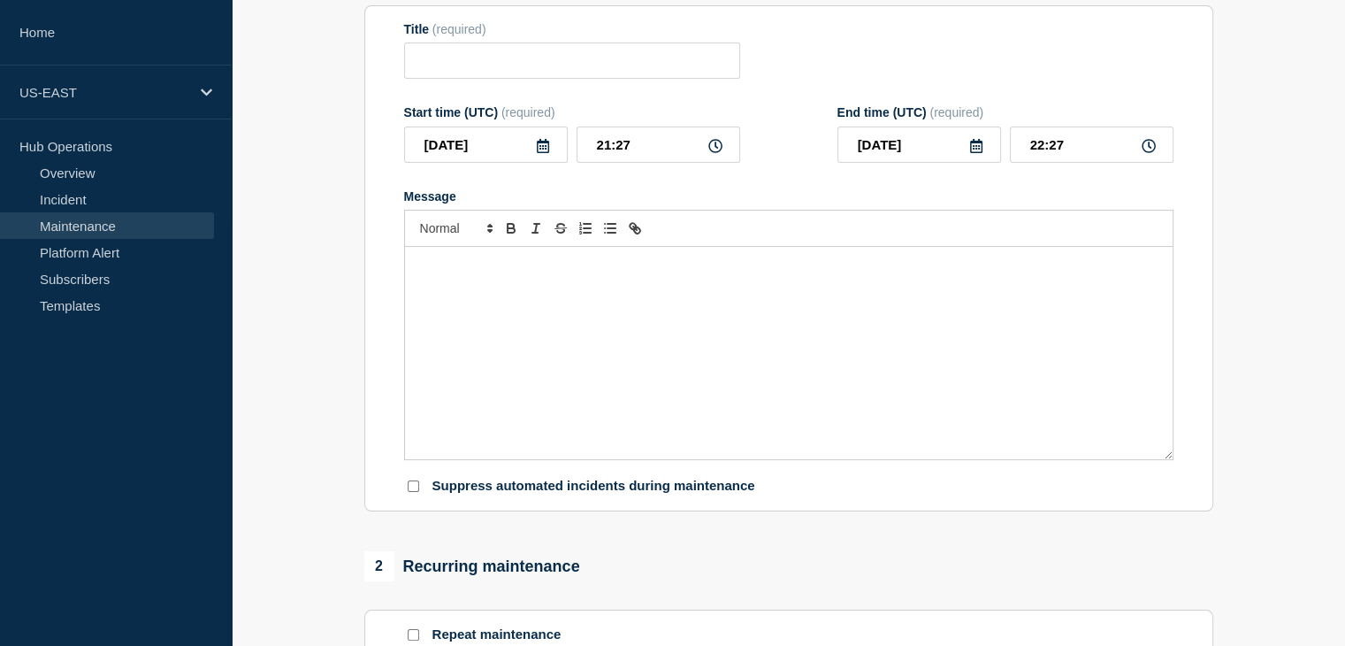
type input "Made2Manage 7.51 Server Maintenance – OS Patching & Service Pack Upgrade"
type input "[DATE]"
type input "04:00"
type input "[DATE]"
type input "12:00"
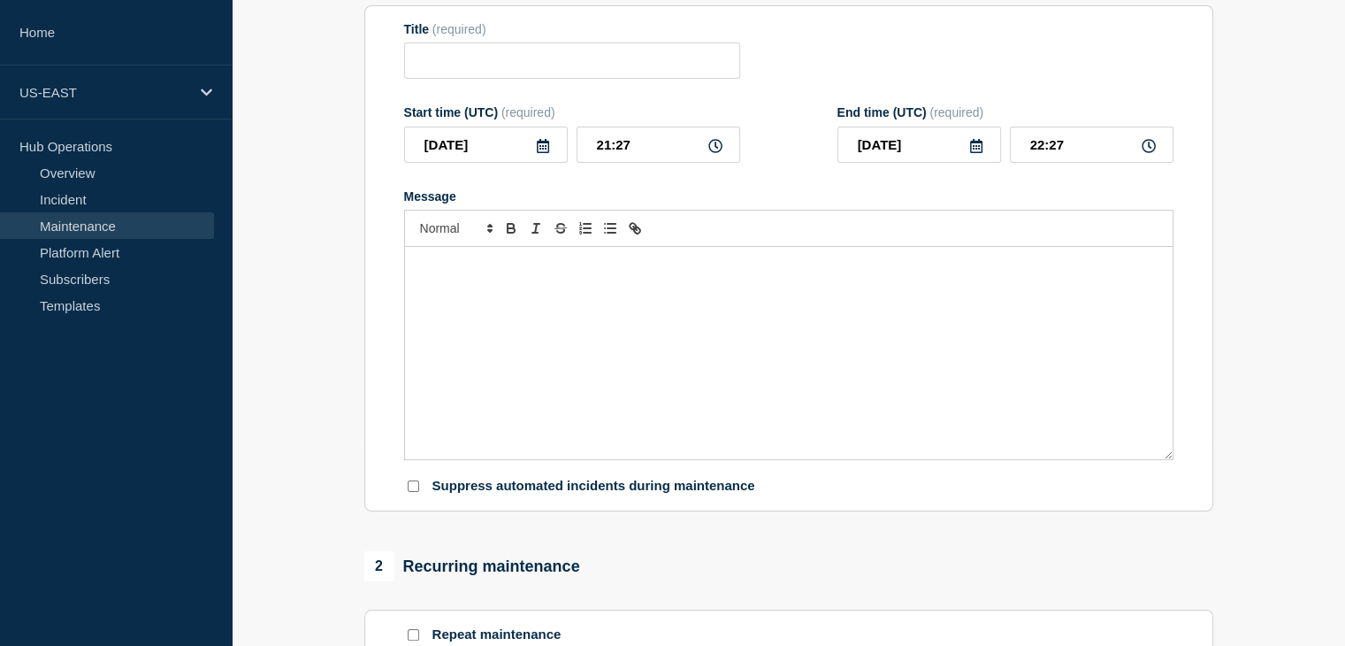
checkbox input "true"
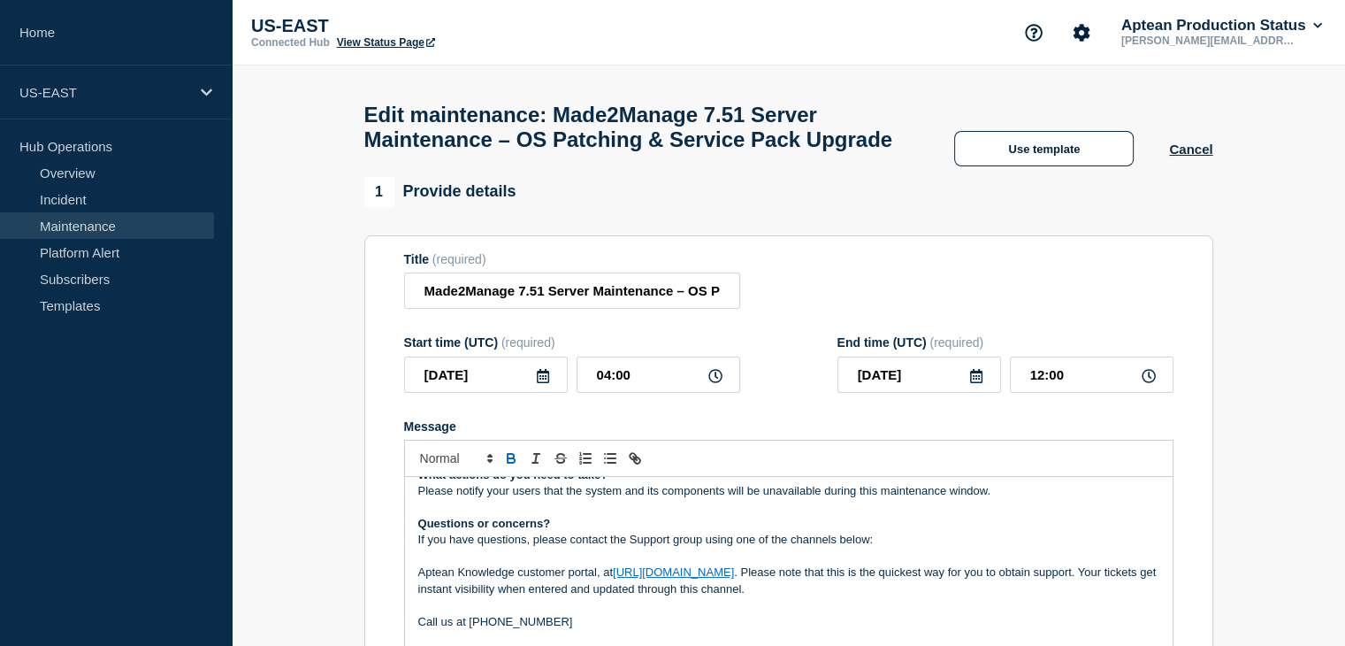
click at [109, 222] on link "Maintenance" at bounding box center [107, 225] width 214 height 27
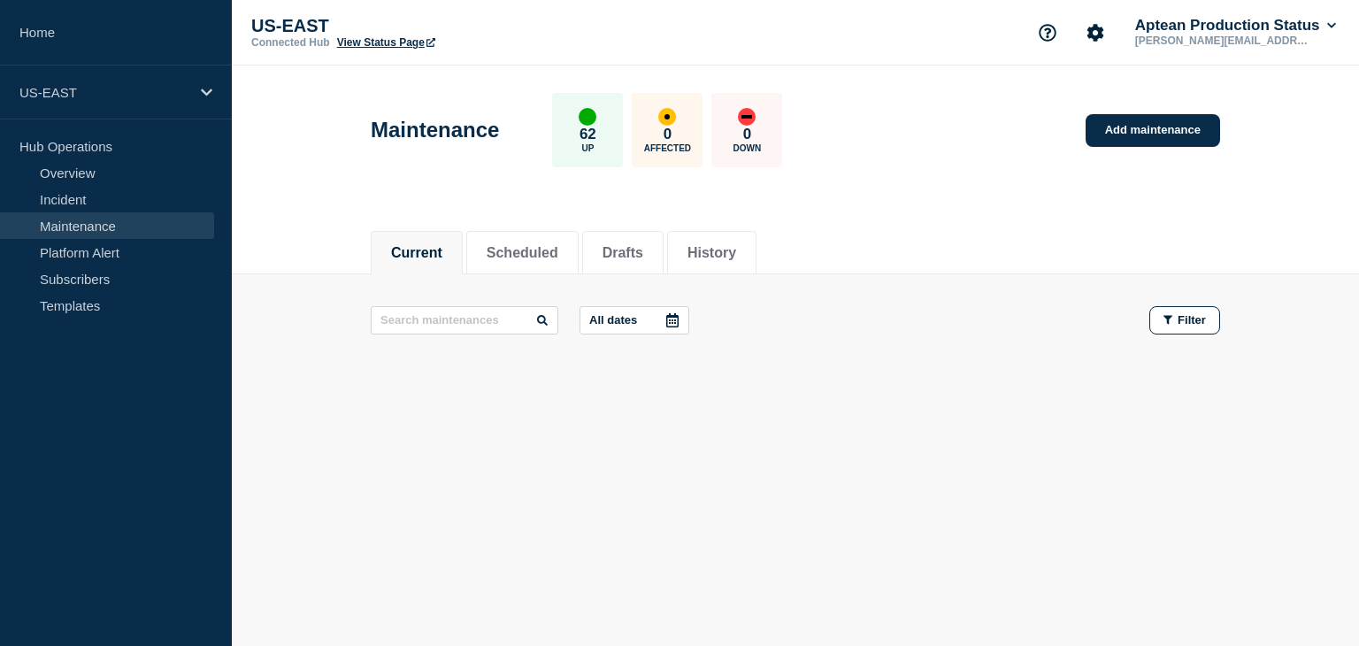
click at [386, 165] on div "Maintenance 62 Up 0 Affected 0 Down" at bounding box center [576, 130] width 411 height 74
click at [1108, 135] on link "Add maintenance" at bounding box center [1152, 130] width 134 height 33
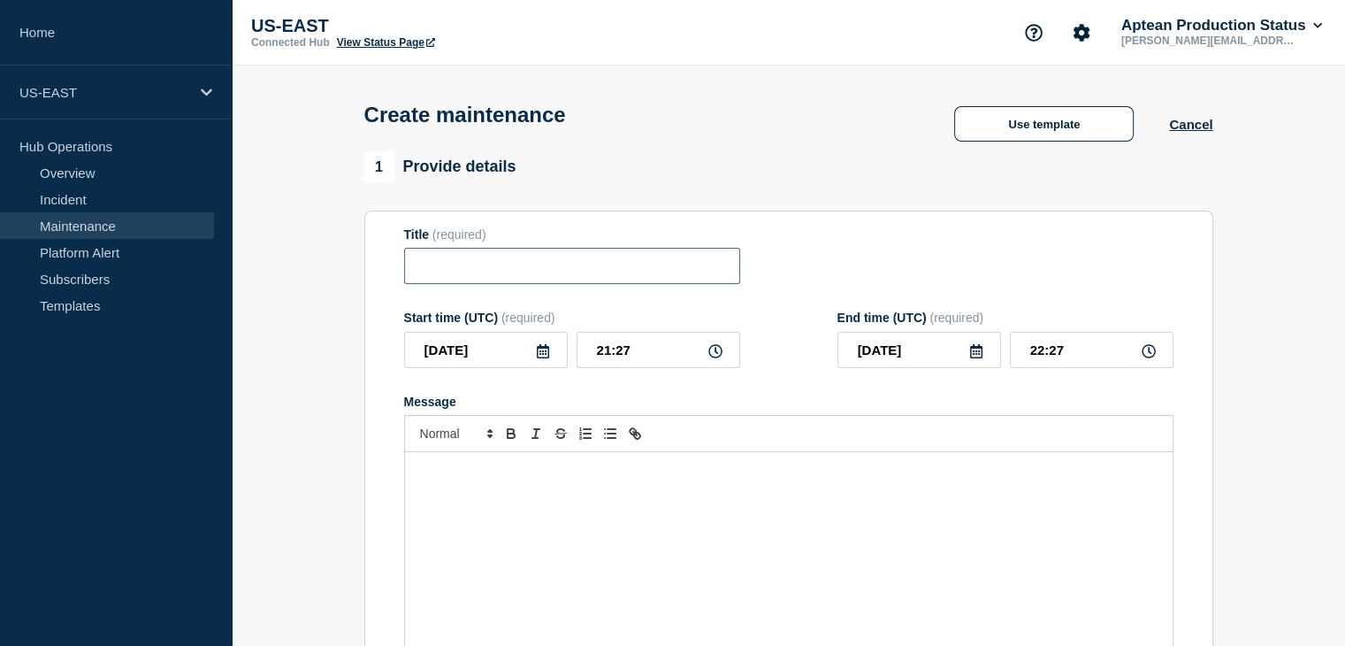
click at [594, 270] on input "Title" at bounding box center [572, 266] width 336 height 36
click at [554, 272] on input "Global Service -" at bounding box center [572, 266] width 336 height 36
click at [584, 262] on input "Global Service -" at bounding box center [572, 266] width 336 height 36
drag, startPoint x: 669, startPoint y: 270, endPoint x: 793, endPoint y: 272, distance: 123.9
click at [793, 272] on div "Title (required) Global Service - Planned Maintenance Activity" at bounding box center [789, 255] width 770 height 57
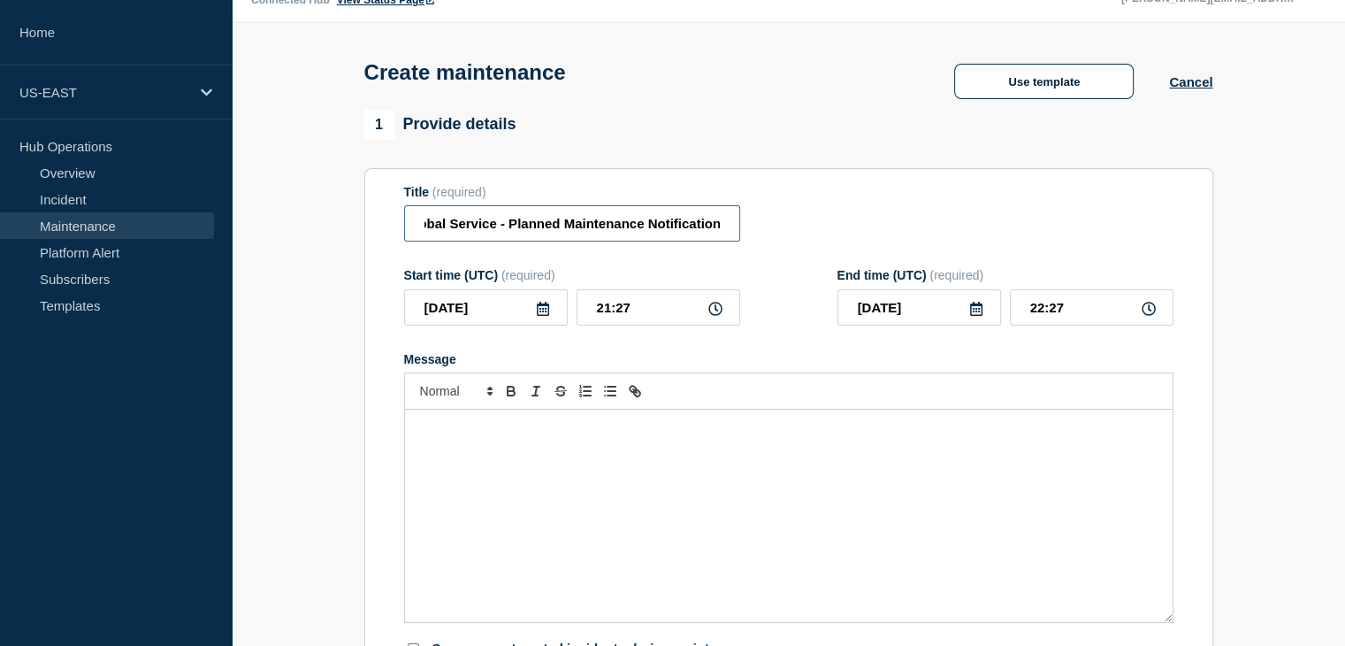
scroll to position [41, 0]
type input "Global Service - Planned Maintenance Notification"
click at [541, 313] on icon at bounding box center [543, 310] width 14 height 14
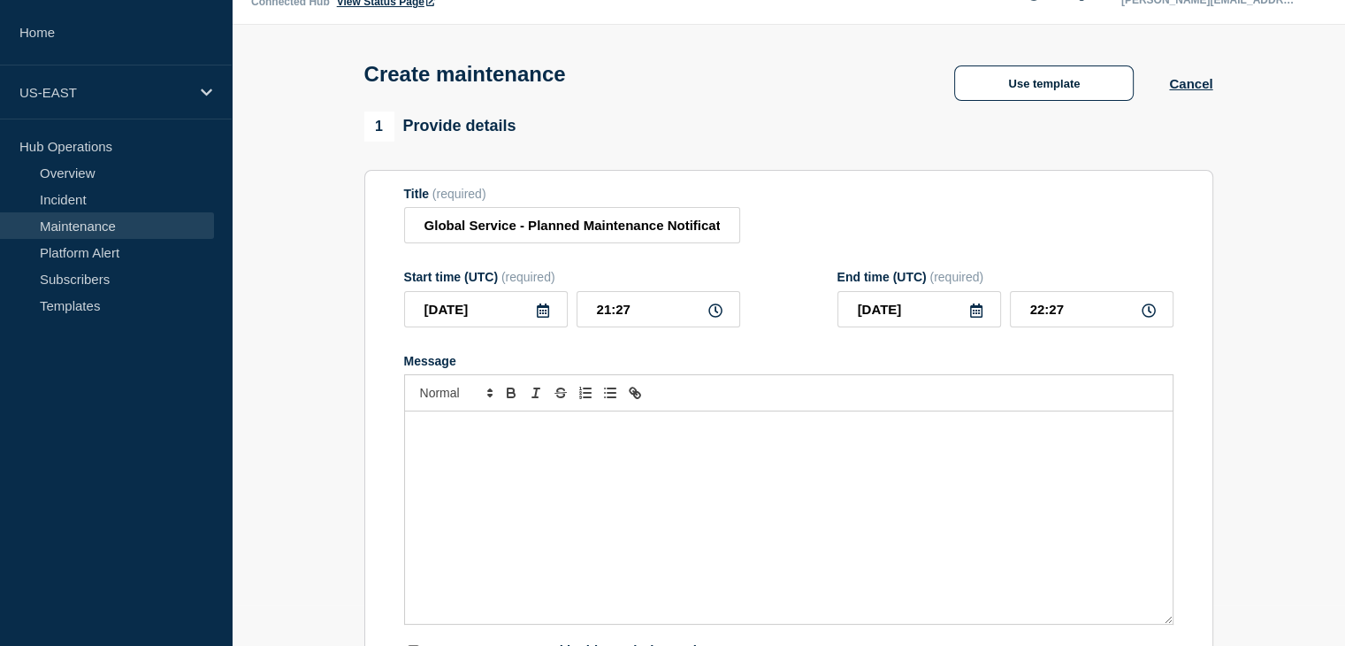
click at [546, 315] on icon at bounding box center [543, 310] width 14 height 14
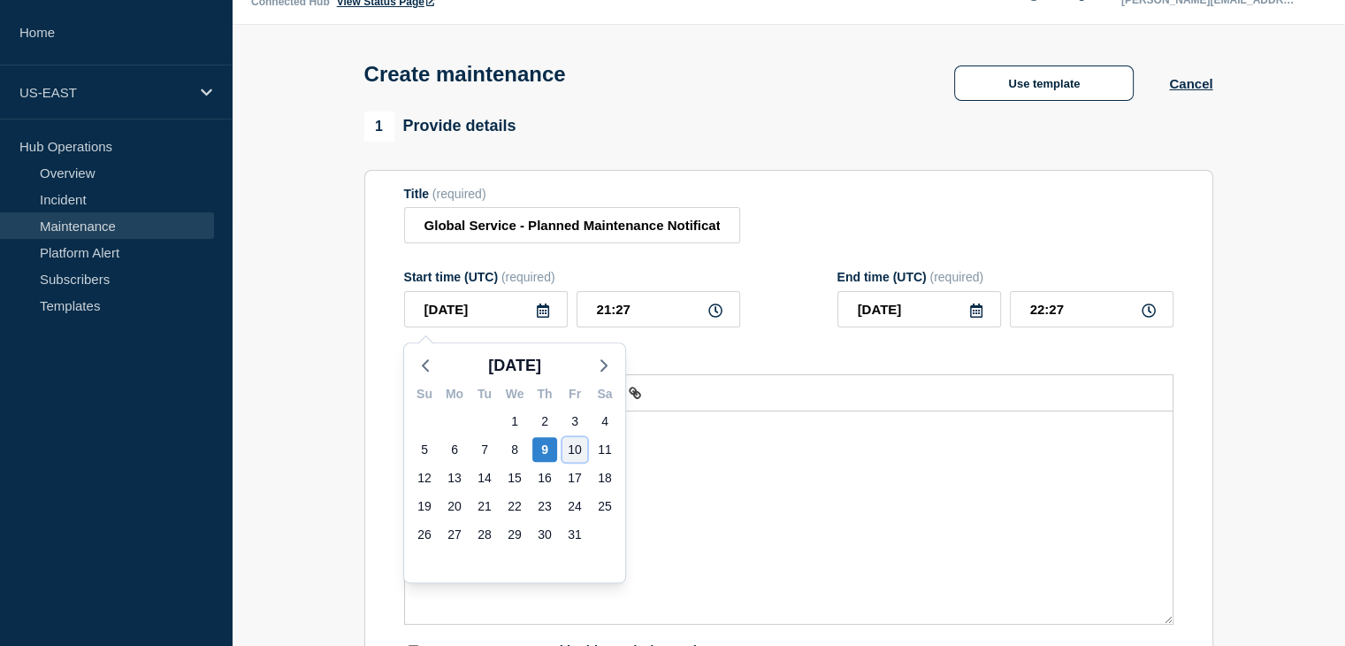
click at [580, 448] on div "10" at bounding box center [575, 449] width 25 height 25
type input "[DATE]"
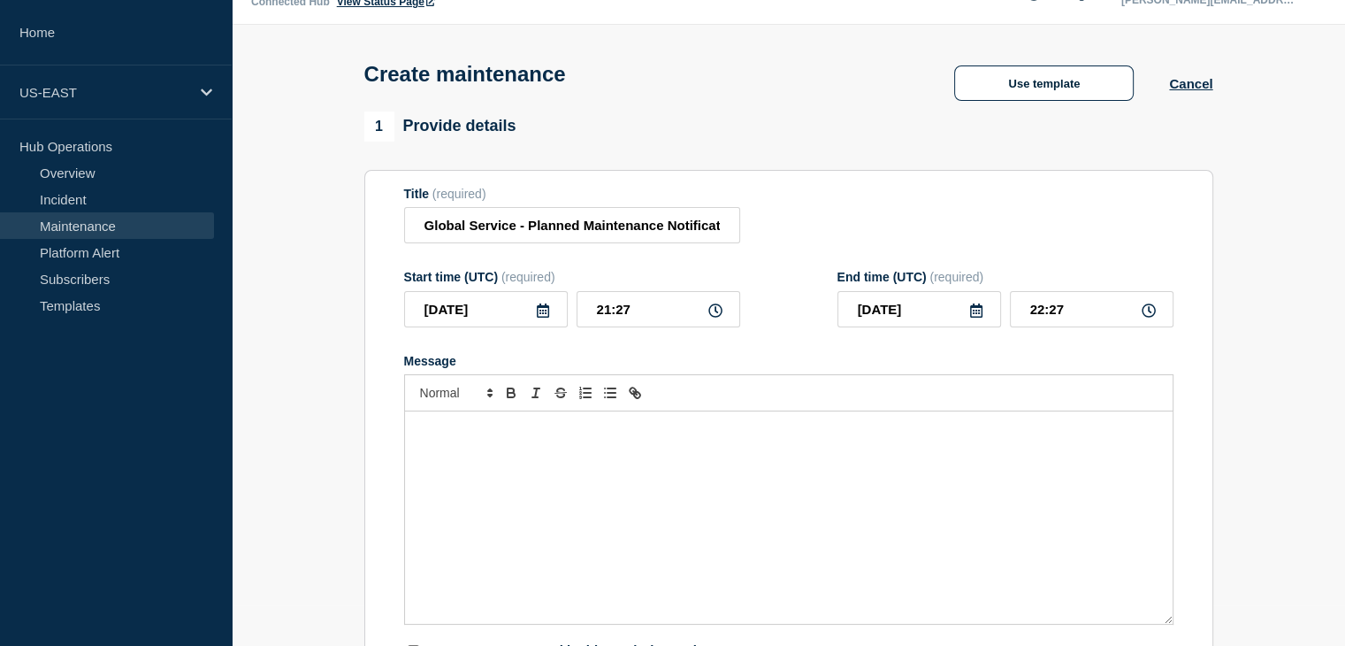
click at [715, 318] on icon at bounding box center [716, 310] width 14 height 14
click at [640, 317] on input "21:27" at bounding box center [659, 309] width 164 height 36
type input "00:00"
click at [761, 327] on div "Start time (UTC) (required) [DATE] 00:00 End time (UTC) (required) [DATE] 01:00" at bounding box center [789, 298] width 770 height 57
click at [1031, 327] on input "01:00" at bounding box center [1092, 309] width 164 height 36
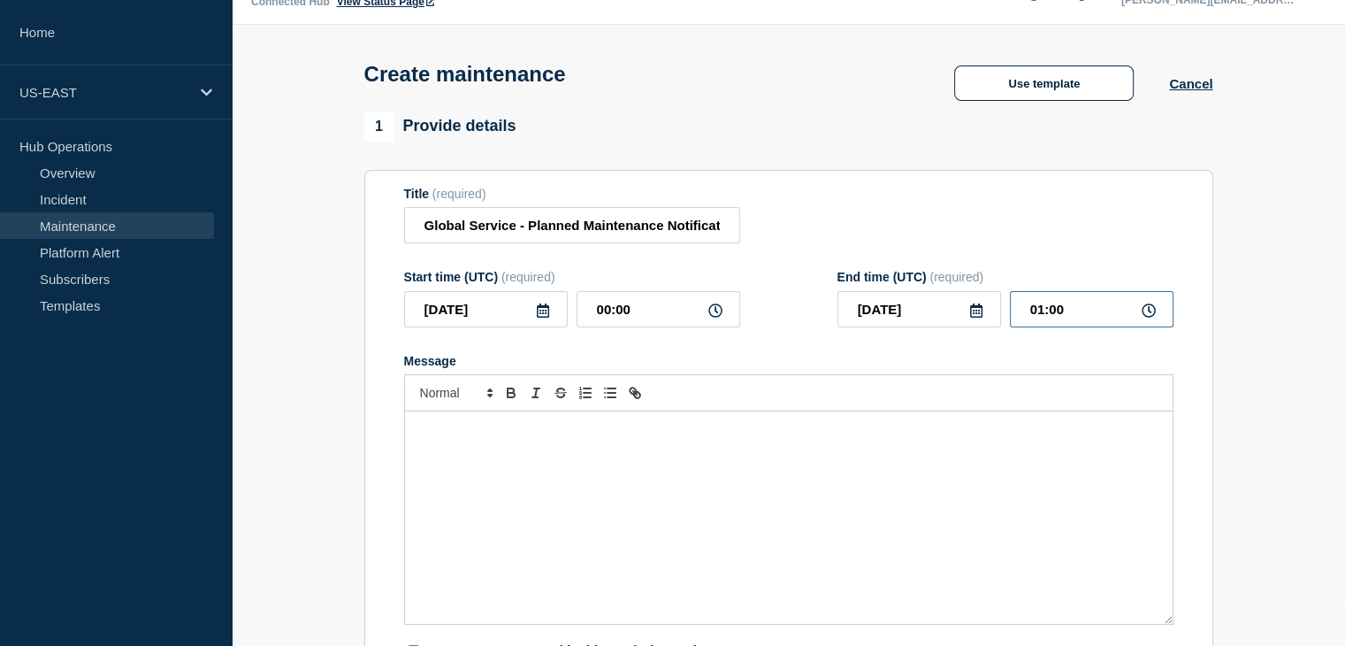
click at [1041, 309] on input "01:00" at bounding box center [1092, 309] width 164 height 36
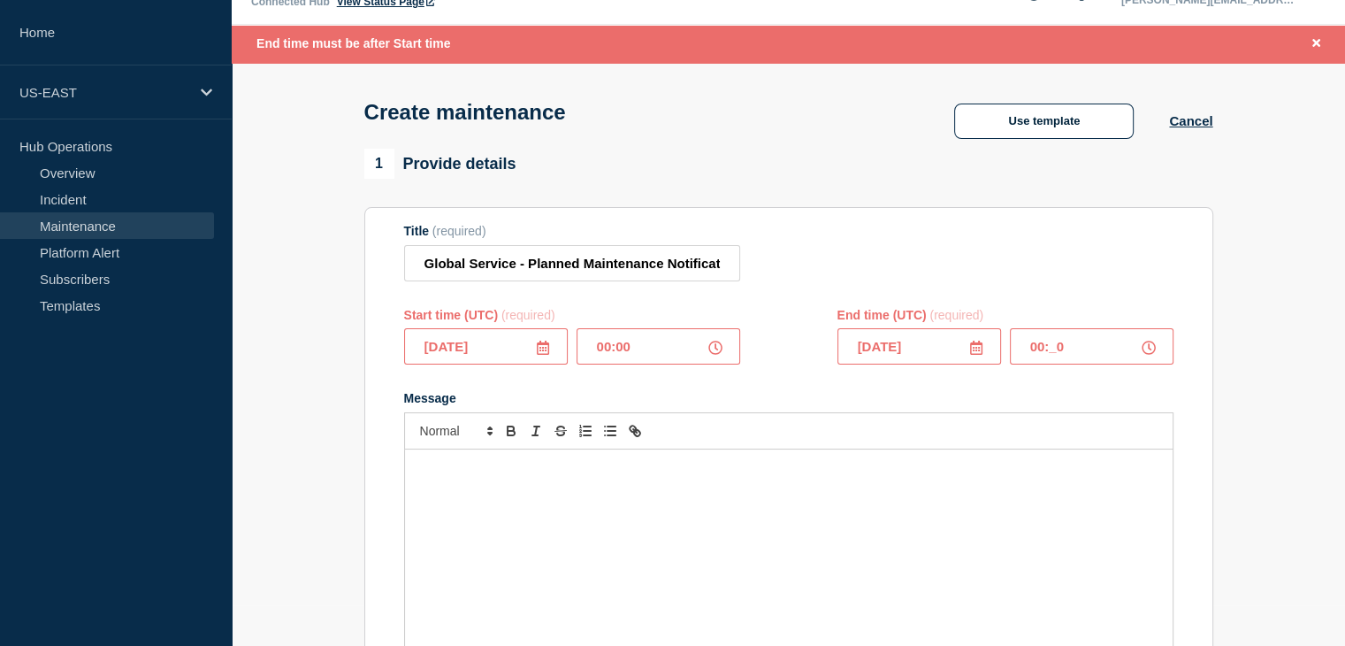
type input "00:30"
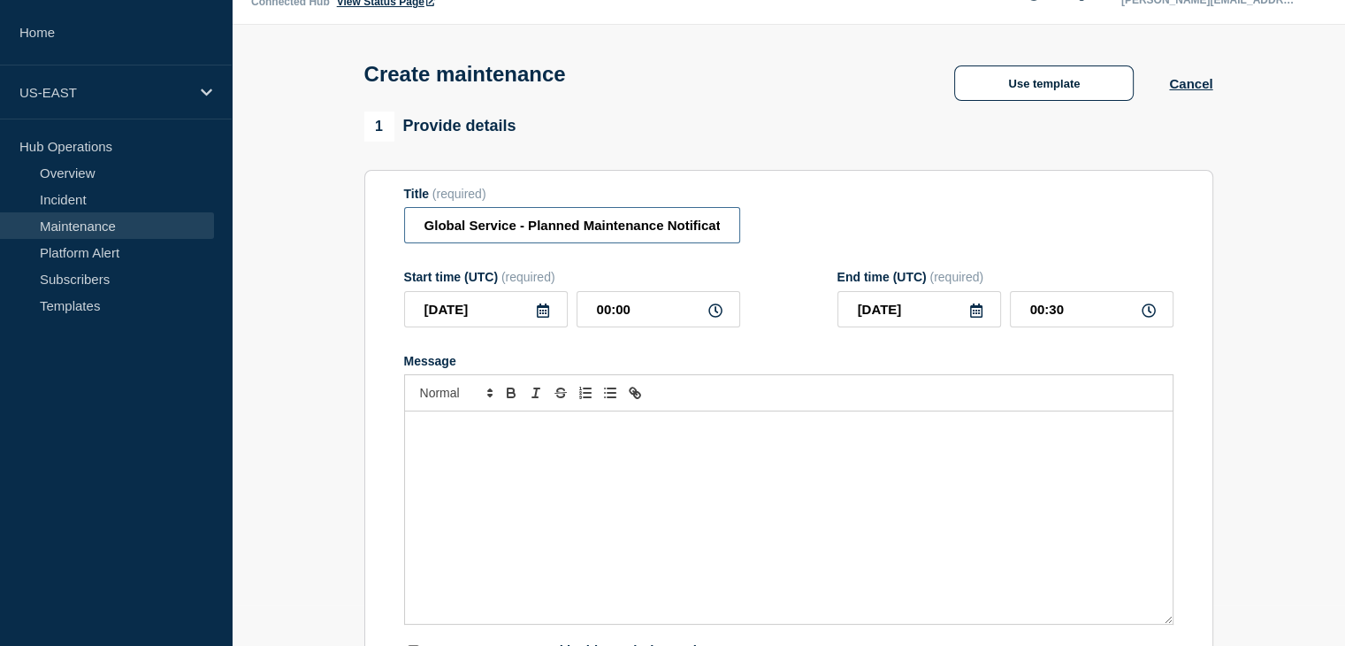
click at [615, 237] on input "Global Service - Planned Maintenance Notification" at bounding box center [572, 225] width 336 height 36
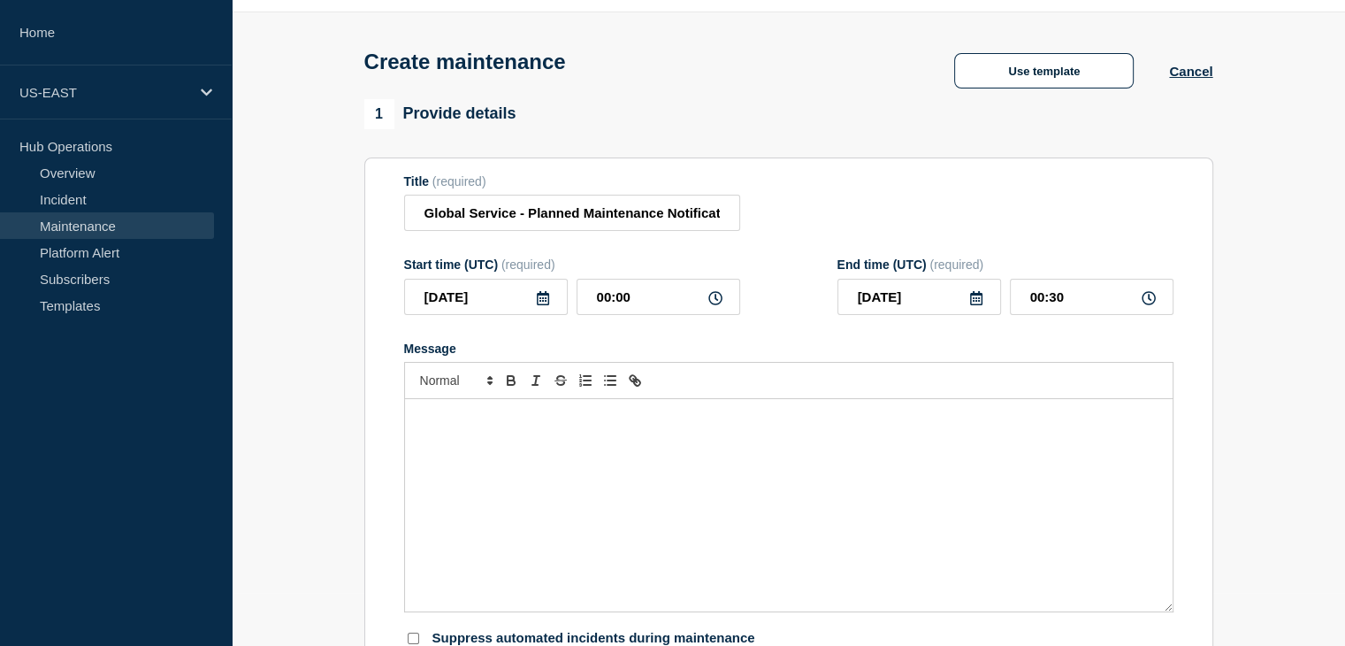
scroll to position [103, 0]
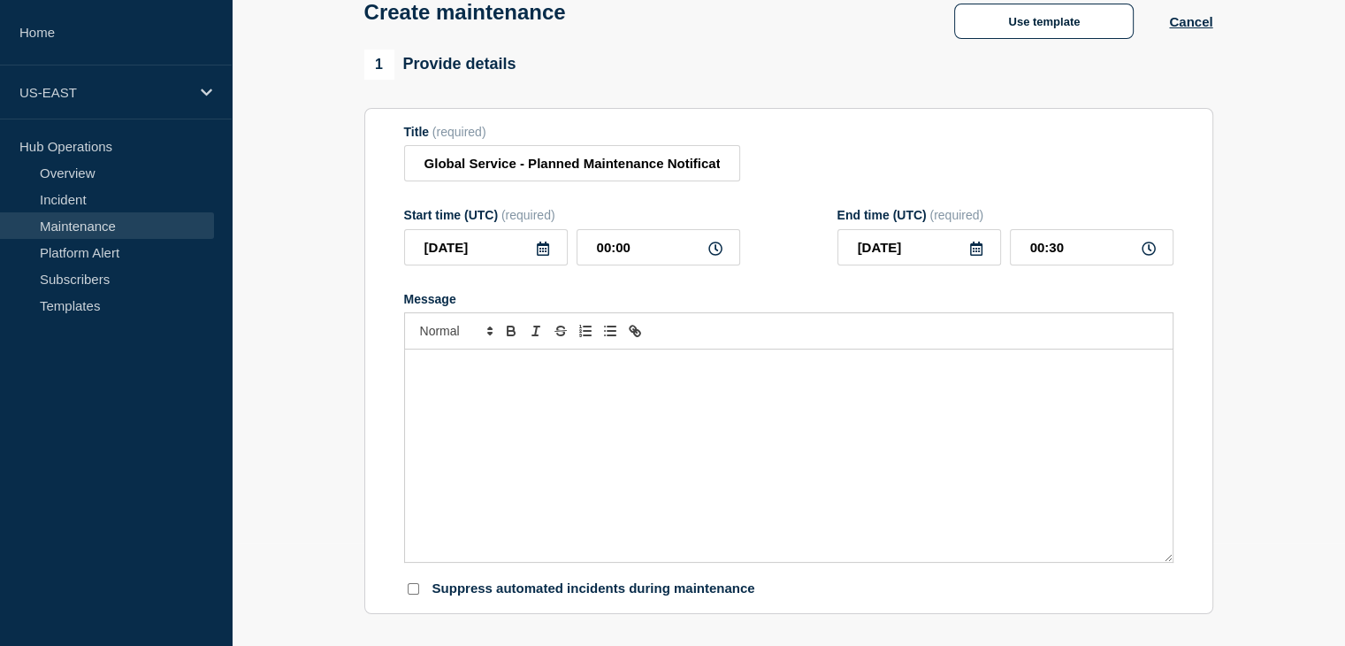
click at [603, 376] on p "Message" at bounding box center [788, 368] width 741 height 16
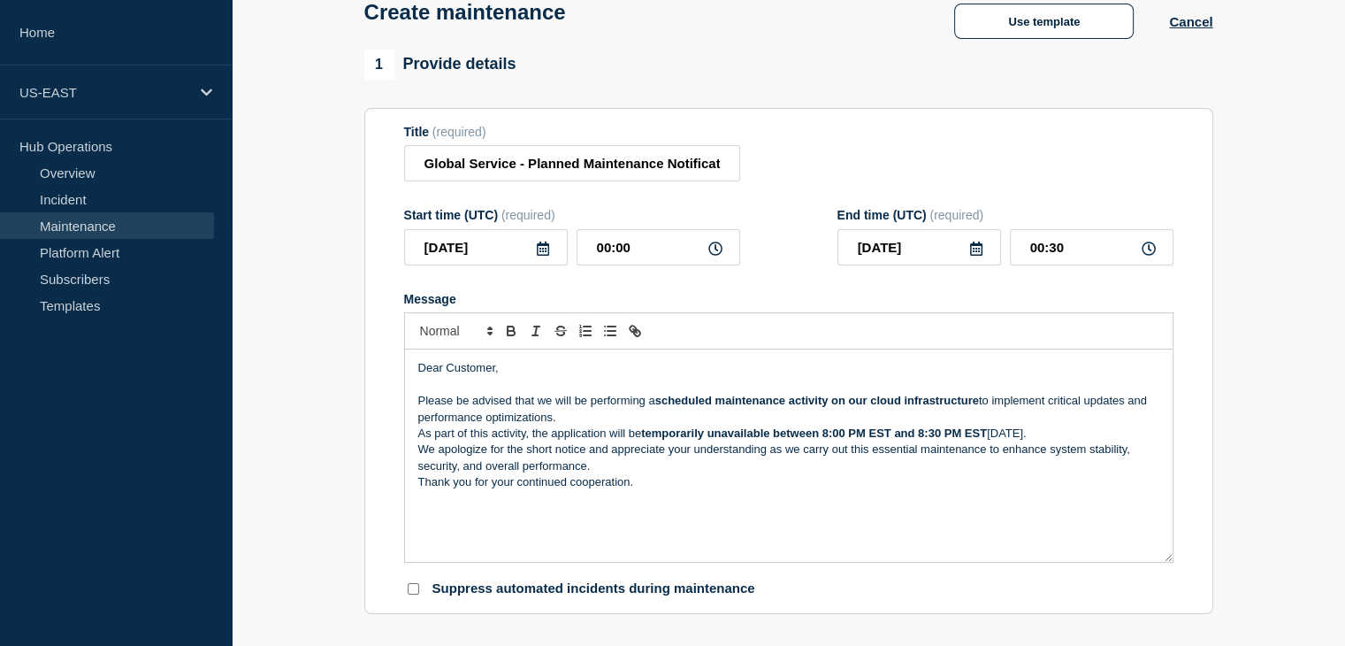
click at [566, 425] on p "Please be advised that we will be performing a scheduled maintenance activity o…" at bounding box center [788, 409] width 741 height 33
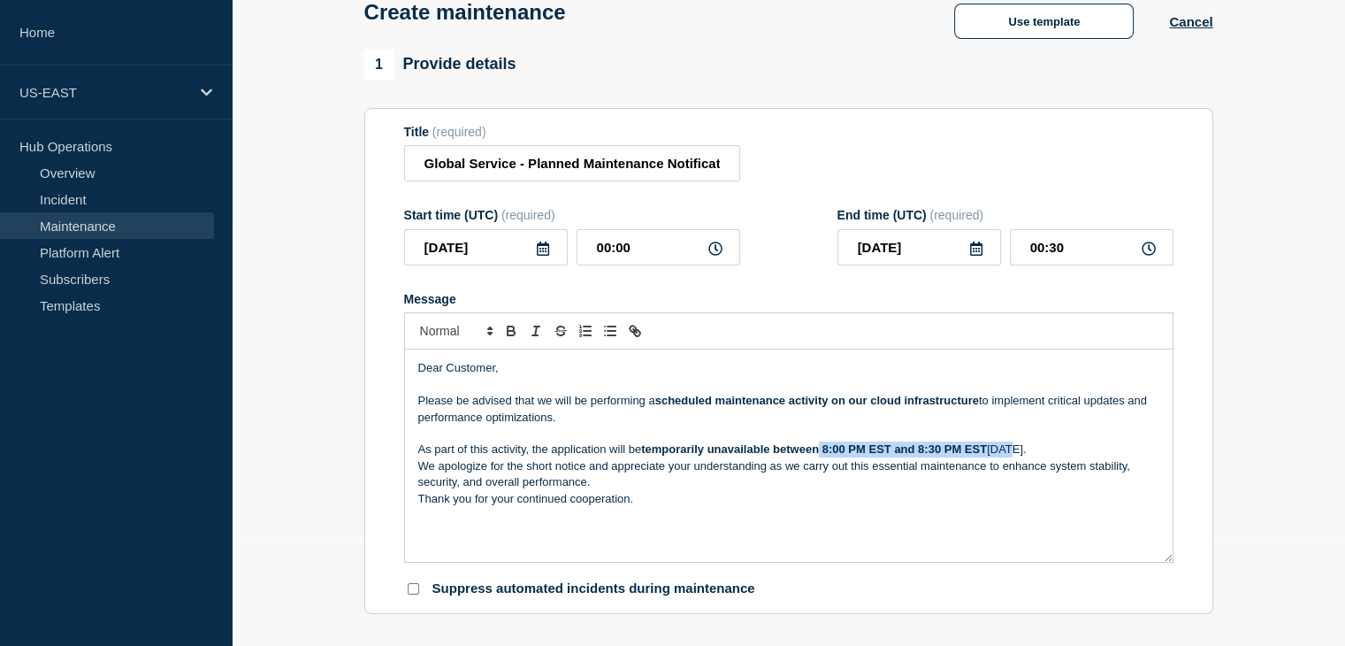
drag, startPoint x: 823, startPoint y: 456, endPoint x: 1001, endPoint y: 450, distance: 178.8
click at [1001, 450] on p "As part of this activity, the application will be temporarily unavailable betwe…" at bounding box center [788, 449] width 741 height 16
click at [971, 483] on p "We apologize for the short notice and appreciate your understanding as we carry…" at bounding box center [788, 474] width 741 height 33
click at [418, 477] on p "We apologize for the short notice and appreciate your understanding as we carry…" at bounding box center [788, 474] width 741 height 33
click at [419, 453] on p "As part of this activity, the application will be temporarily unavailable betwe…" at bounding box center [788, 449] width 741 height 16
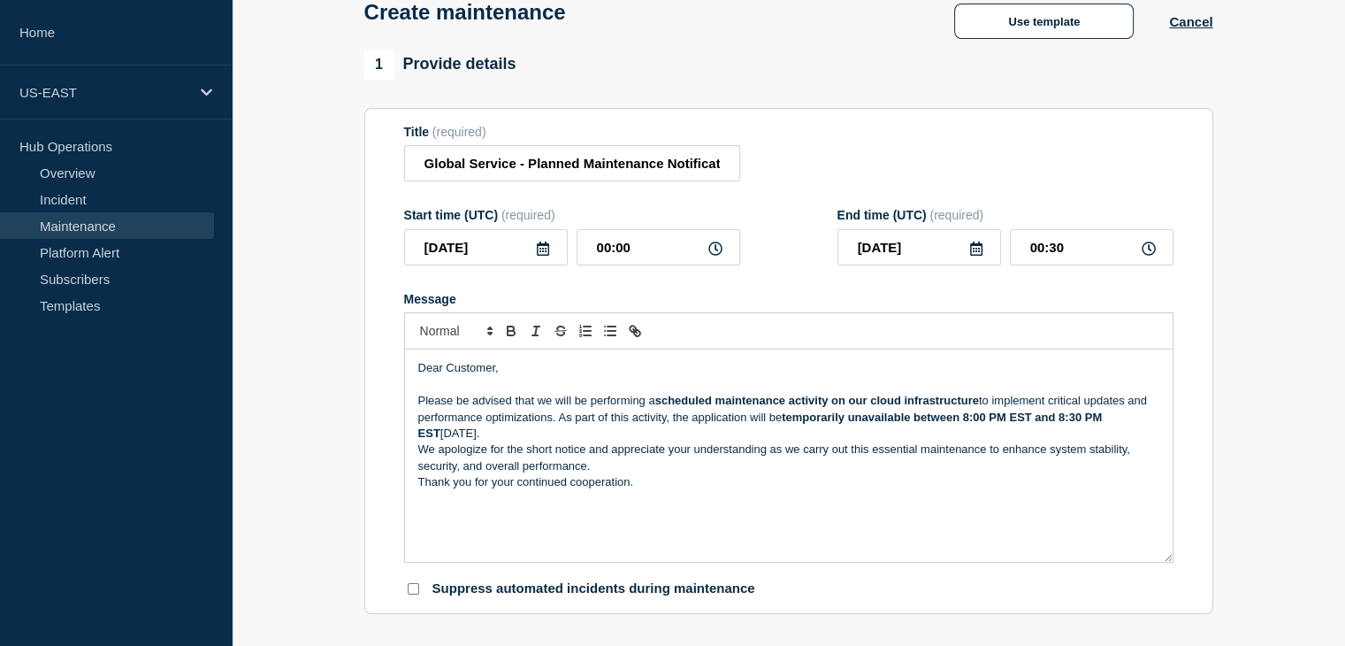
click at [417, 454] on div "Dear Customer, Please be advised that we will be performing a scheduled mainten…" at bounding box center [789, 455] width 768 height 212
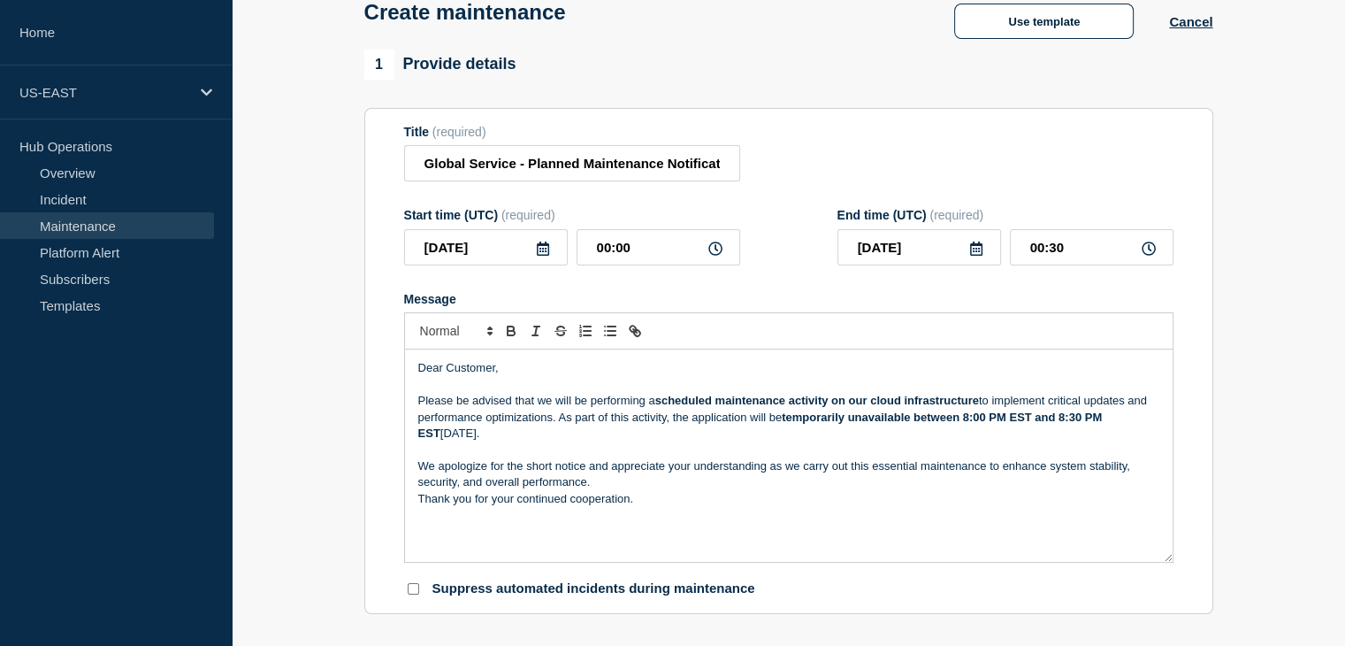
click at [628, 491] on p "We apologize for the short notice and appreciate your understanding as we carry…" at bounding box center [788, 474] width 741 height 33
click at [669, 529] on div "Dear Customer, Please be advised that we will be performing a scheduled mainten…" at bounding box center [789, 455] width 768 height 212
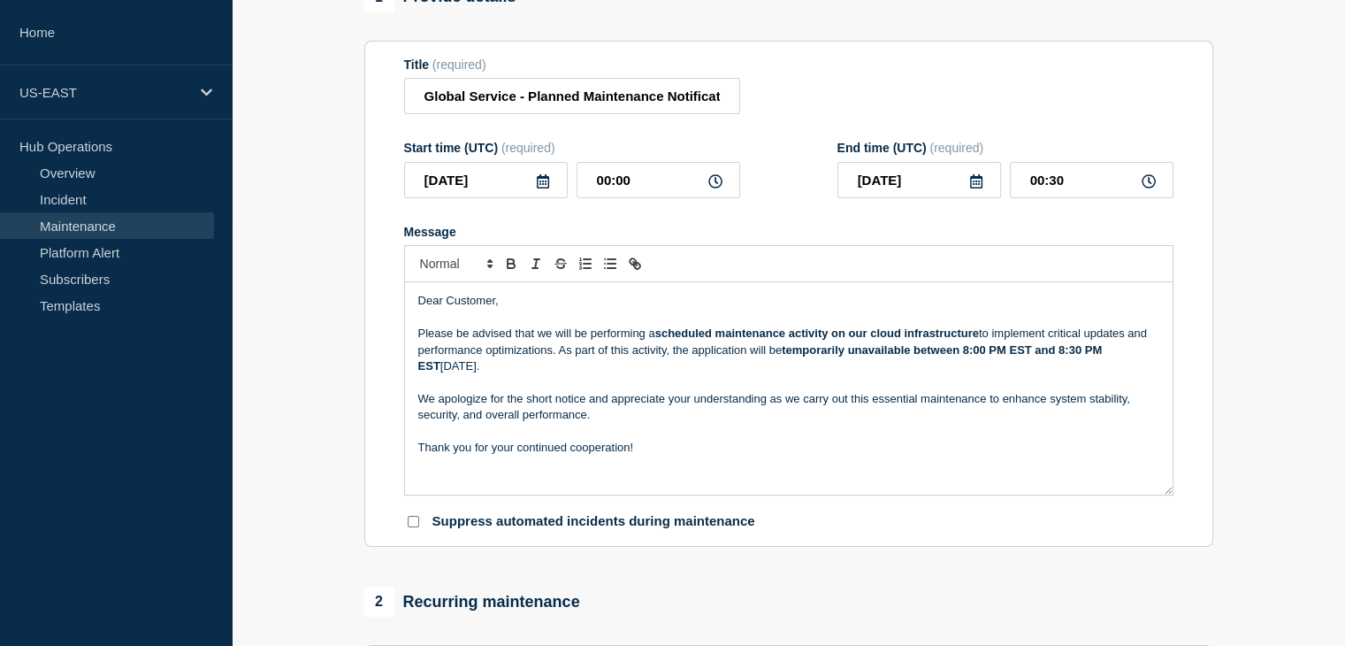
click at [361, 448] on div "1 Provide details Title (required) Global Service - Planned Maintenance Notific…" at bounding box center [789, 596] width 870 height 1228
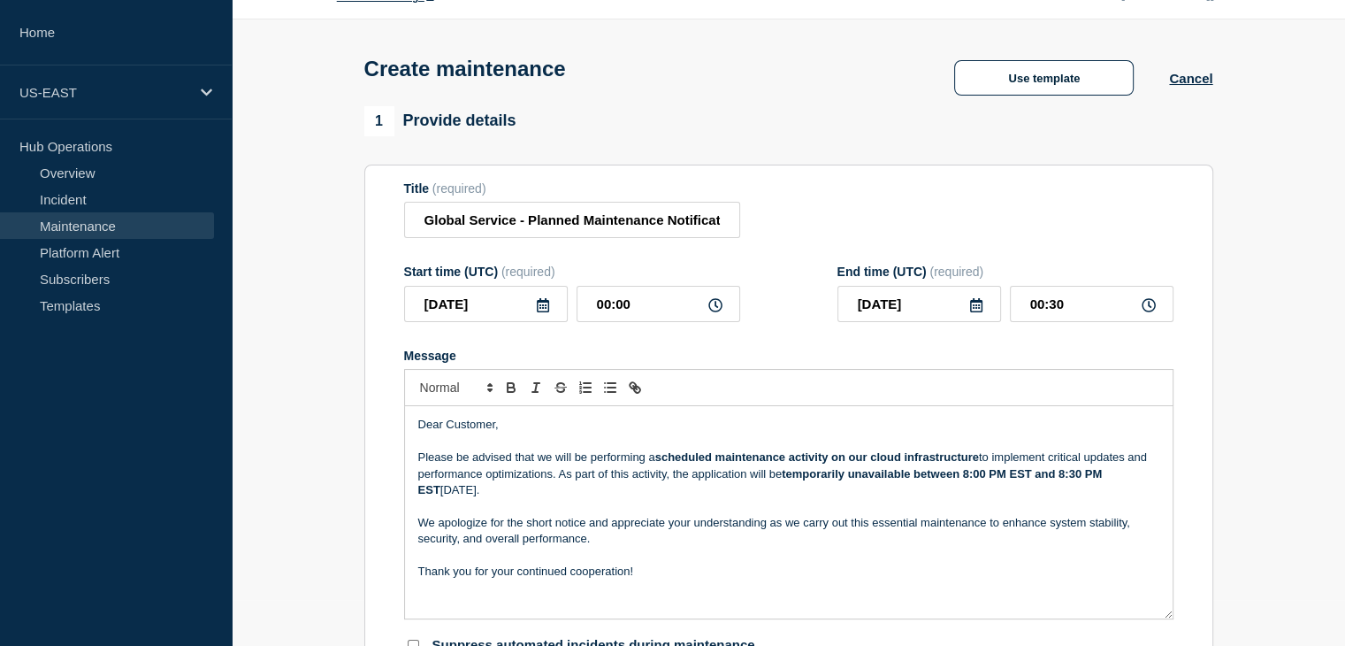
scroll to position [53, 0]
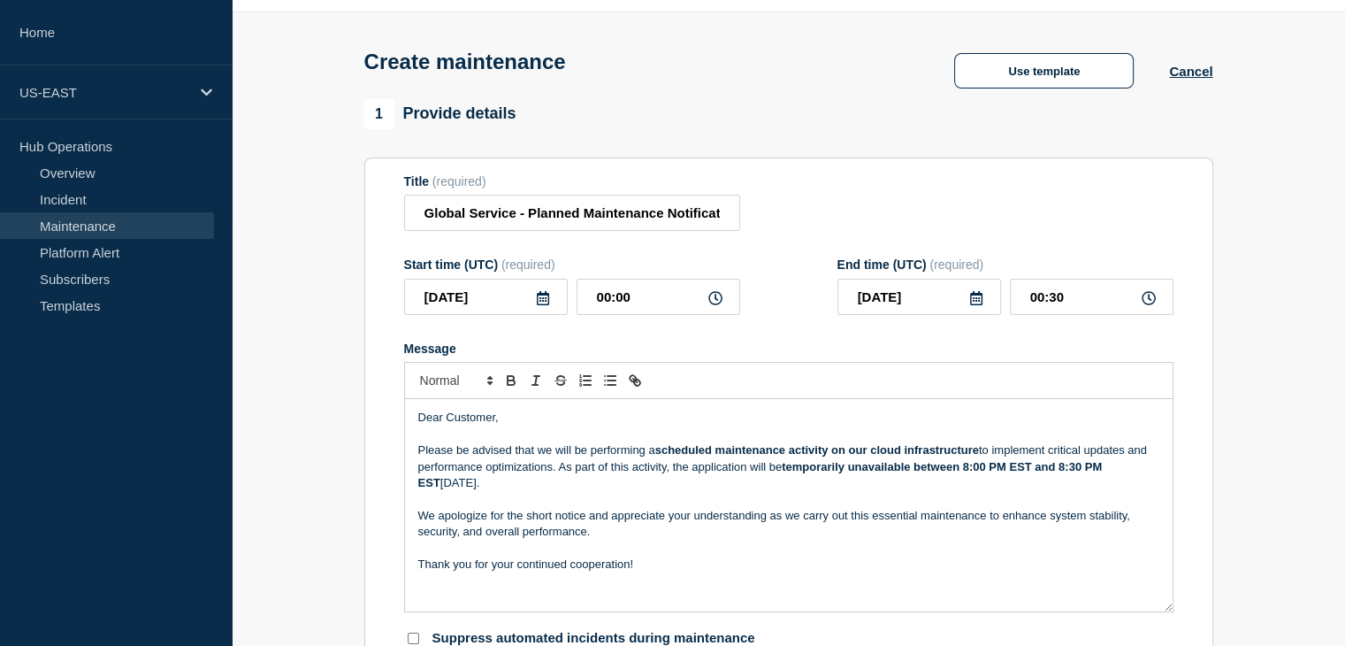
click at [528, 478] on p "Please be advised that we will be performing a scheduled maintenance activity o…" at bounding box center [788, 466] width 741 height 49
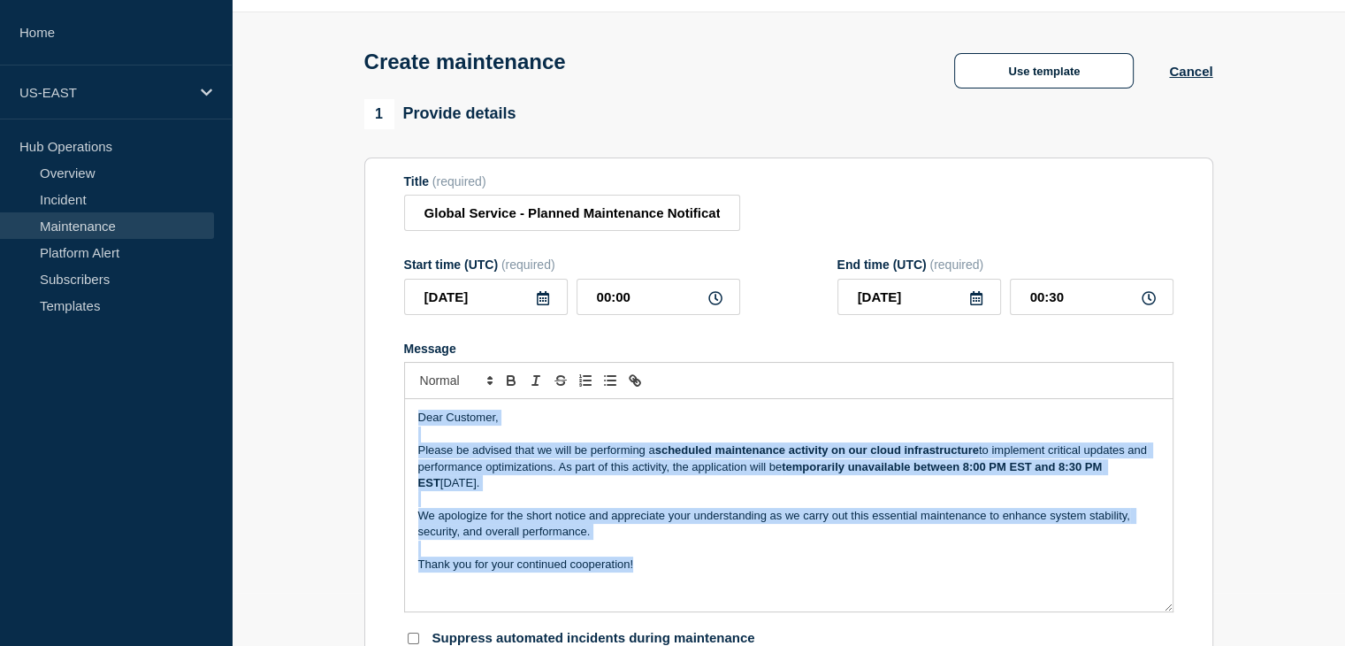
copy div "Dear Customer, Please be advised that we will be performing a scheduled mainten…"
click at [405, 489] on div "Dear Customer, Please be advised that we will be performing a scheduled mainten…" at bounding box center [789, 505] width 768 height 212
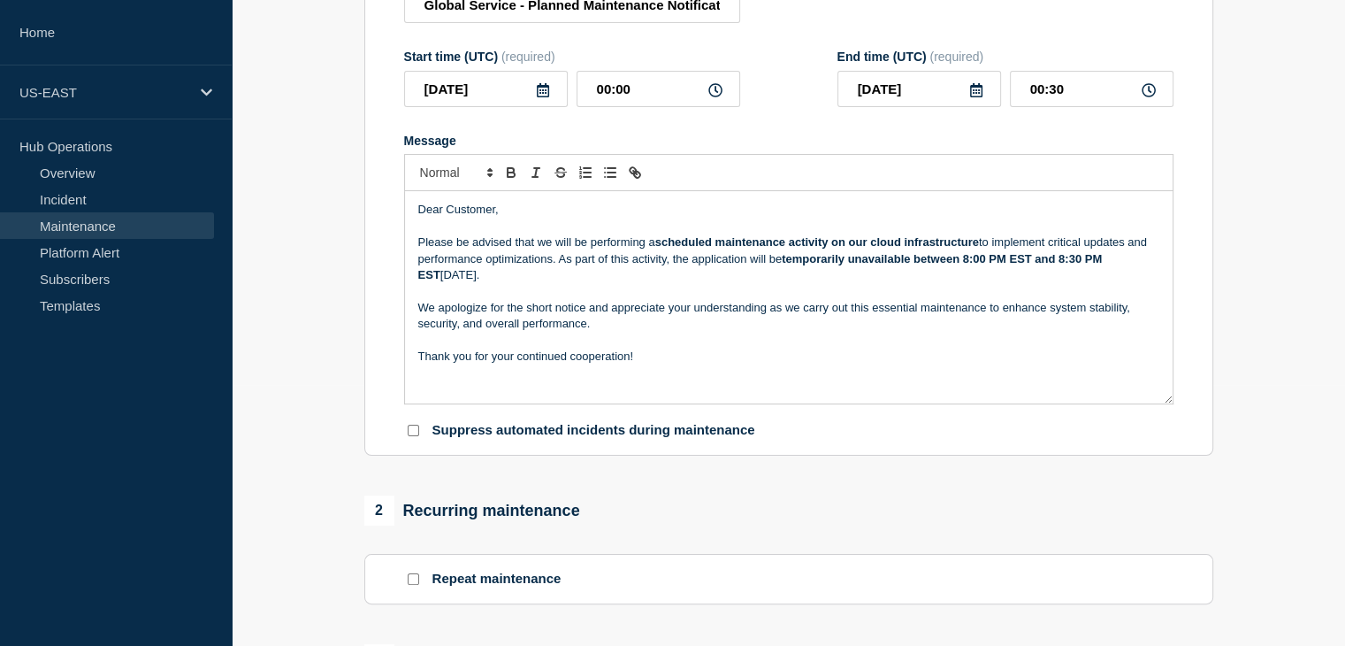
scroll to position [262, 0]
click at [414, 434] on input "Suppress automated incidents during maintenance" at bounding box center [413, 429] width 11 height 11
checkbox input "true"
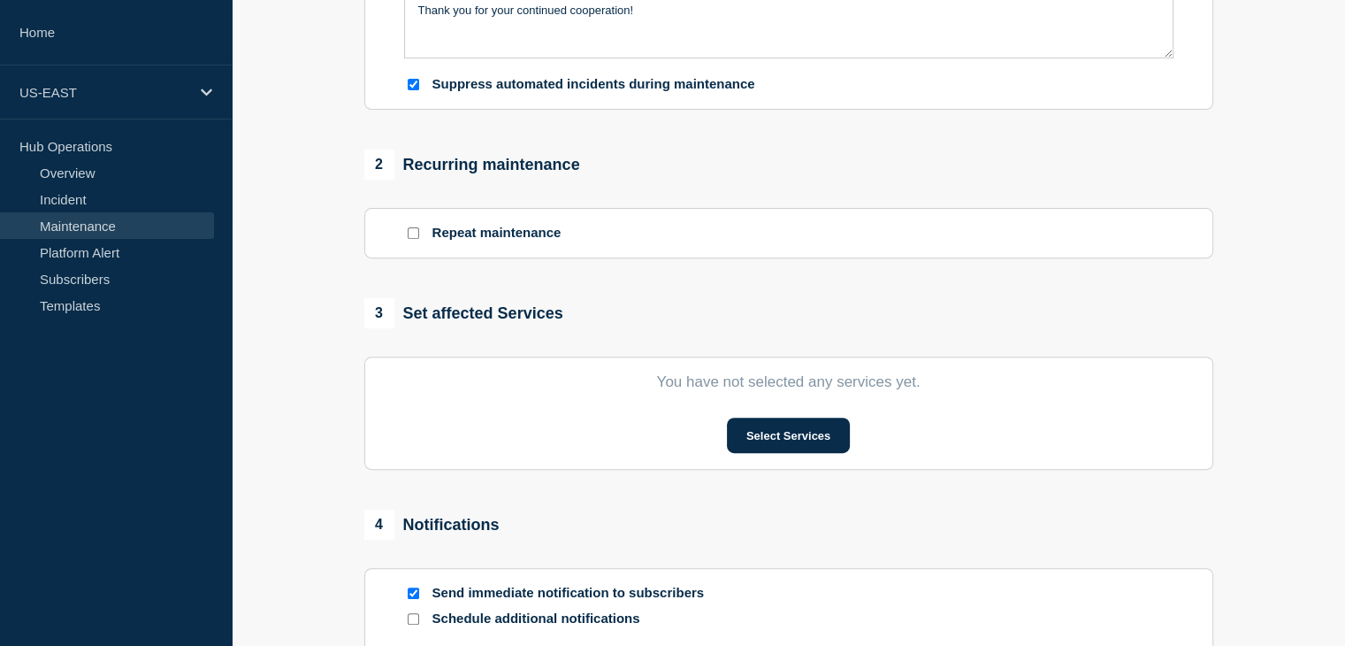
scroll to position [605, 0]
click at [793, 447] on button "Select Services" at bounding box center [788, 436] width 123 height 35
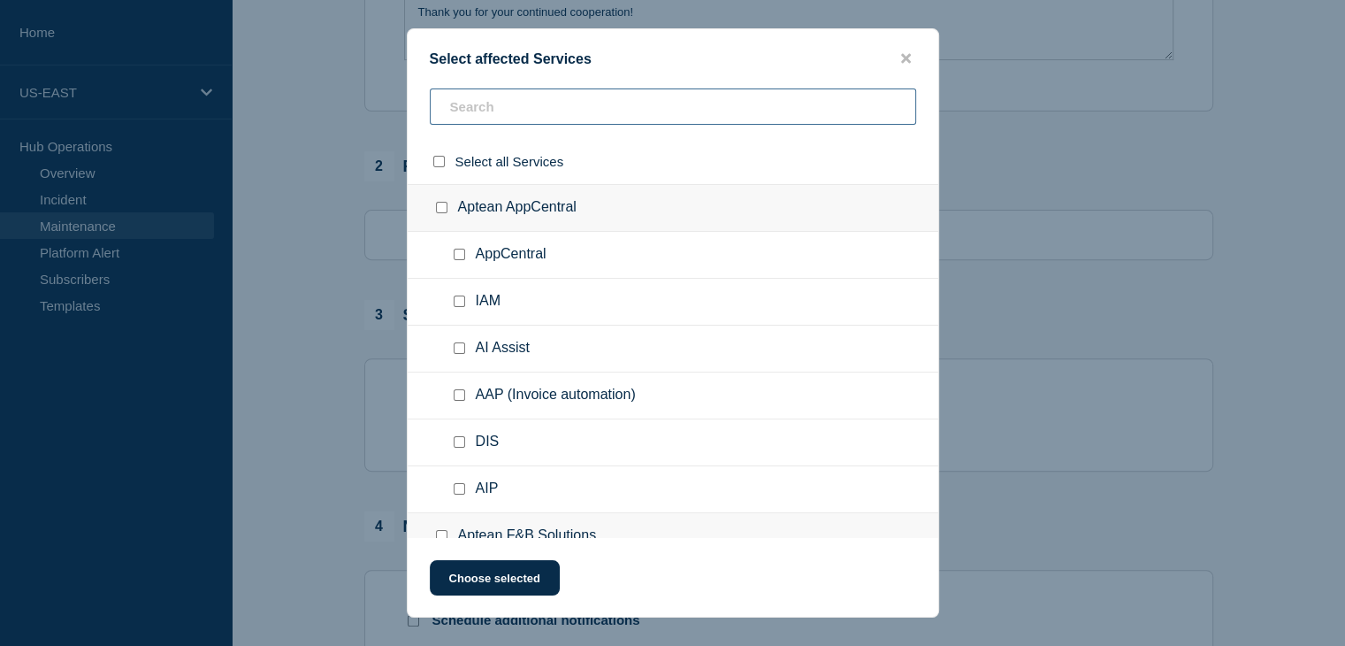
click at [523, 113] on input "text" at bounding box center [673, 106] width 487 height 36
type input "t"
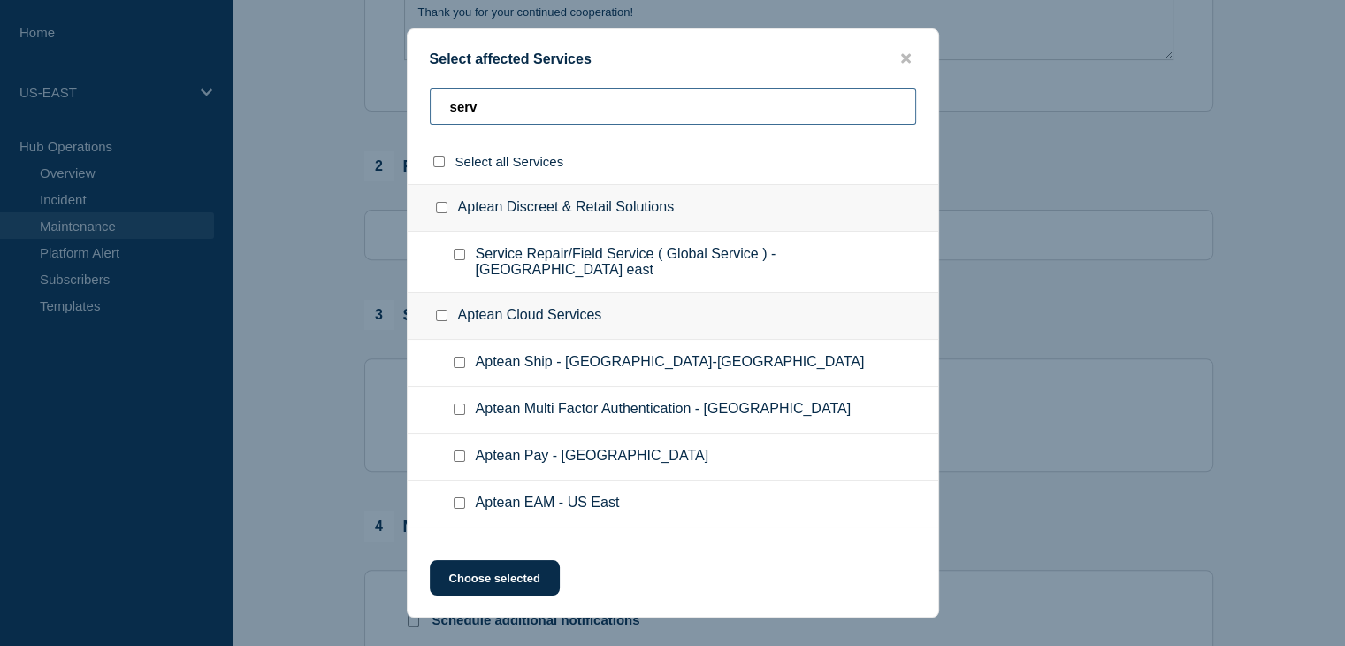
type input "serv"
click at [459, 257] on input "Service Repair/Field Service ( Global Service ) - US east checkbox" at bounding box center [459, 254] width 11 height 11
checkbox input "true"
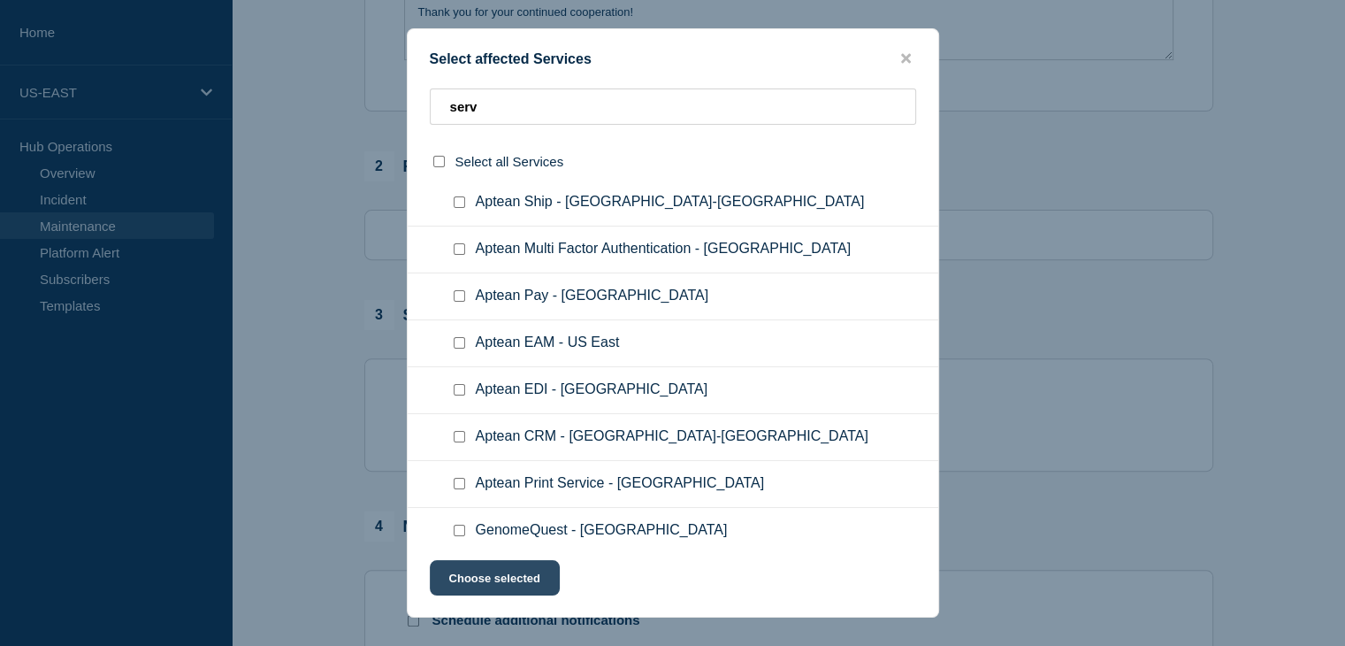
click at [495, 583] on button "Choose selected" at bounding box center [495, 577] width 130 height 35
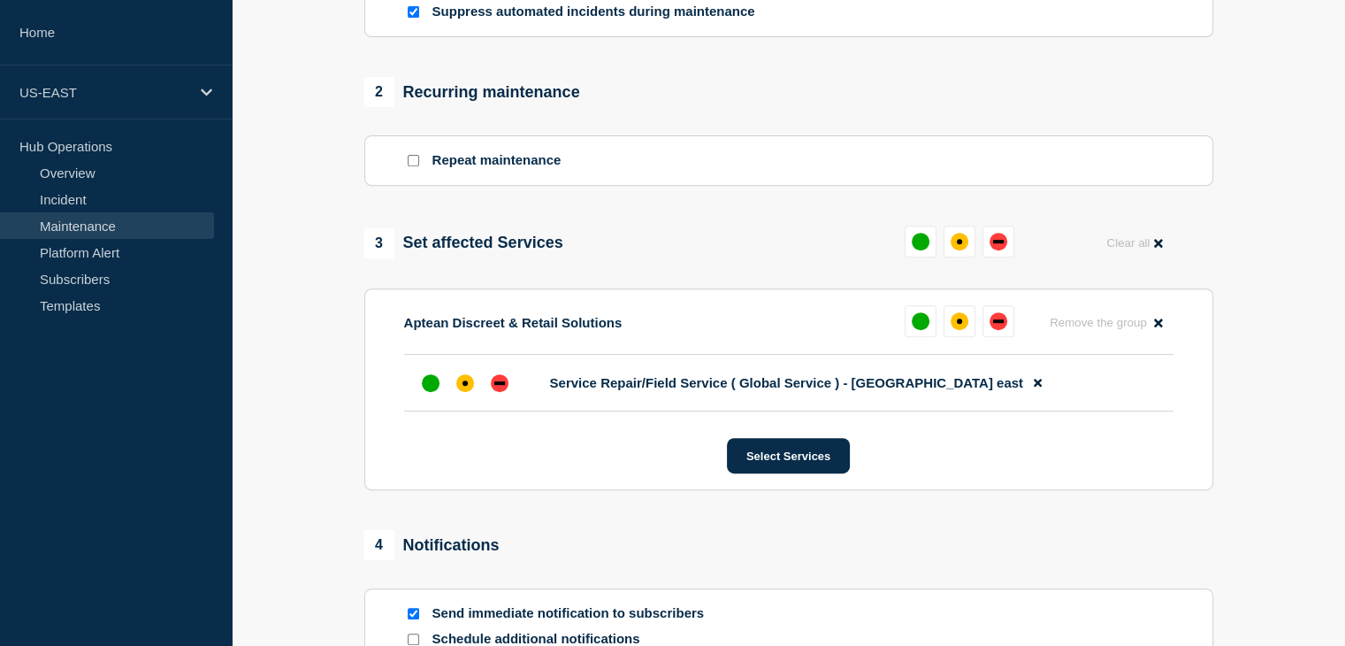
scroll to position [679, 0]
click at [462, 387] on div "affected" at bounding box center [465, 383] width 18 height 18
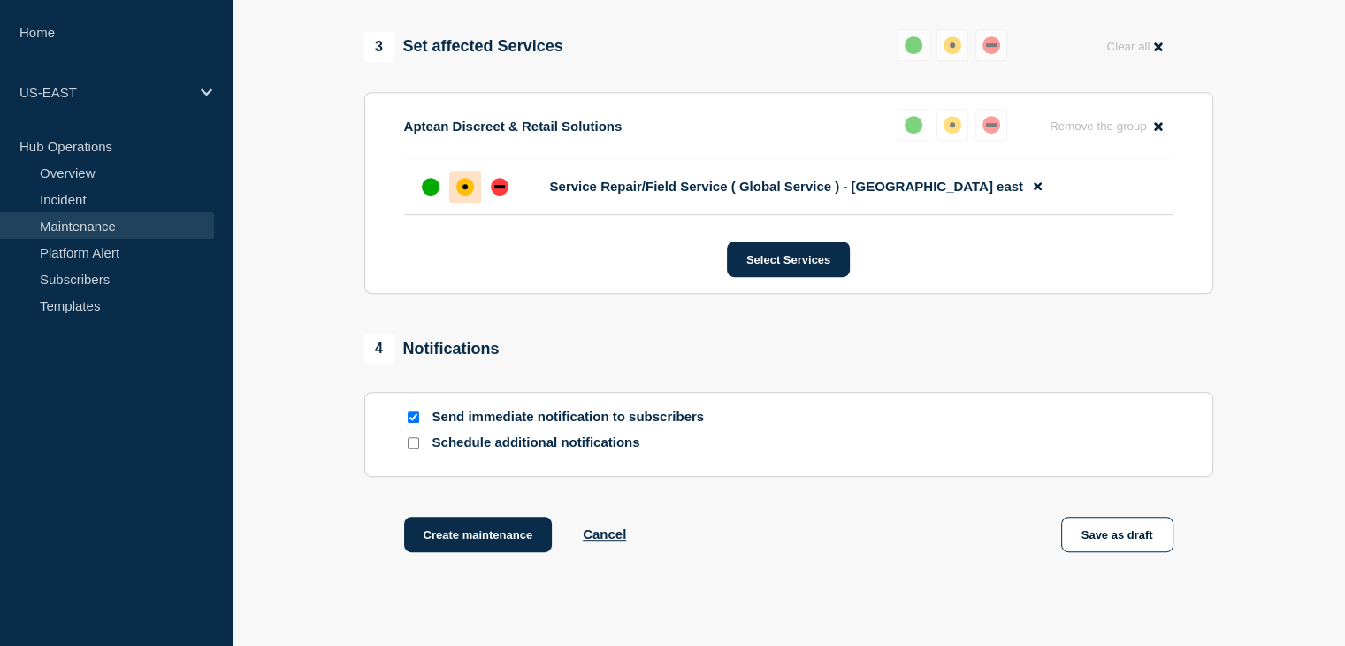
scroll to position [916, 0]
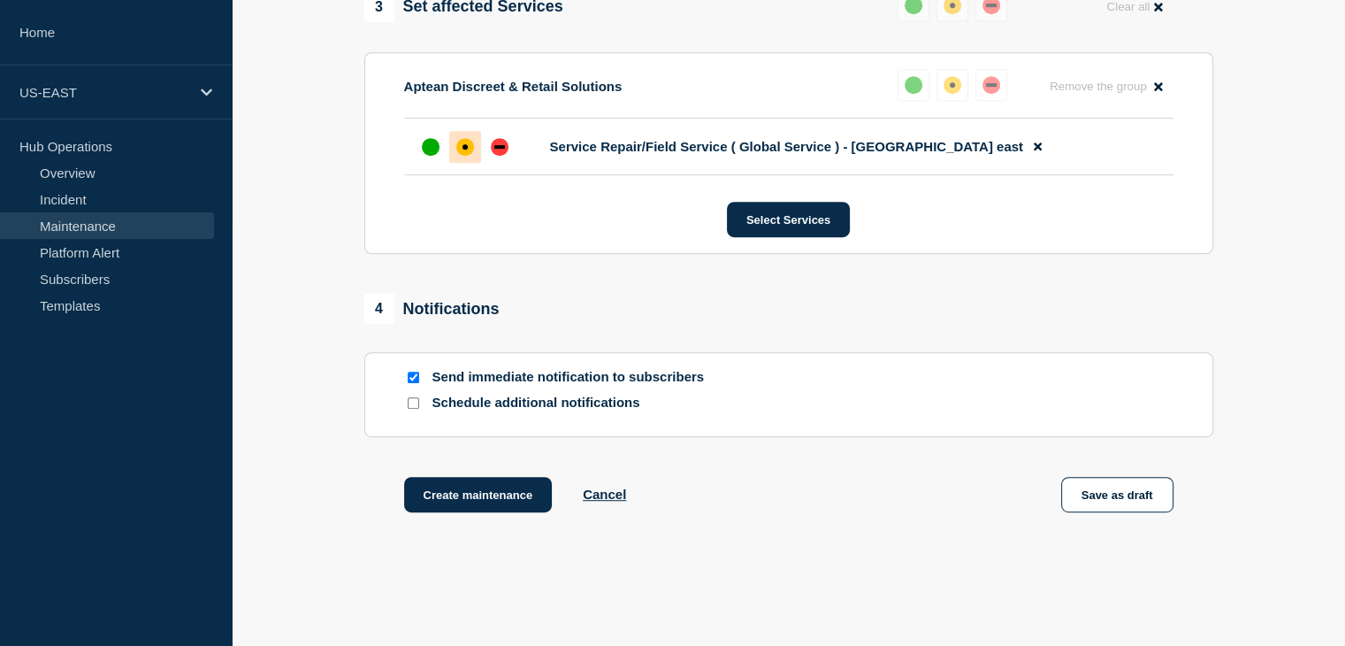
click at [414, 383] on input "Send immediate notification to subscribers" at bounding box center [413, 377] width 11 height 11
checkbox input "false"
click at [414, 411] on div at bounding box center [413, 403] width 18 height 17
click at [375, 399] on section "Send immediate notification to subscribers Schedule additional notifications" at bounding box center [788, 394] width 849 height 85
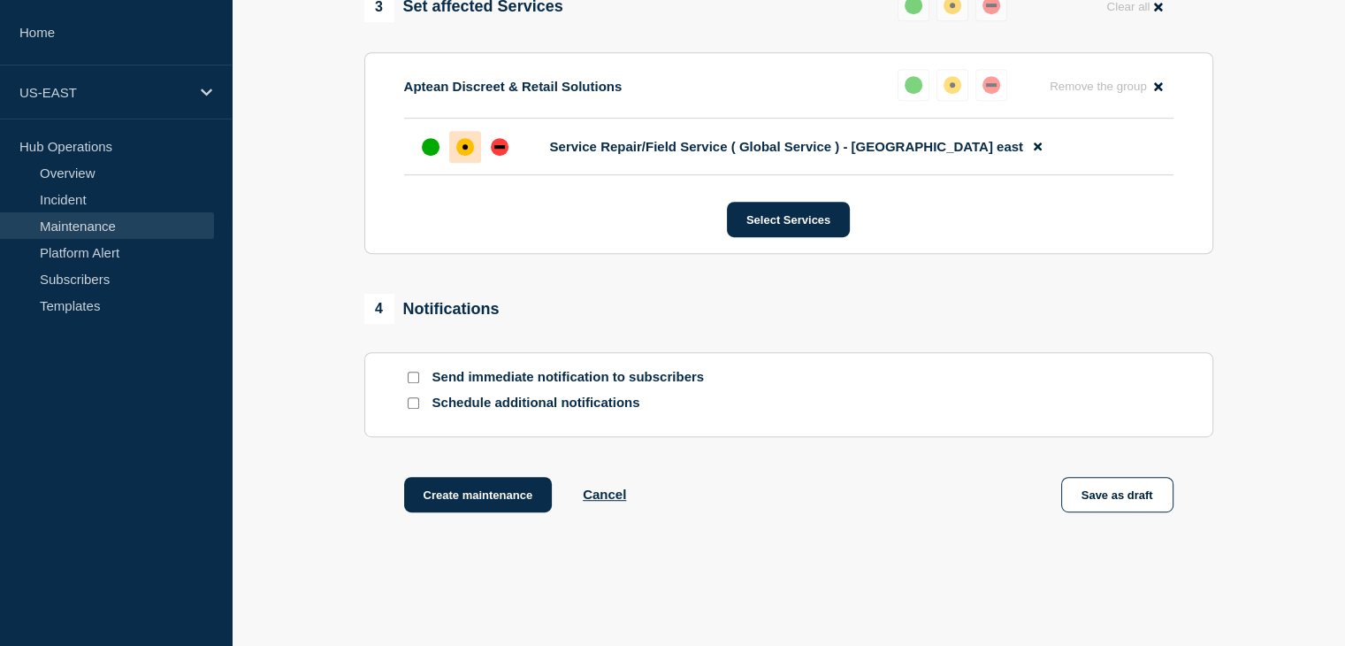
click at [414, 409] on input "Schedule additional notifications" at bounding box center [413, 402] width 11 height 11
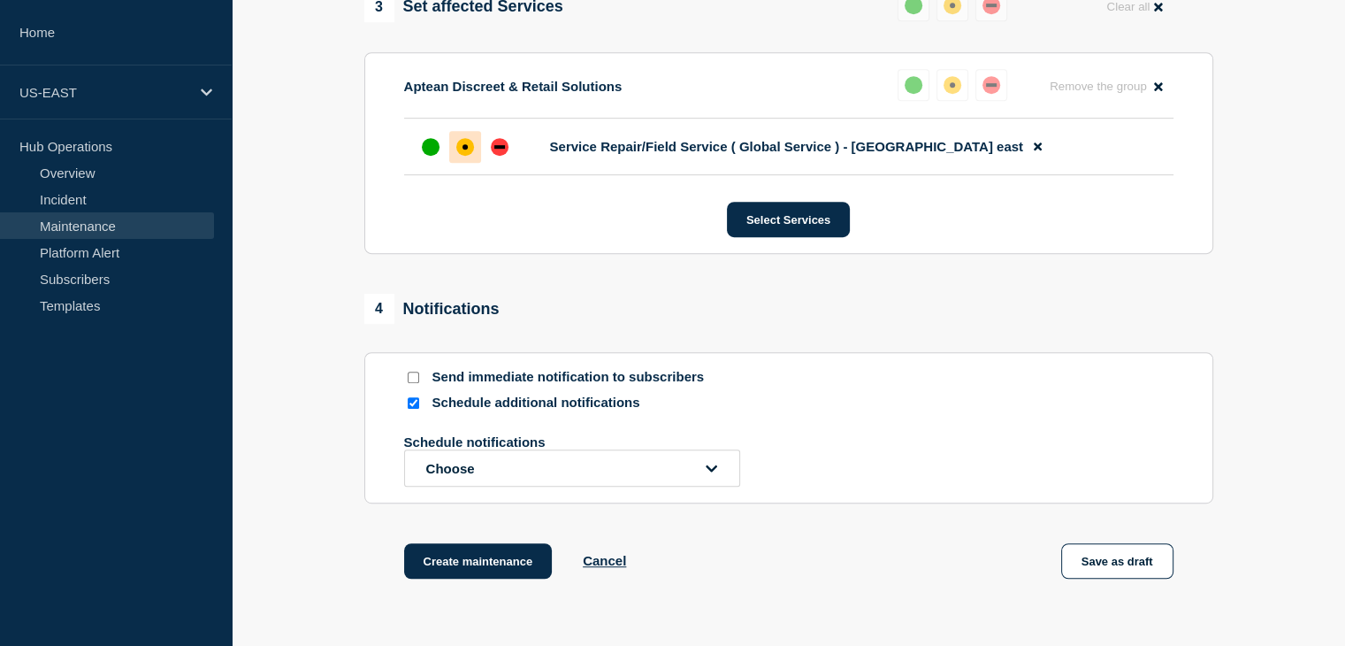
click at [715, 475] on icon "open dropdown" at bounding box center [711, 468] width 11 height 13
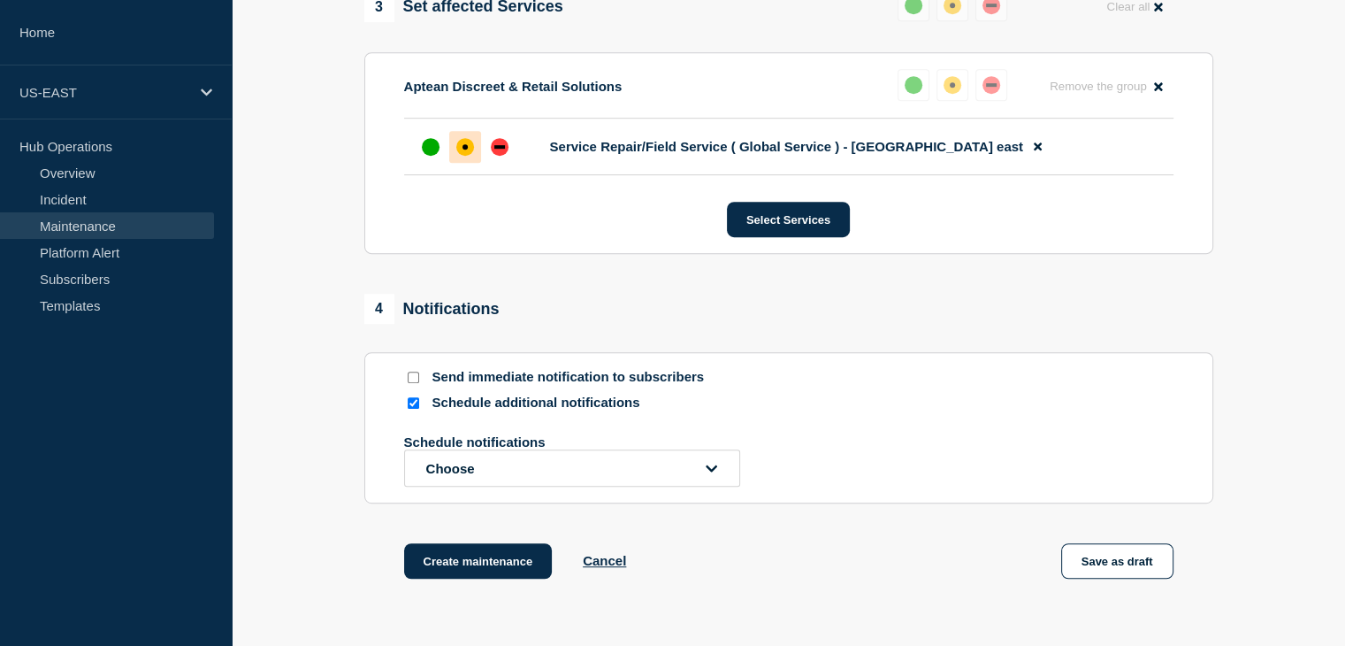
click at [412, 409] on input "Schedule additional notifications" at bounding box center [413, 402] width 11 height 11
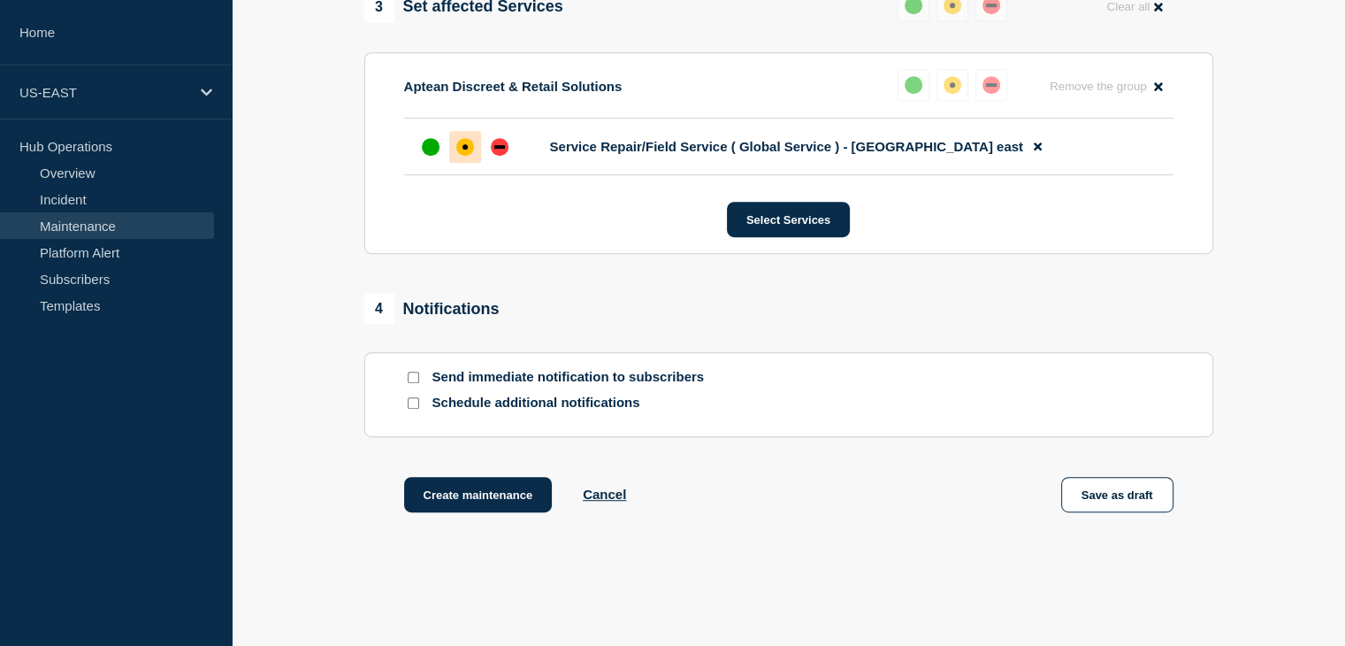
click at [375, 397] on section "Send immediate notification to subscribers Schedule additional notifications" at bounding box center [788, 394] width 849 height 85
click at [415, 408] on input "Schedule additional notifications" at bounding box center [413, 402] width 11 height 11
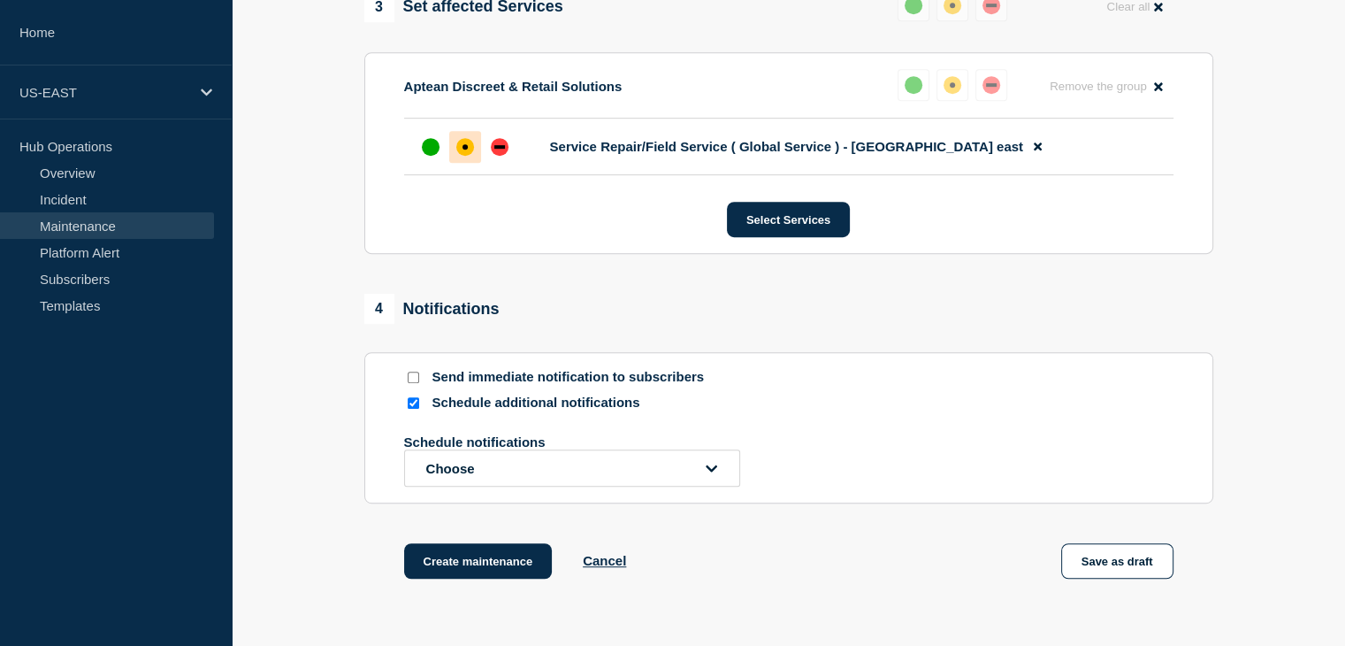
click at [410, 409] on input "Schedule additional notifications" at bounding box center [413, 402] width 11 height 11
checkbox input "false"
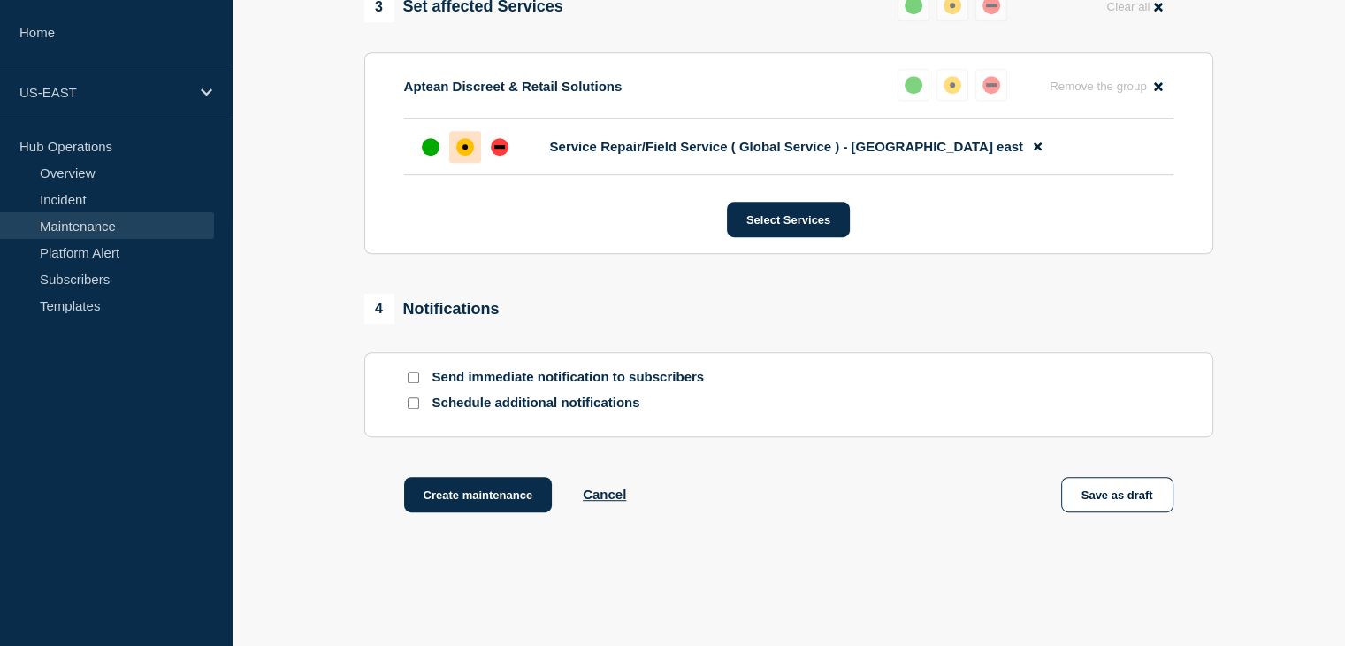
click at [414, 383] on input "Send immediate notification to subscribers" at bounding box center [413, 377] width 11 height 11
checkbox input "true"
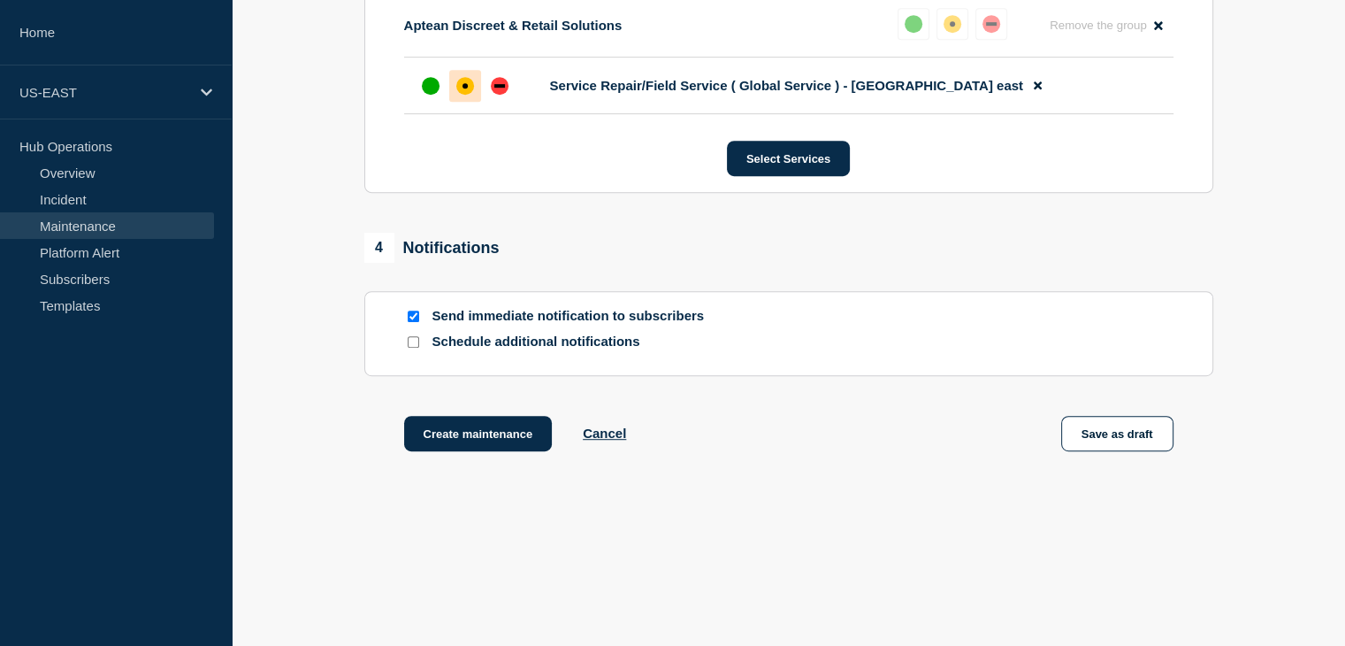
scroll to position [977, 0]
drag, startPoint x: 500, startPoint y: 445, endPoint x: 498, endPoint y: 454, distance: 9.0
click at [498, 450] on button "Create maintenance" at bounding box center [478, 432] width 149 height 35
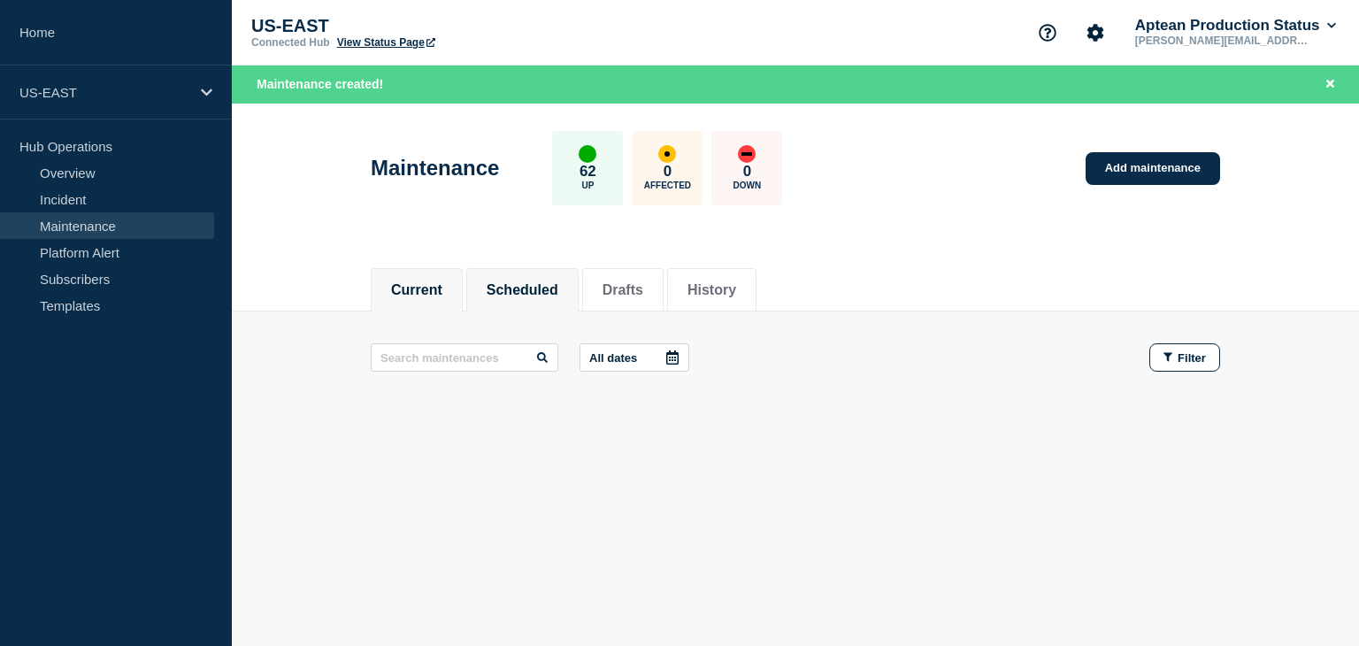
click at [558, 282] on button "Scheduled" at bounding box center [523, 290] width 72 height 16
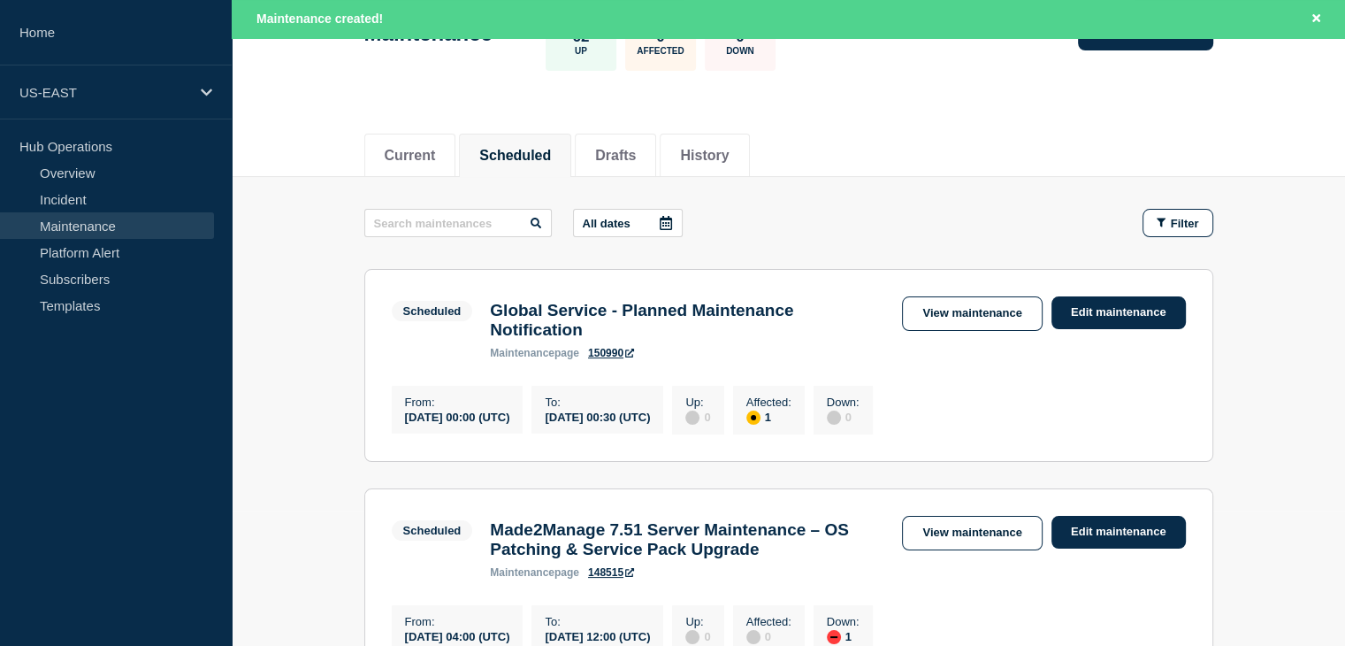
scroll to position [184, 0]
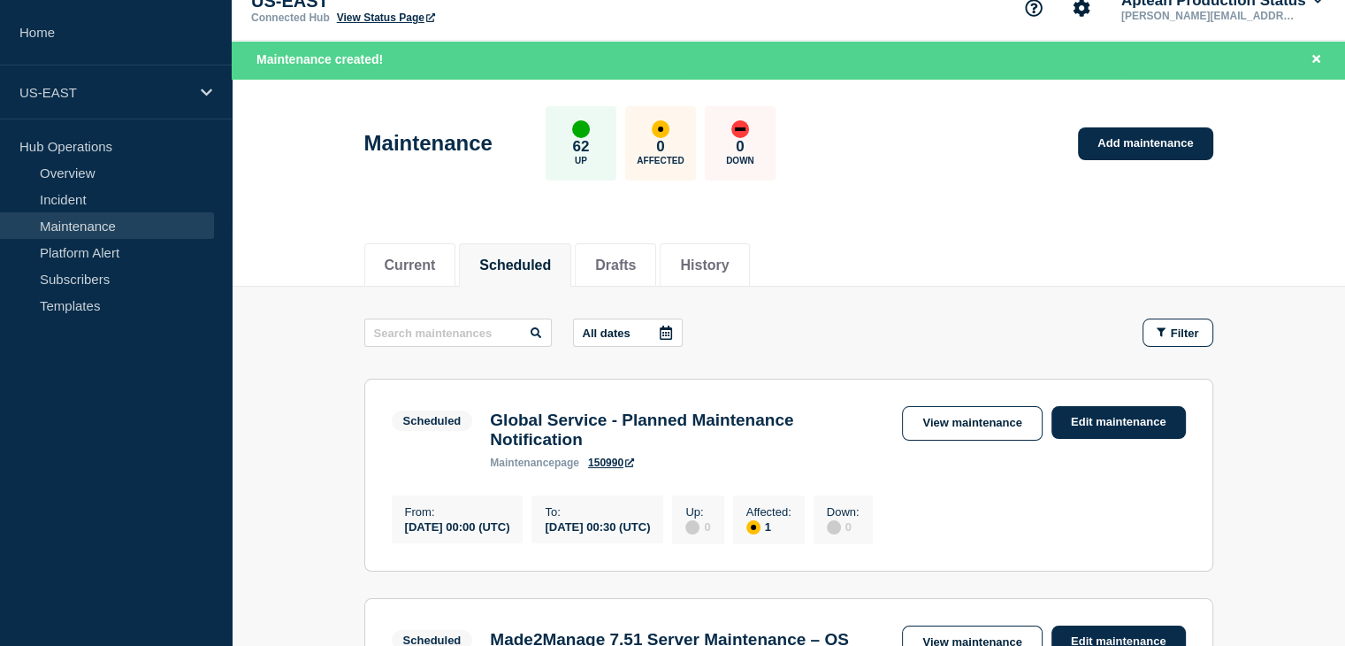
scroll to position [25, 0]
click at [627, 468] on link "150990" at bounding box center [611, 462] width 46 height 12
click at [598, 461] on div "Global Service - Planned Maintenance Notification maintenance page 150990" at bounding box center [687, 439] width 412 height 58
click at [617, 469] on link "150990" at bounding box center [611, 462] width 46 height 12
click at [672, 133] on div "0 Affected" at bounding box center [660, 143] width 71 height 74
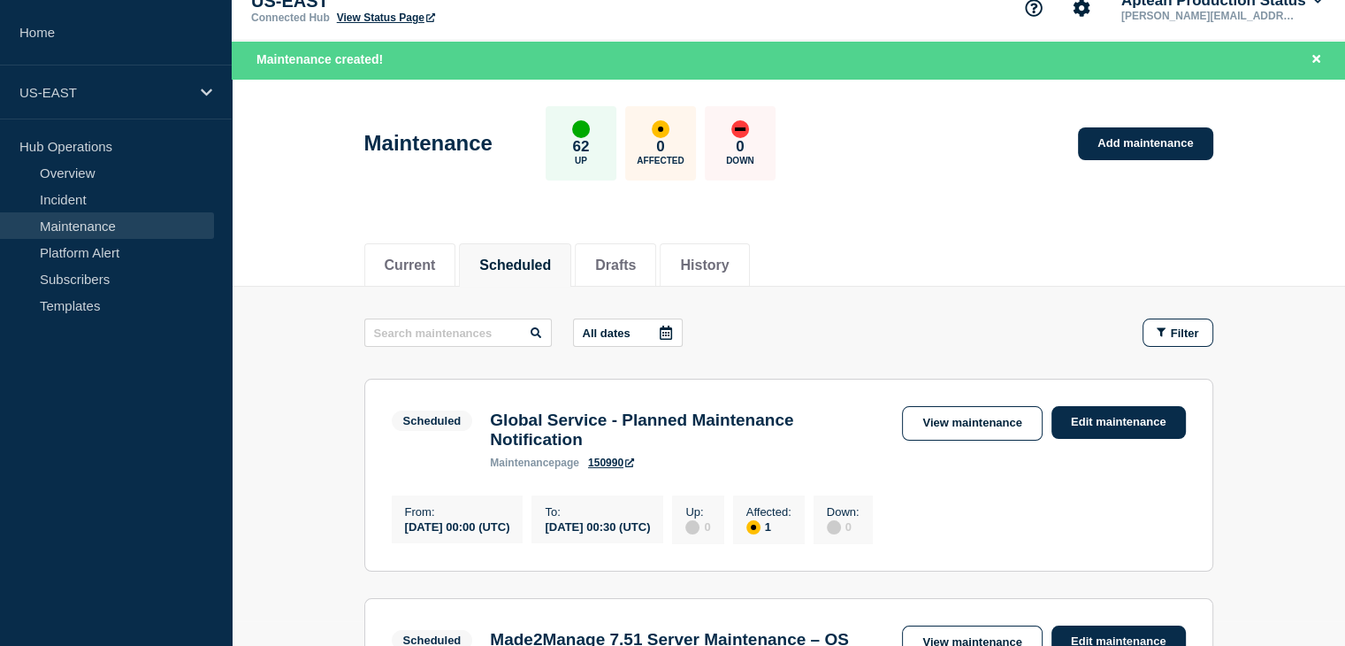
click at [752, 156] on p "Down" at bounding box center [740, 161] width 28 height 10
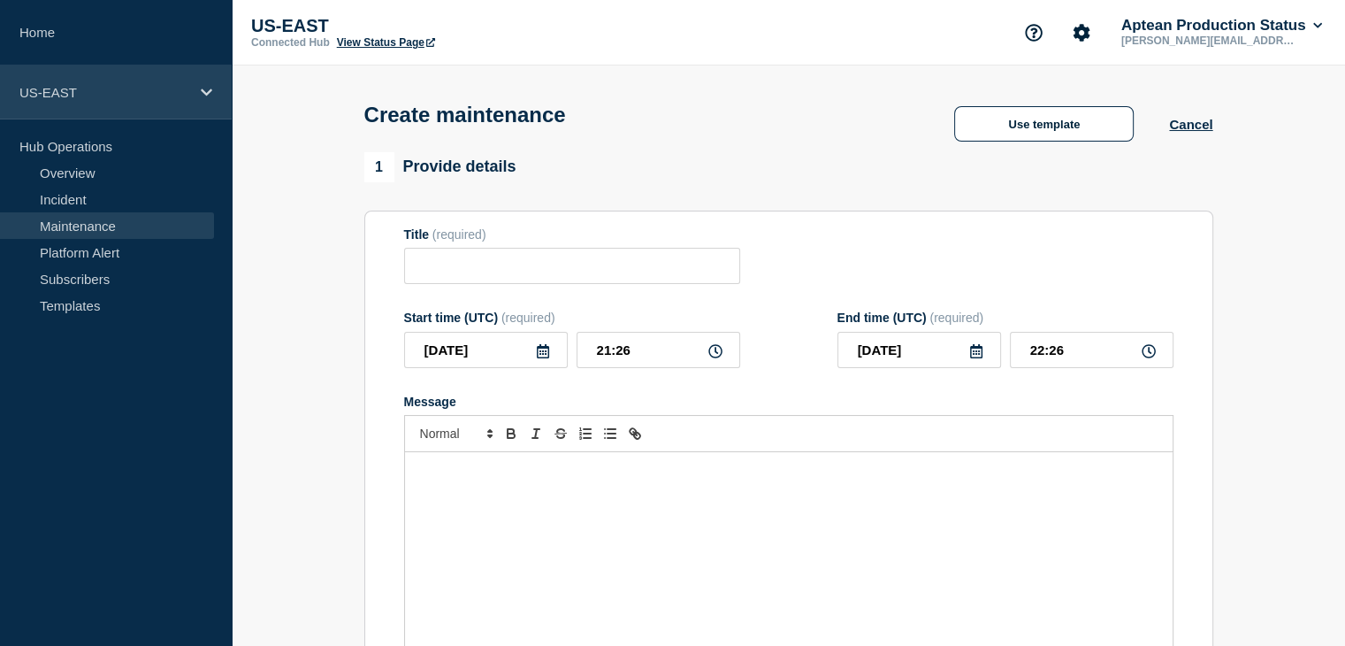
click at [188, 97] on p "US-EAST" at bounding box center [104, 92] width 170 height 15
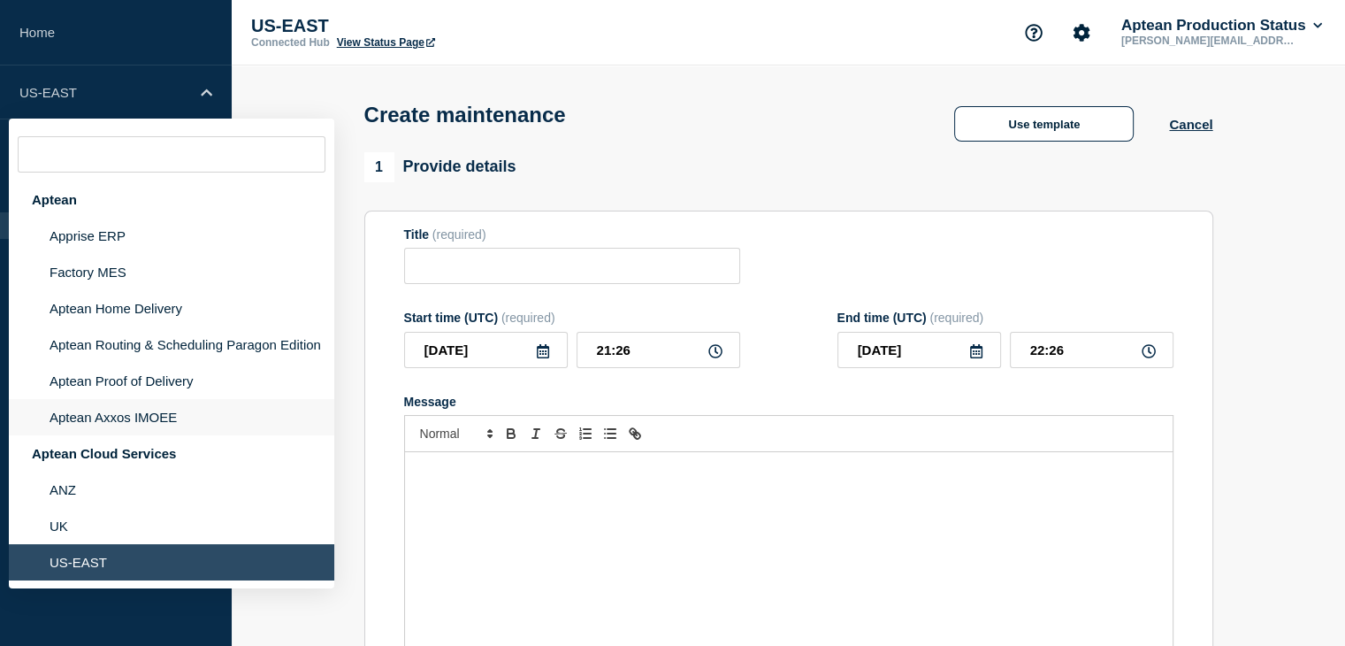
scroll to position [133, 0]
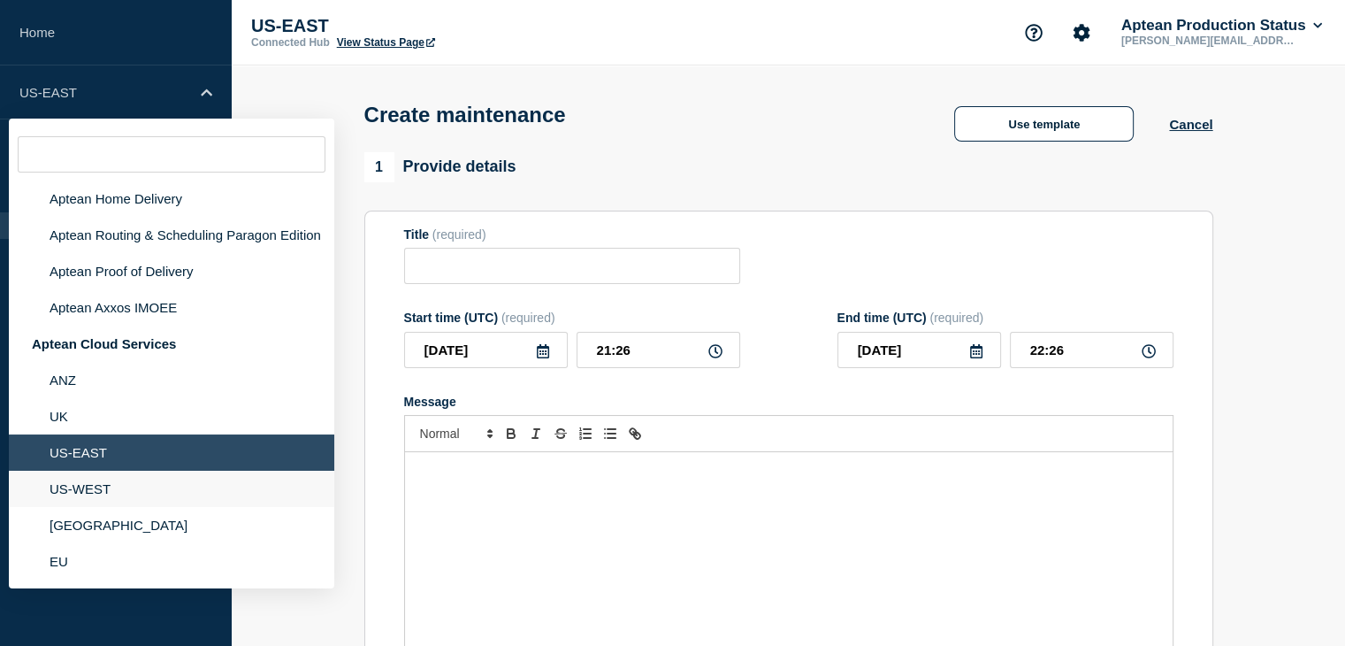
click at [114, 494] on li "US-WEST" at bounding box center [172, 489] width 326 height 36
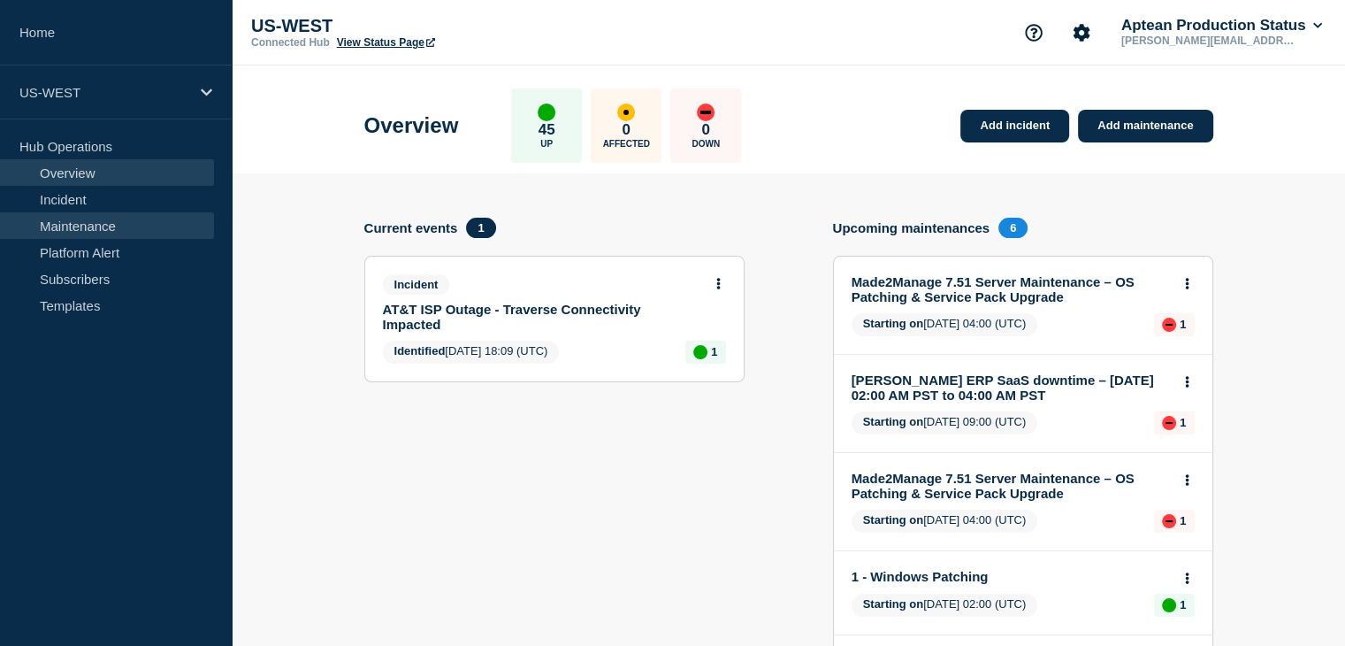
click at [100, 224] on link "Maintenance" at bounding box center [107, 225] width 214 height 27
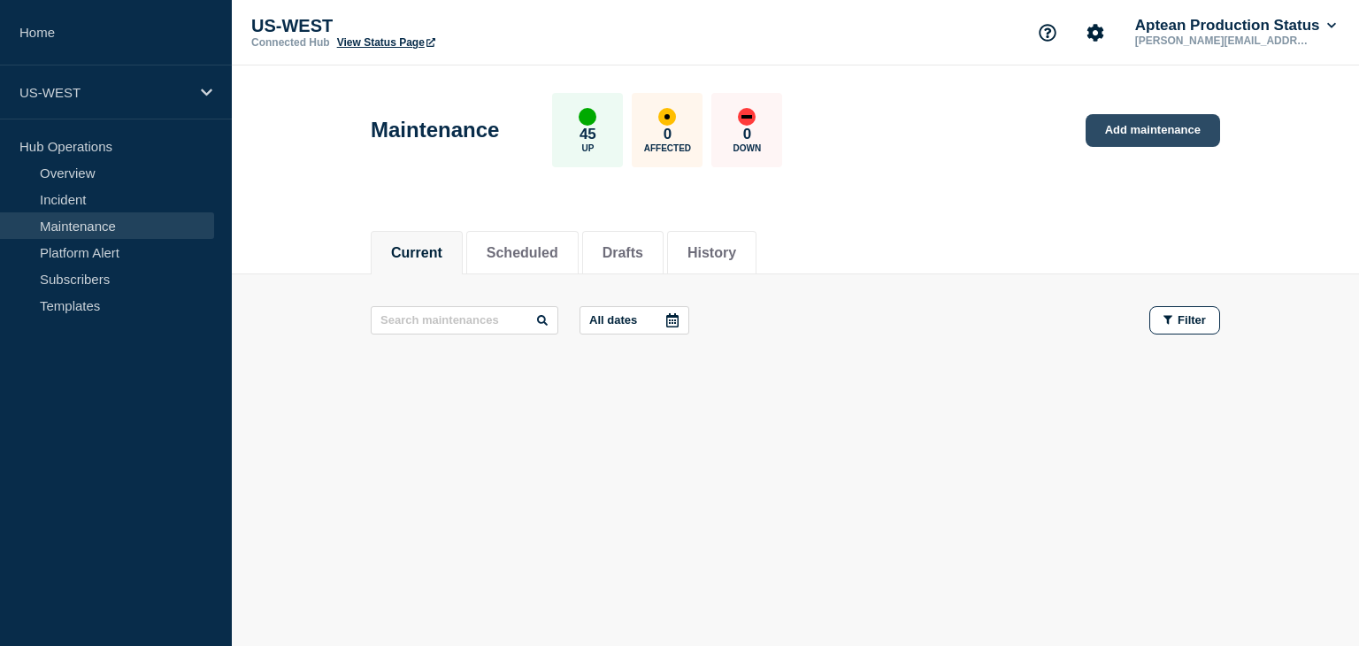
click at [1175, 121] on link "Add maintenance" at bounding box center [1152, 130] width 134 height 33
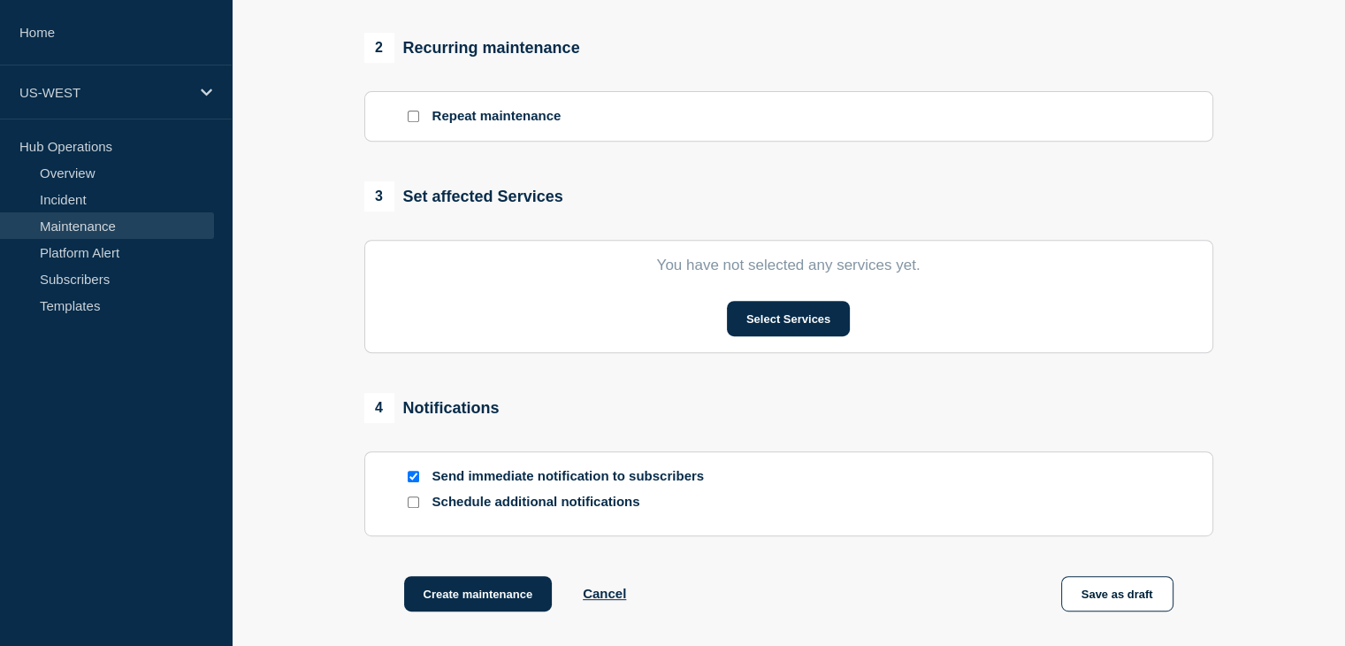
scroll to position [814, 0]
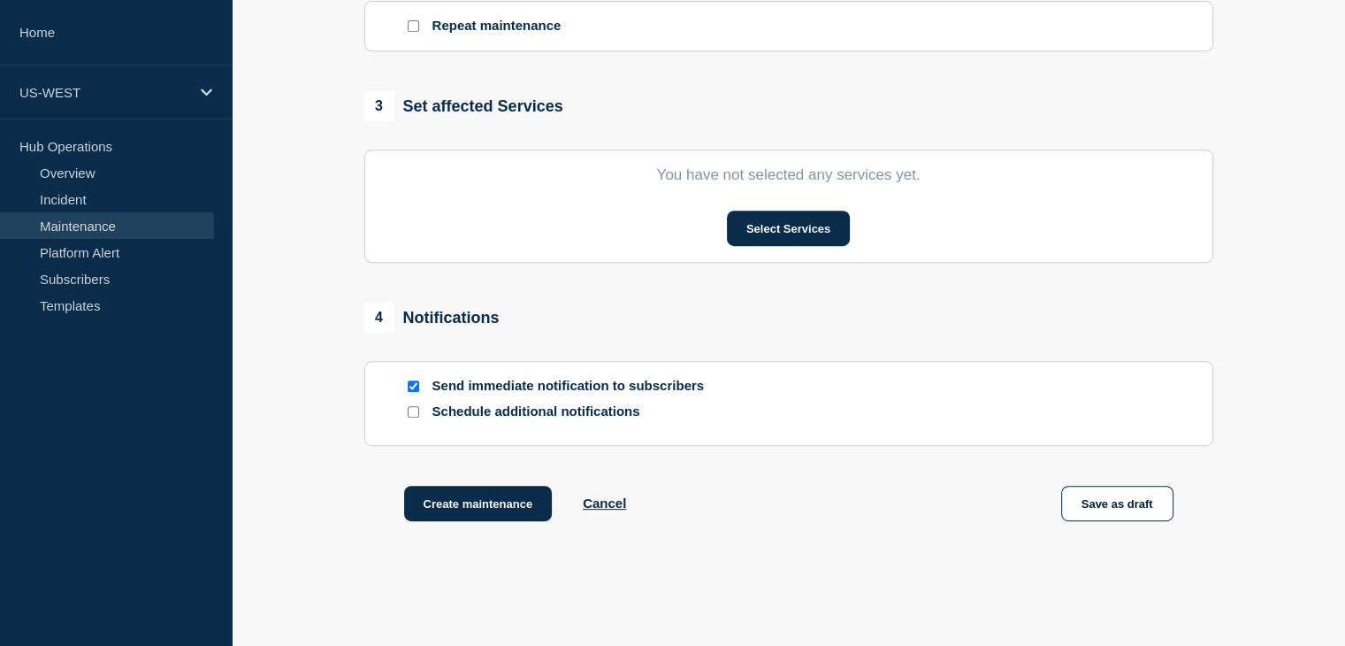
click at [413, 392] on input "Send immediate notification to subscribers" at bounding box center [413, 385] width 11 height 11
checkbox input "false"
click at [415, 418] on input "Schedule additional notifications" at bounding box center [413, 411] width 11 height 11
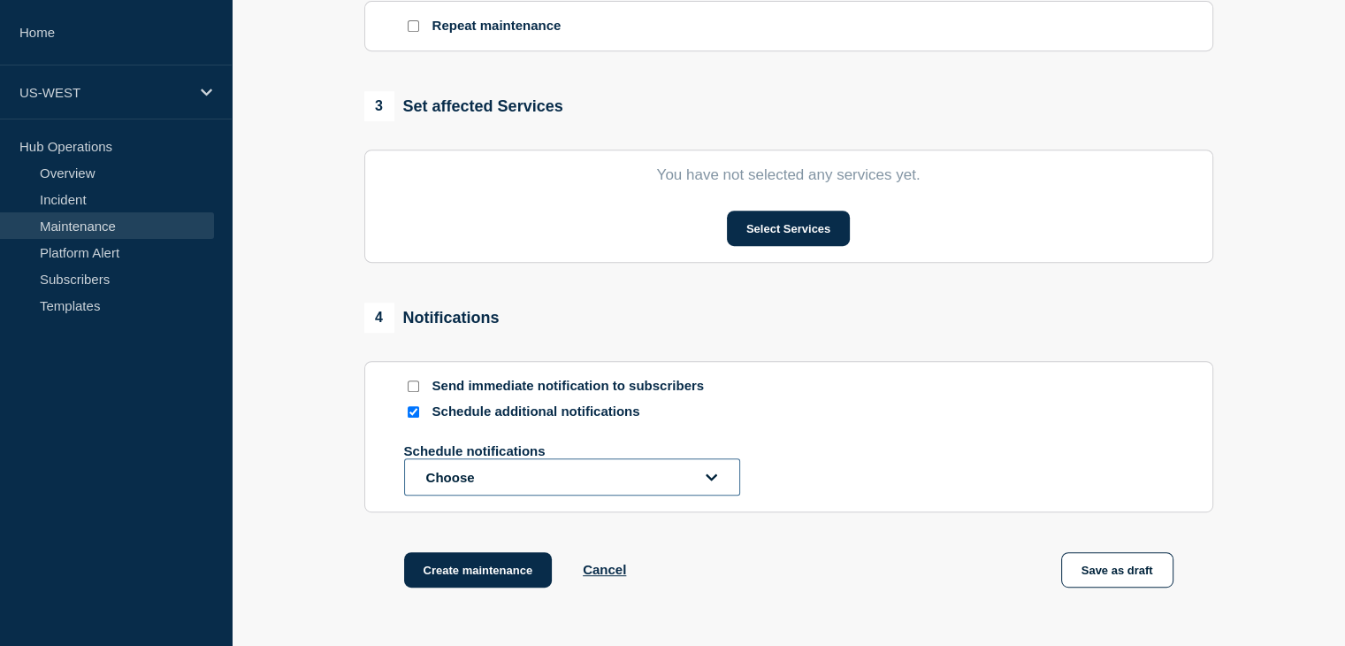
click at [591, 477] on button "Choose" at bounding box center [572, 476] width 336 height 37
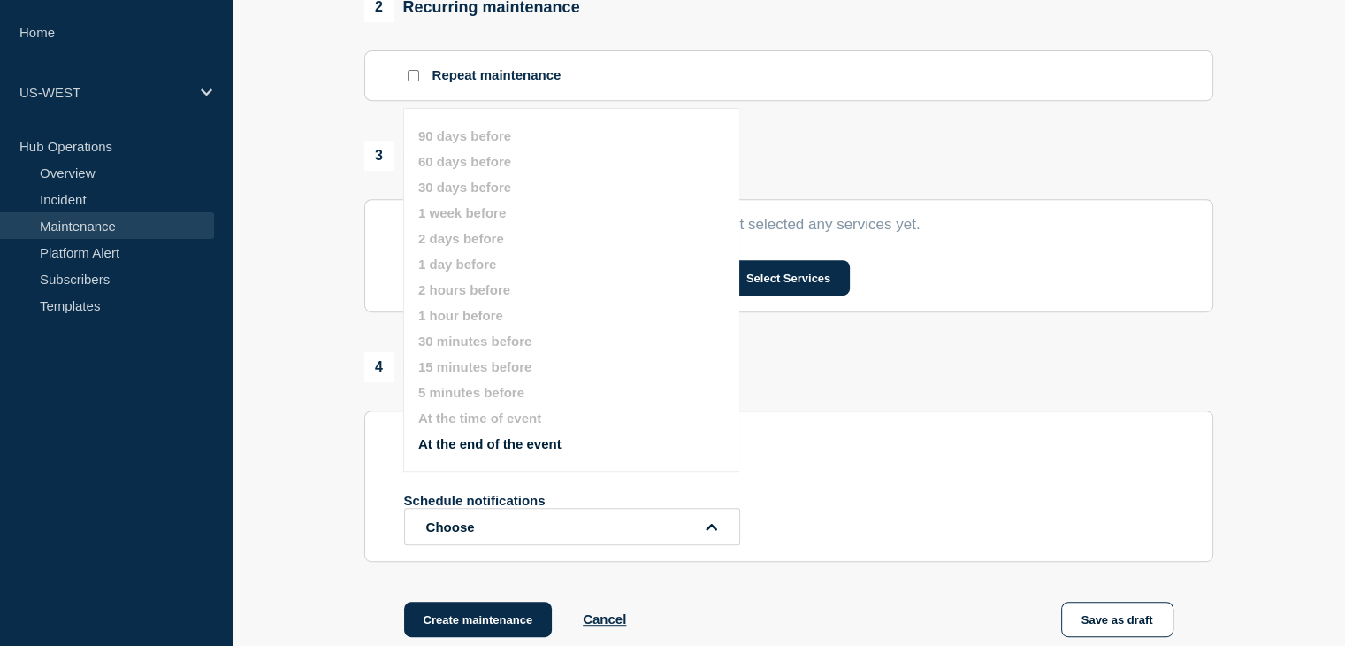
scroll to position [764, 0]
click at [372, 425] on section "Send immediate notification to subscribers Schedule additional notifications Sc…" at bounding box center [788, 485] width 849 height 151
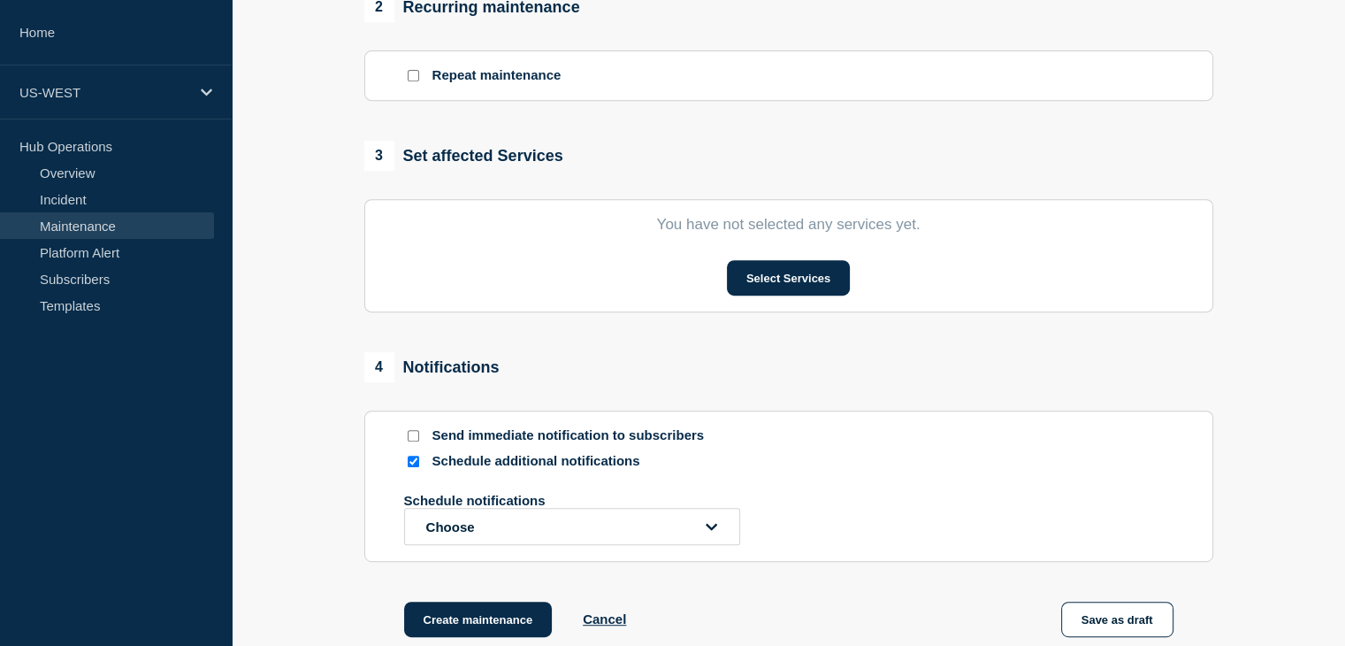
click at [412, 466] on input "Schedule additional notifications" at bounding box center [413, 461] width 11 height 11
checkbox input "false"
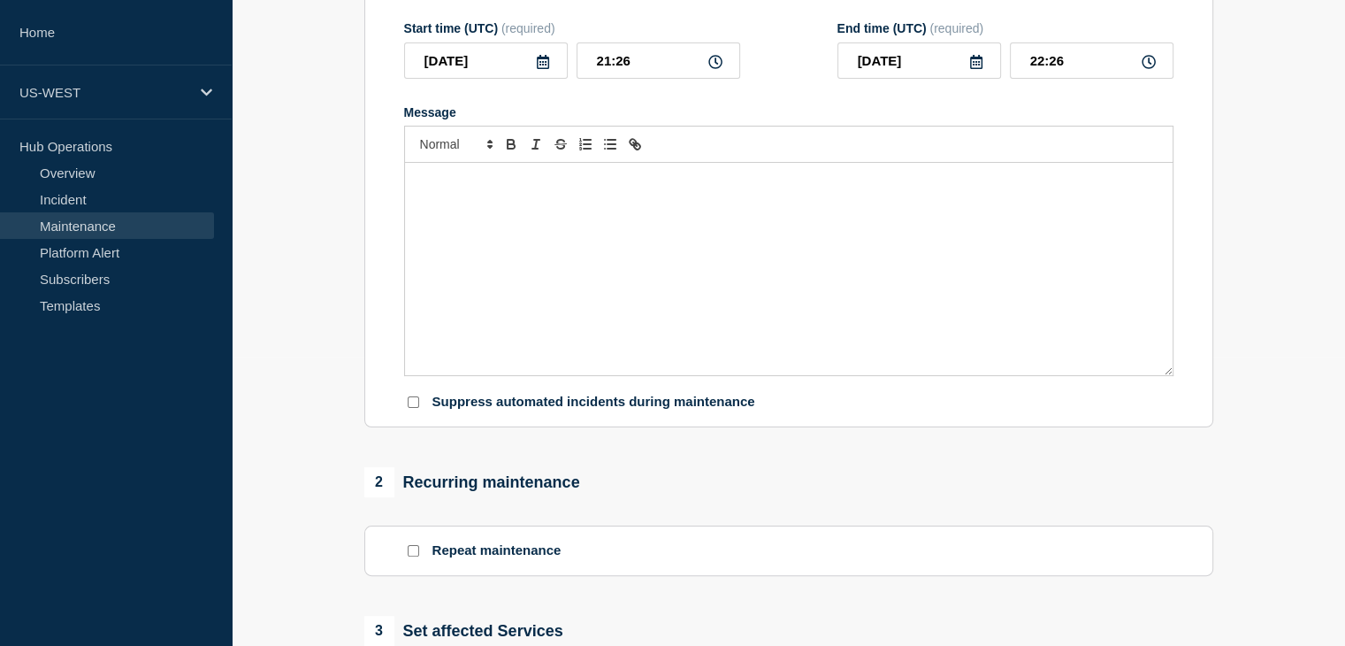
scroll to position [0, 0]
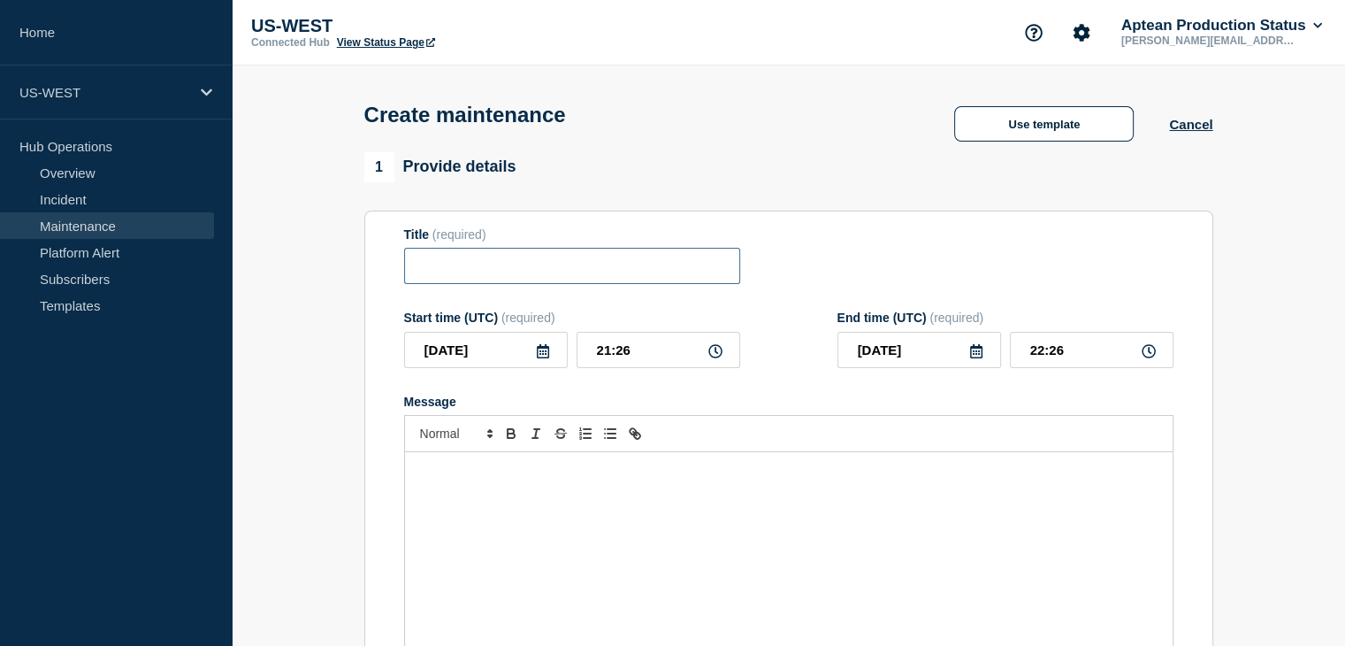
click at [481, 271] on input "Title" at bounding box center [572, 266] width 336 height 36
paste input "Global Service - Planned Maintenance Notification"
type input "Global Service - Planned Maintenance Notification"
click at [543, 358] on icon at bounding box center [543, 351] width 14 height 14
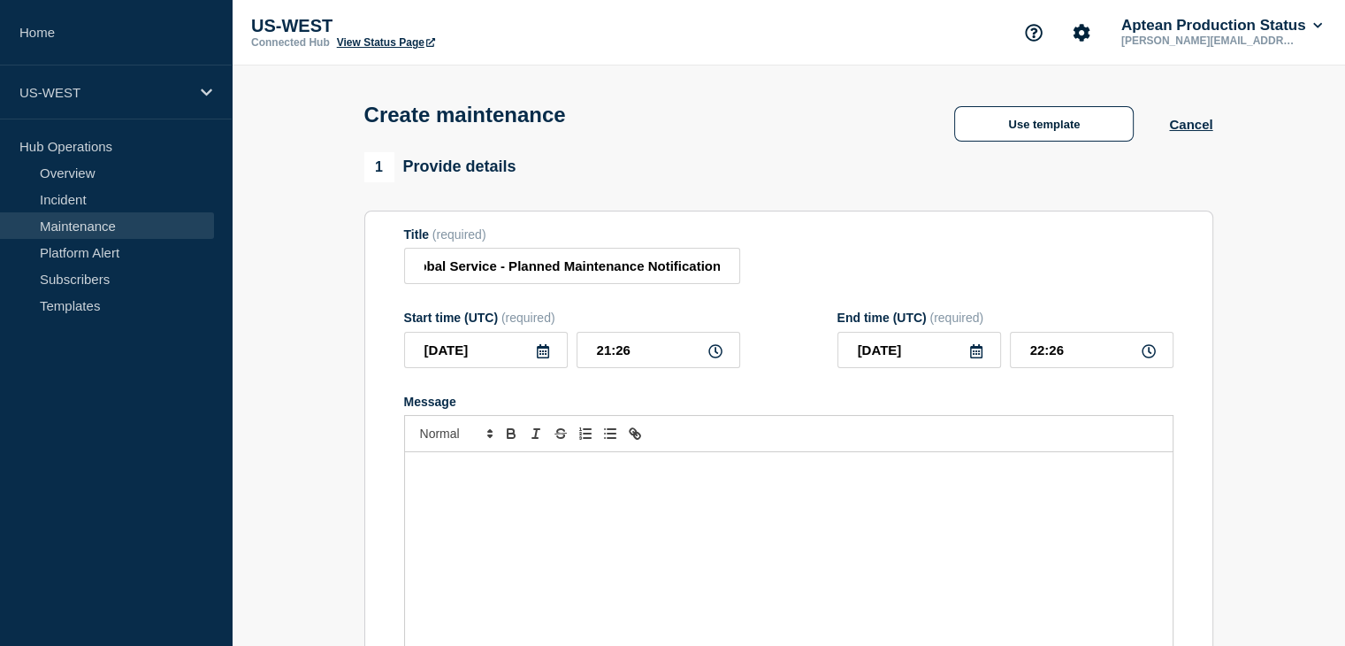
scroll to position [0, 0]
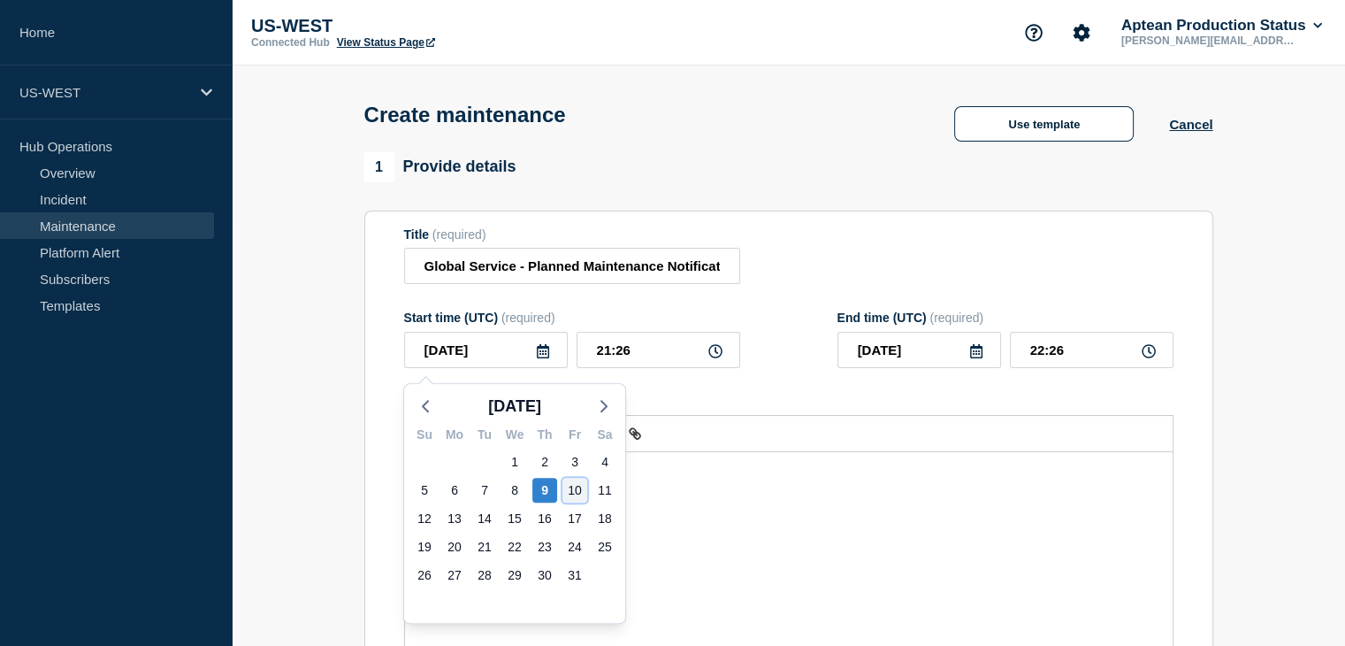
click at [571, 486] on div "10" at bounding box center [575, 490] width 25 height 25
type input "[DATE]"
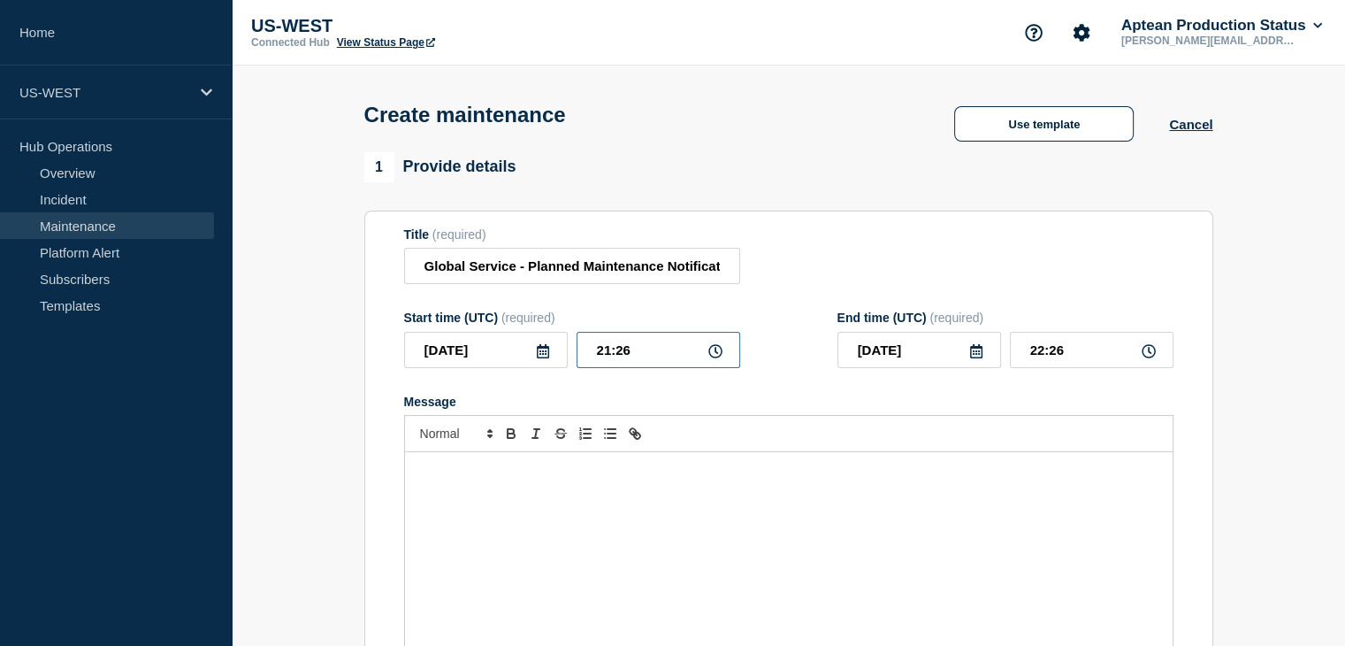
click at [612, 358] on input "21:26" at bounding box center [659, 350] width 164 height 36
type input "00:26"
type input "01:26"
click at [644, 361] on input "00:26" at bounding box center [659, 350] width 164 height 36
type input "00:00"
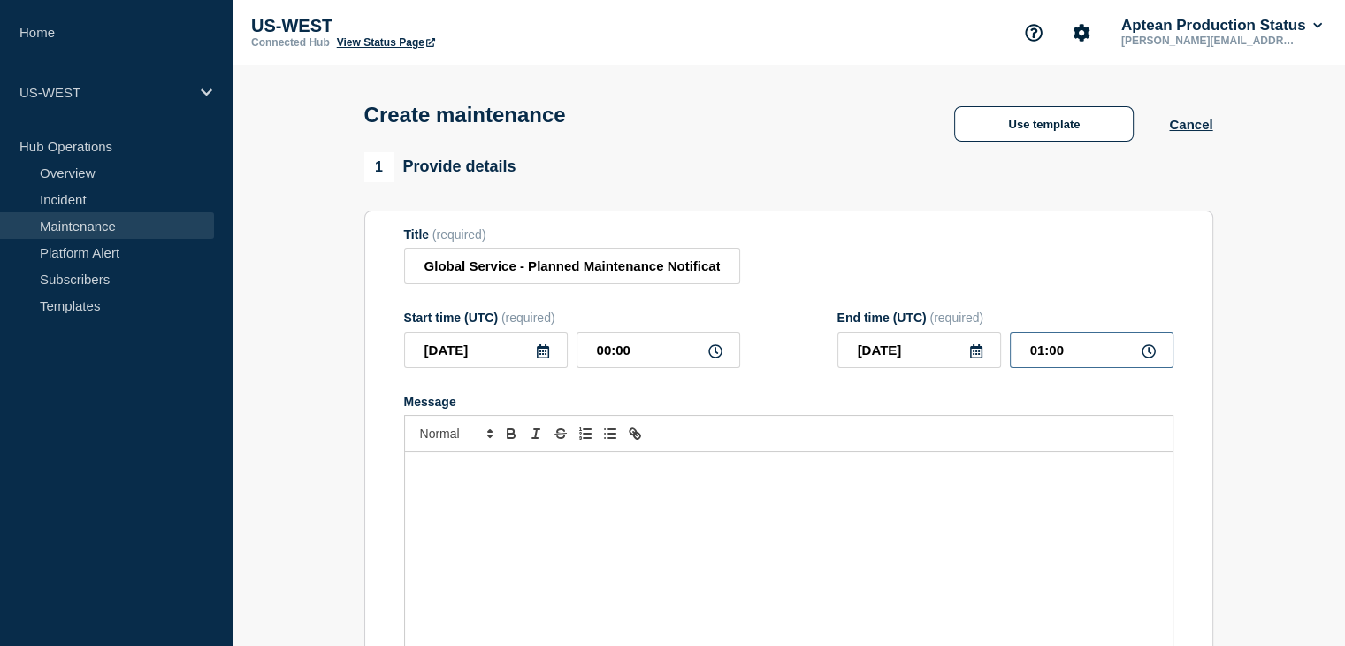
click at [1045, 354] on input "01:00" at bounding box center [1092, 350] width 164 height 36
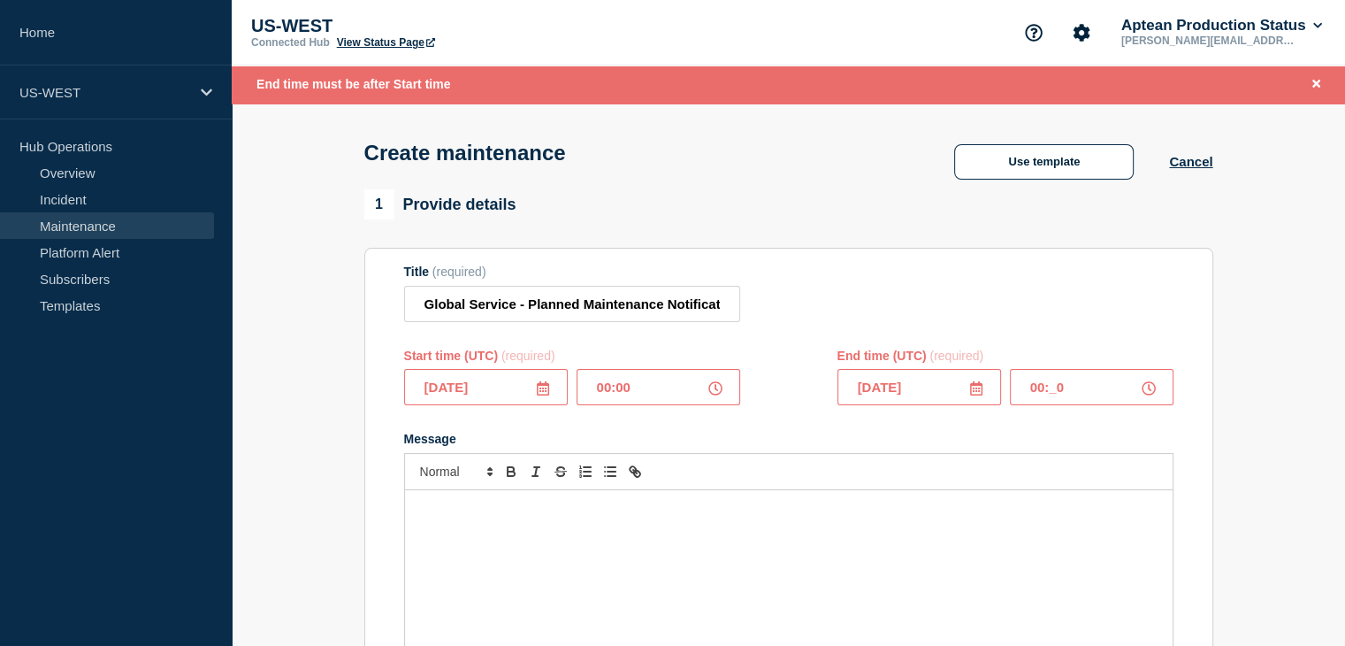
type input "00:30"
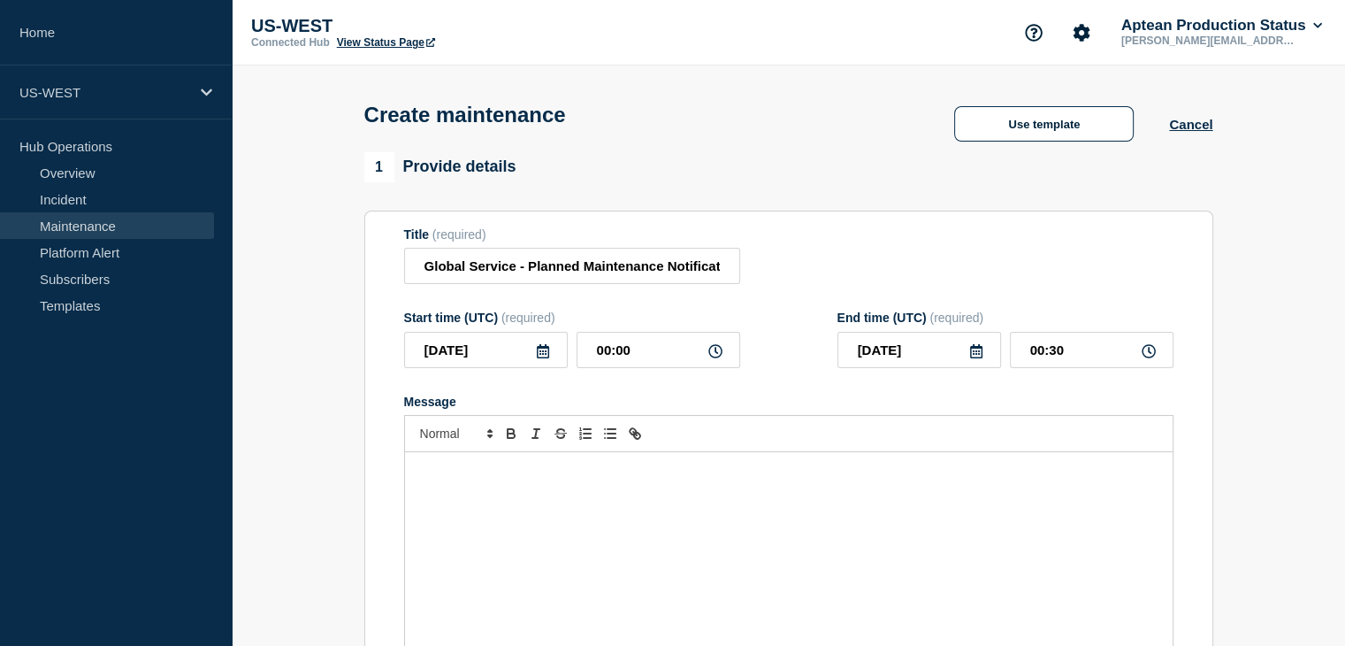
click at [439, 508] on div "Message" at bounding box center [789, 558] width 768 height 212
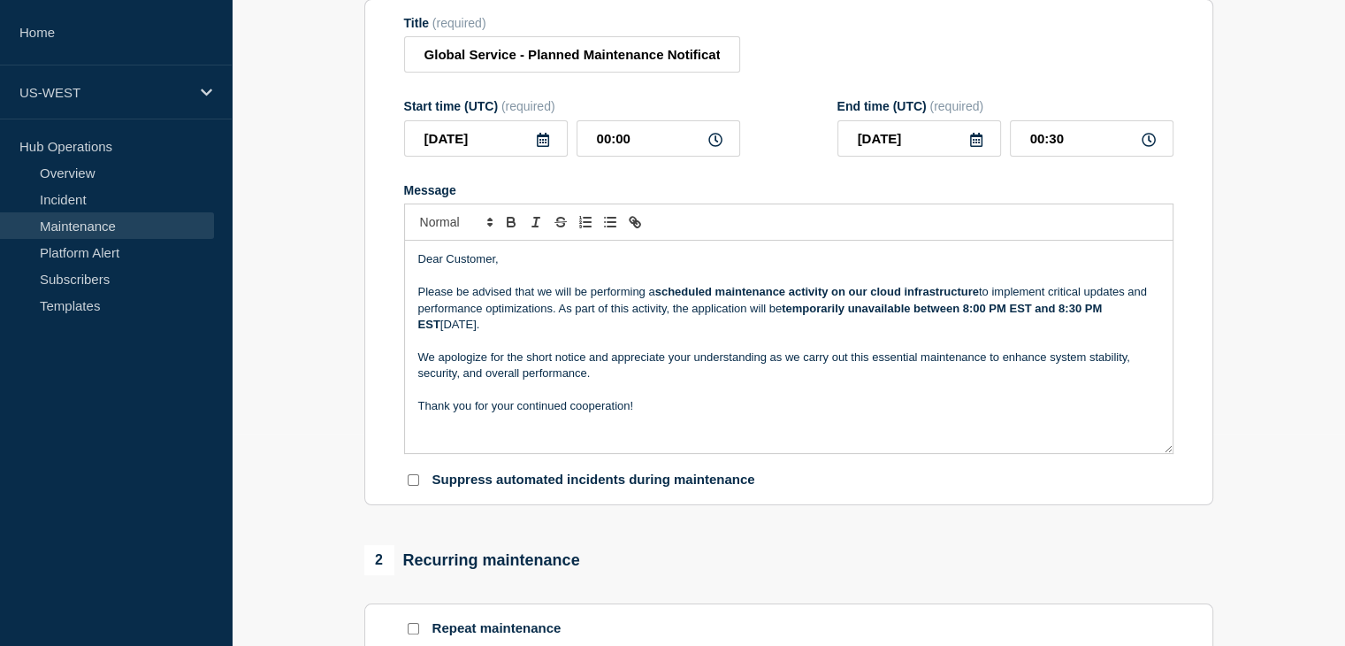
scroll to position [212, 0]
click at [340, 447] on section "1 Provide details Title (required) Global Service - Planned Maintenance Notific…" at bounding box center [789, 554] width 1114 height 1228
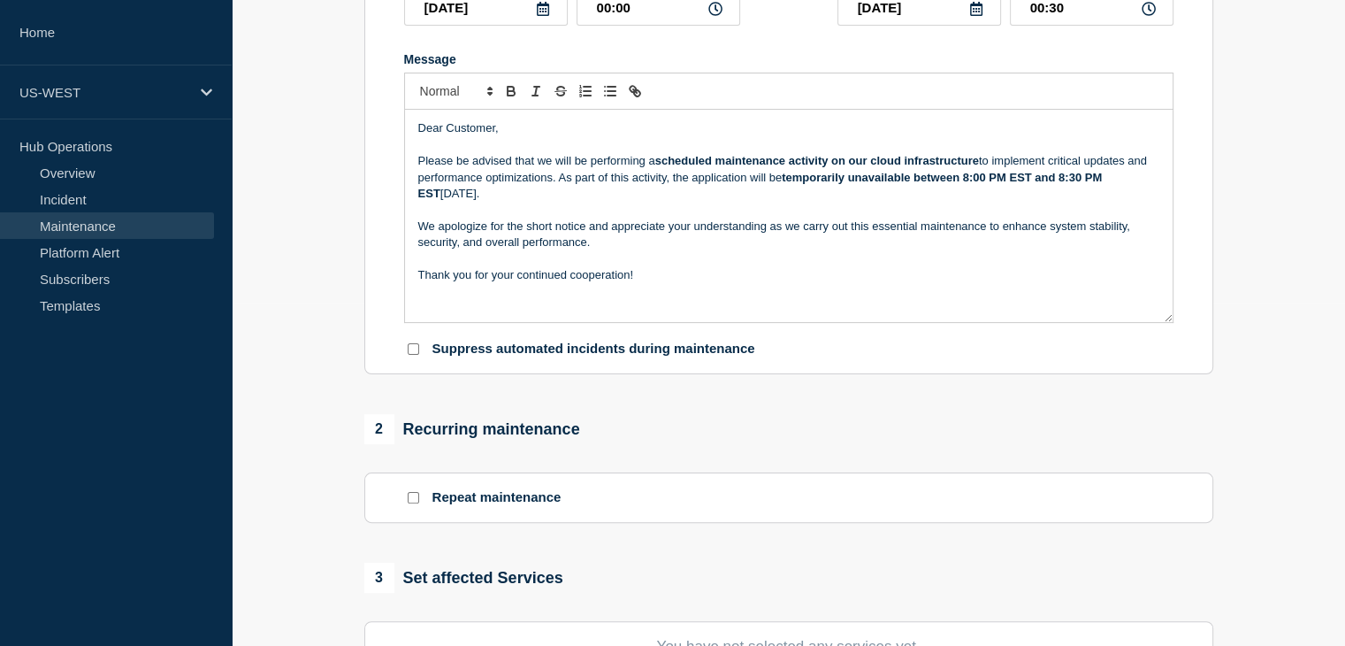
scroll to position [456, 0]
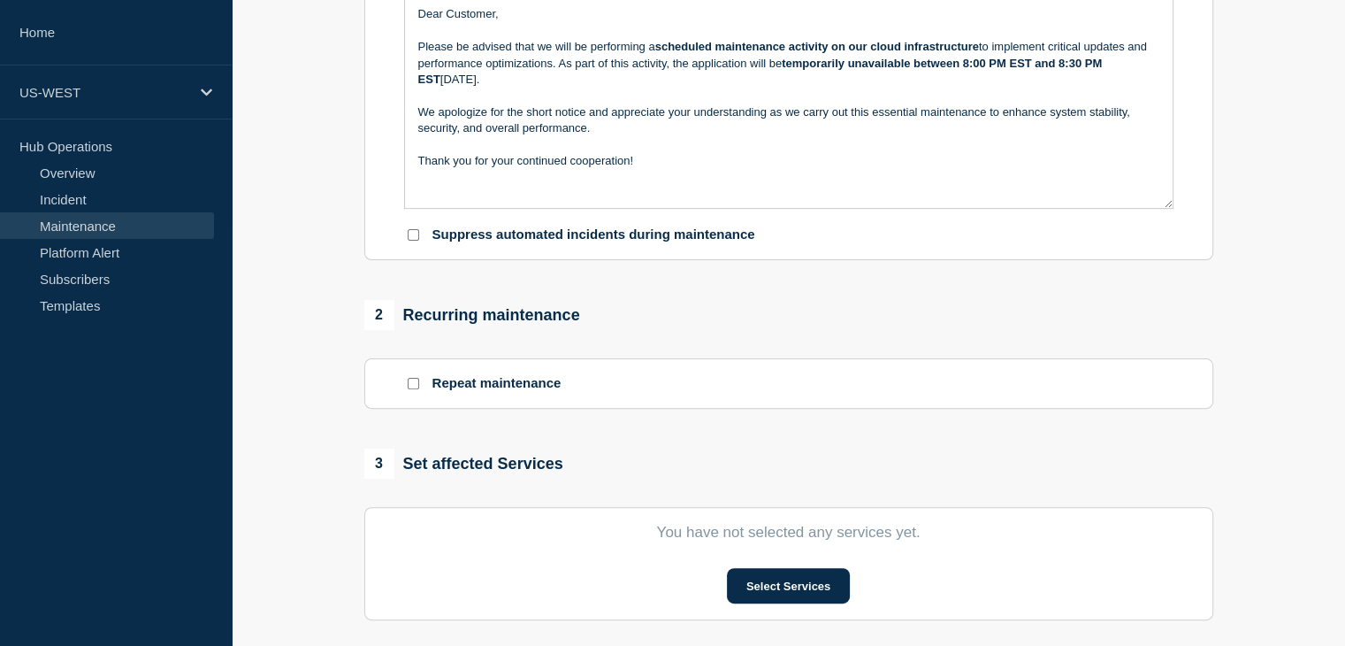
click at [418, 243] on div at bounding box center [413, 234] width 18 height 17
click at [410, 241] on input "Suppress automated incidents during maintenance" at bounding box center [413, 234] width 11 height 11
checkbox input "true"
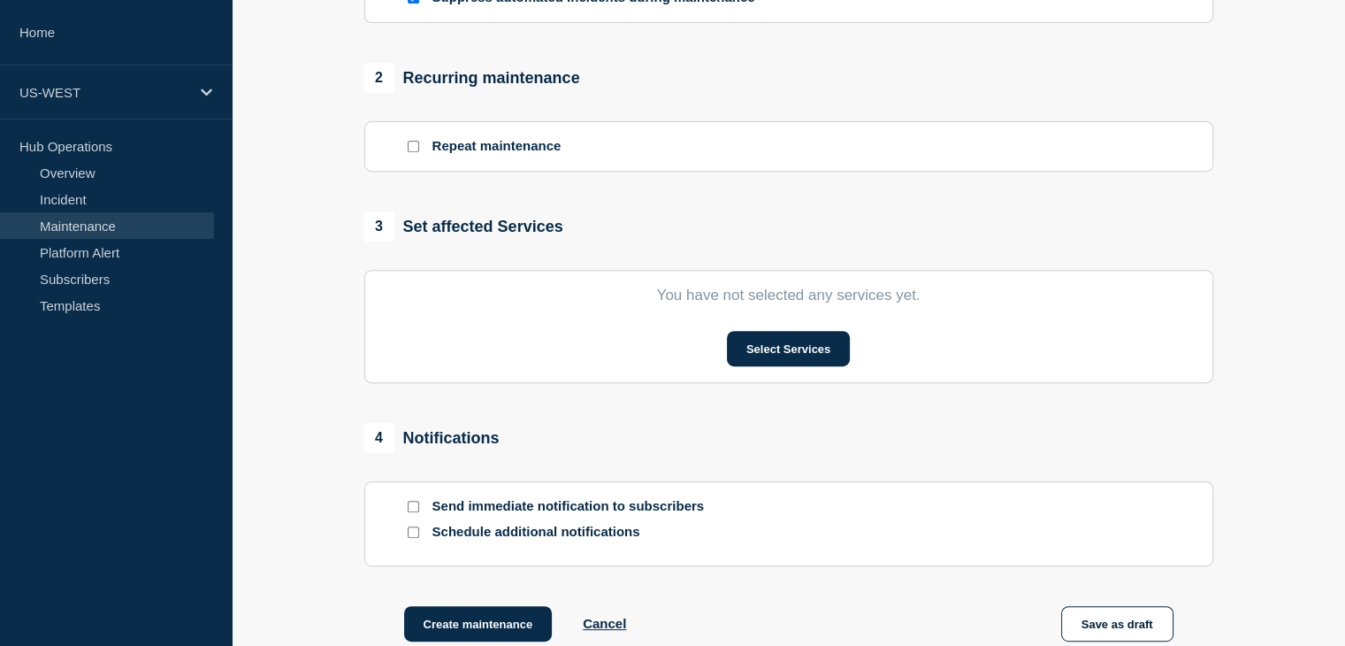
scroll to position [702, 0]
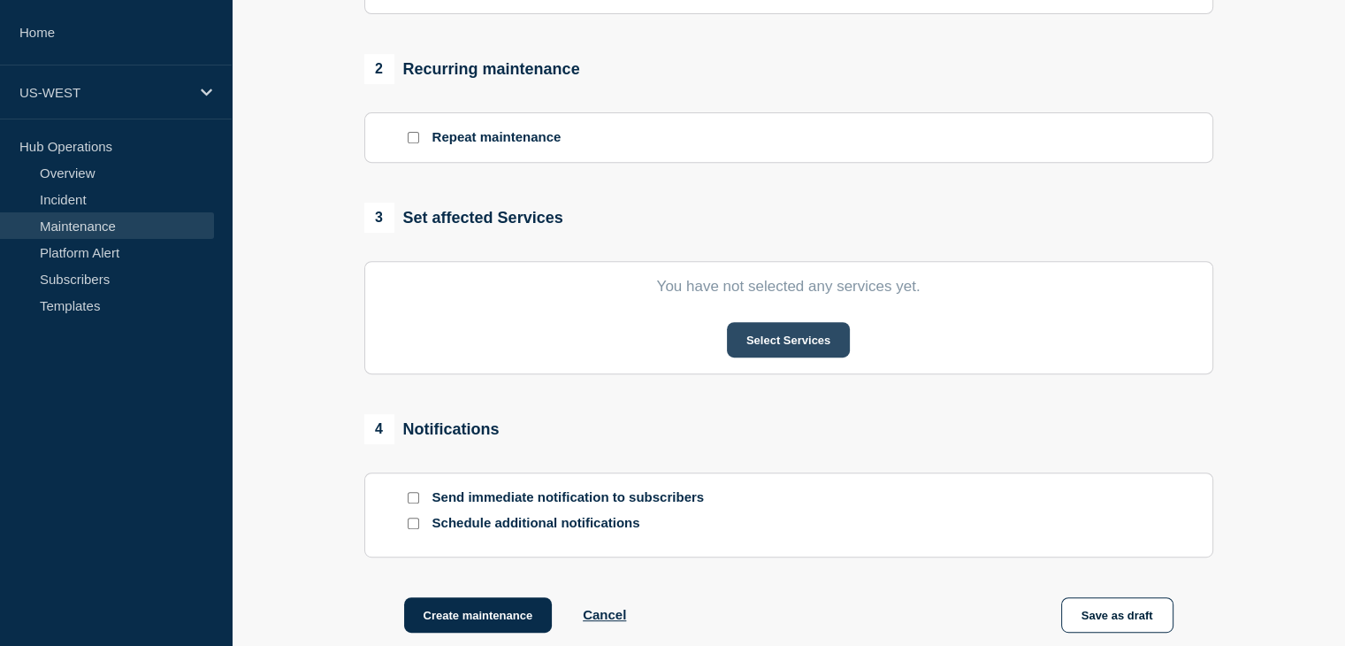
click at [776, 346] on button "Select Services" at bounding box center [788, 339] width 123 height 35
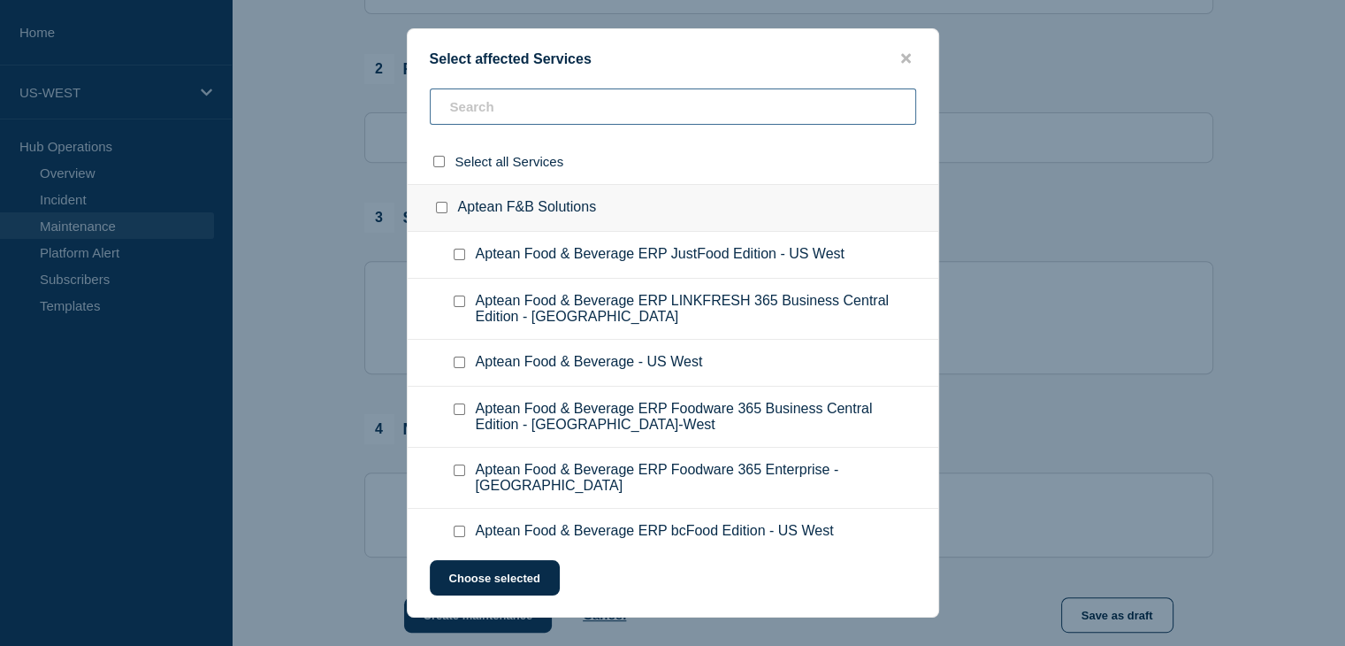
click at [502, 108] on input "text" at bounding box center [673, 106] width 487 height 36
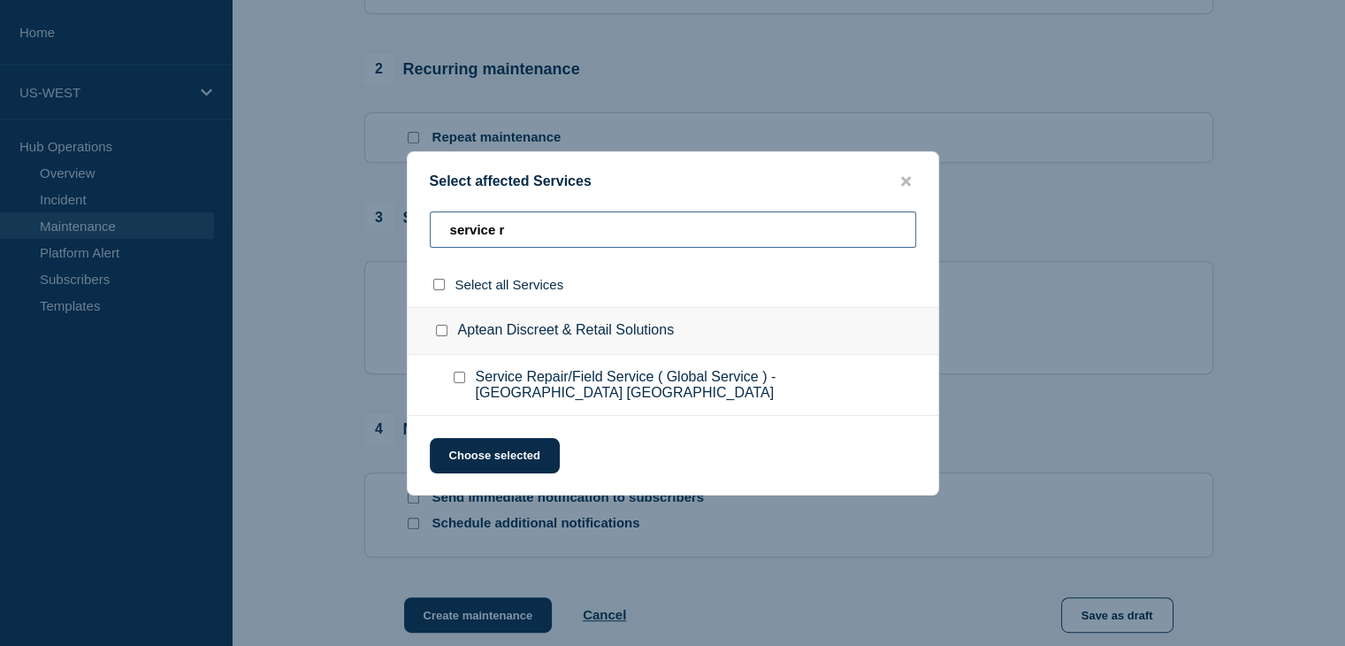
type input "service r"
click at [474, 383] on div at bounding box center [463, 385] width 26 height 32
click at [464, 387] on div at bounding box center [463, 385] width 26 height 32
click at [454, 381] on input "Service Repair/Field Service ( Global Service ) - US West checkbox" at bounding box center [459, 377] width 11 height 11
checkbox input "true"
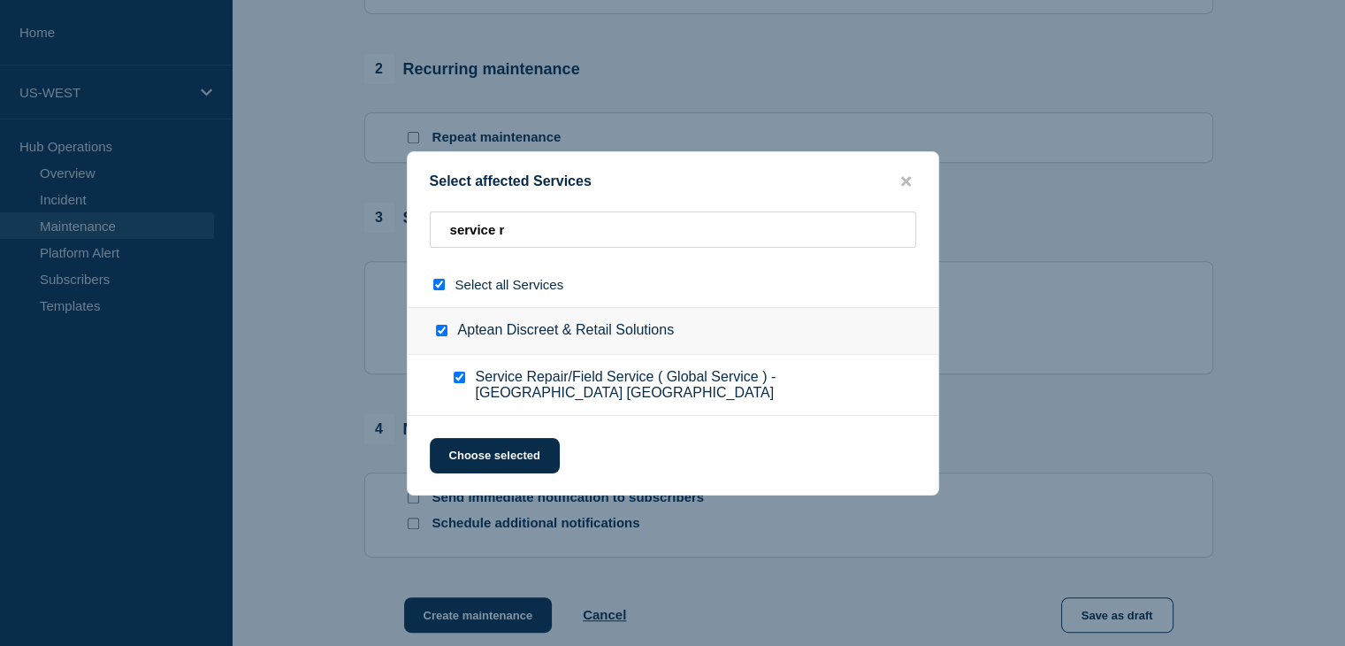
checkbox input "true"
click at [492, 443] on button "Choose selected" at bounding box center [495, 455] width 130 height 35
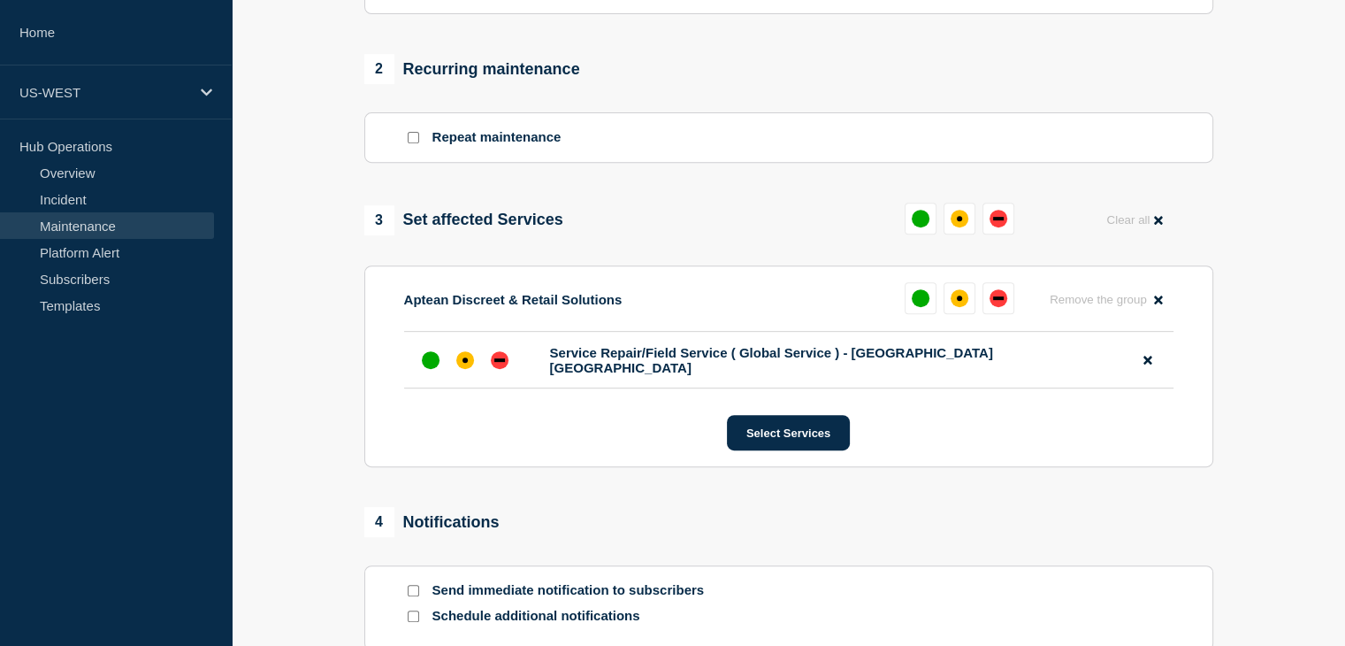
scroll to position [828, 0]
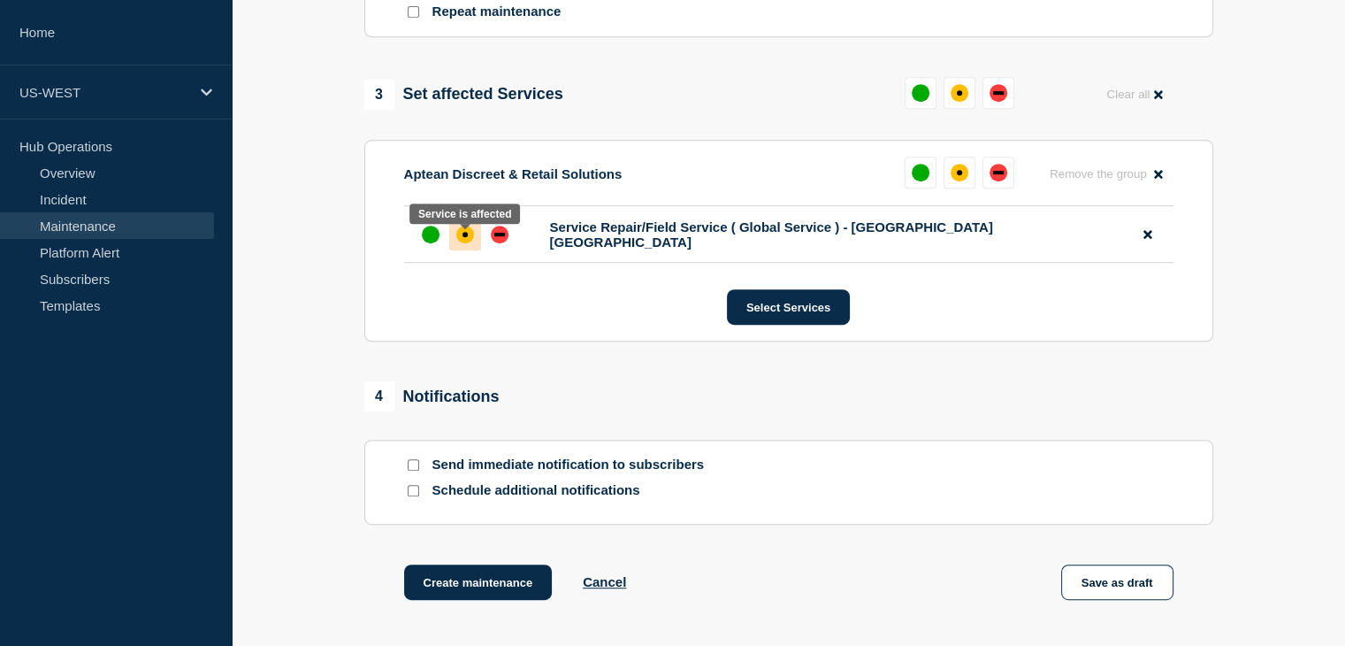
click at [471, 238] on div "affected" at bounding box center [465, 235] width 18 height 18
click at [413, 468] on div at bounding box center [413, 464] width 18 height 17
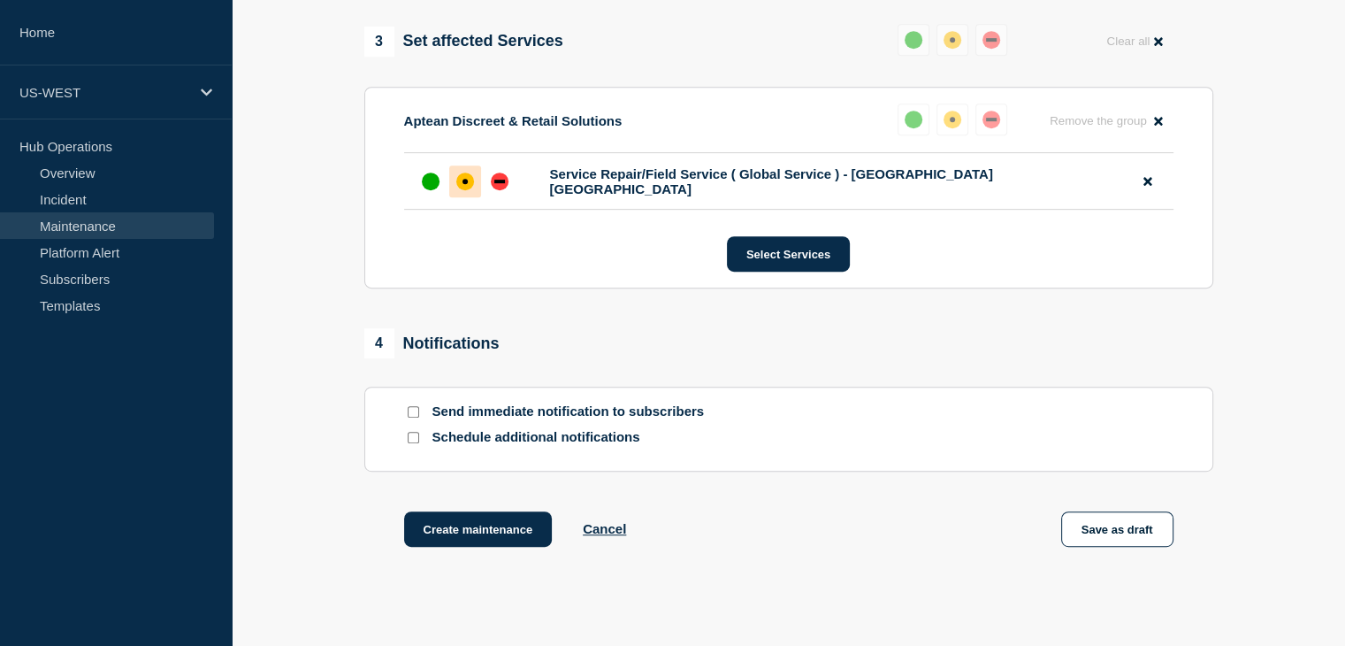
scroll to position [878, 0]
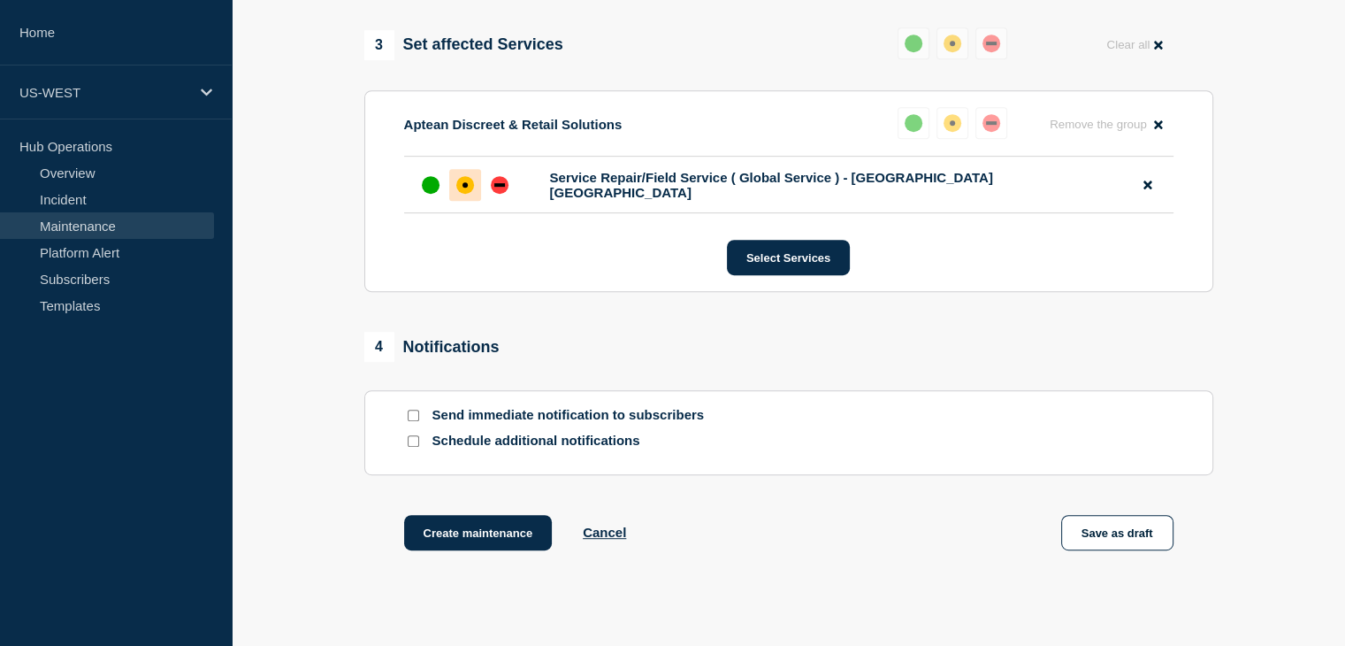
click at [414, 421] on input "Send immediate notification to subscribers" at bounding box center [413, 415] width 11 height 11
checkbox input "true"
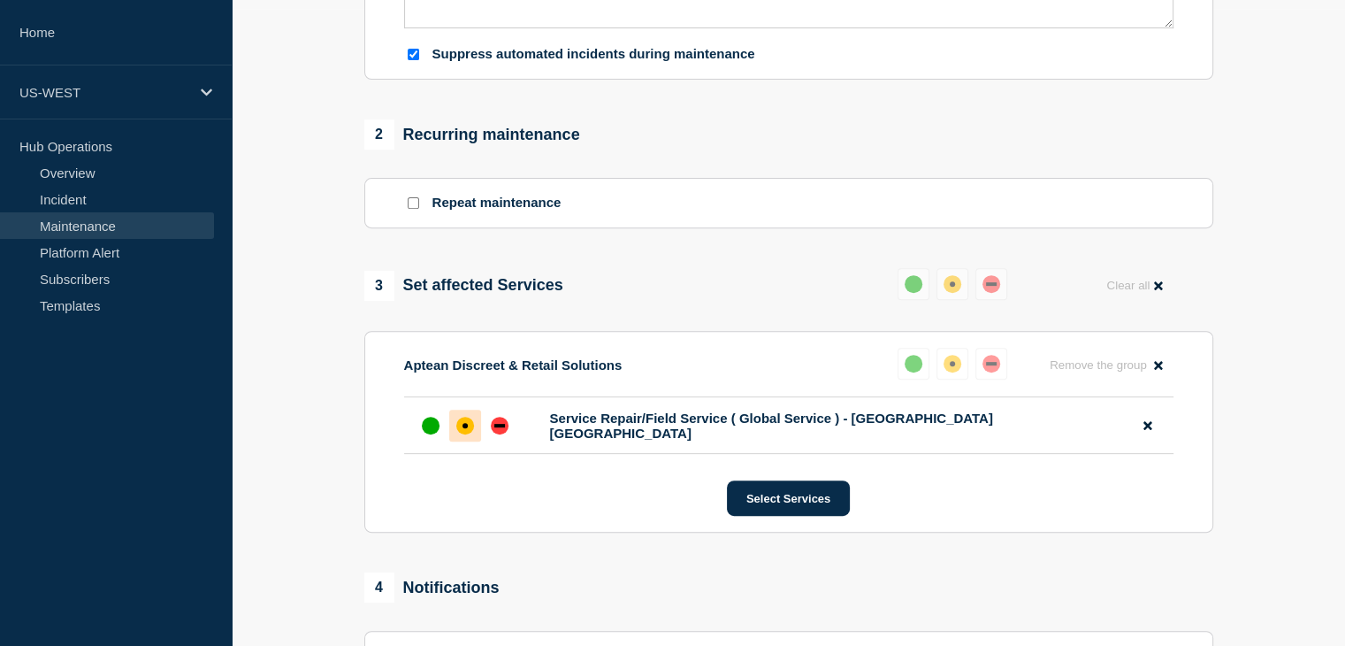
scroll to position [994, 0]
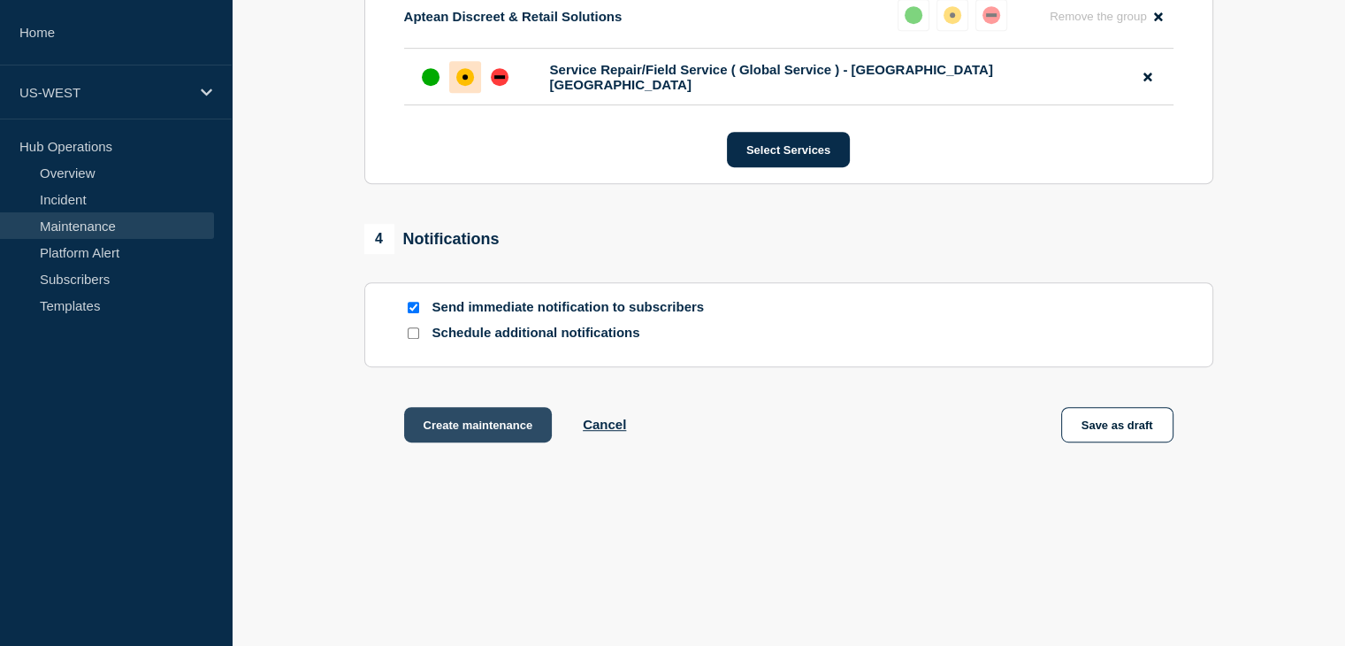
click at [489, 423] on button "Create maintenance" at bounding box center [478, 424] width 149 height 35
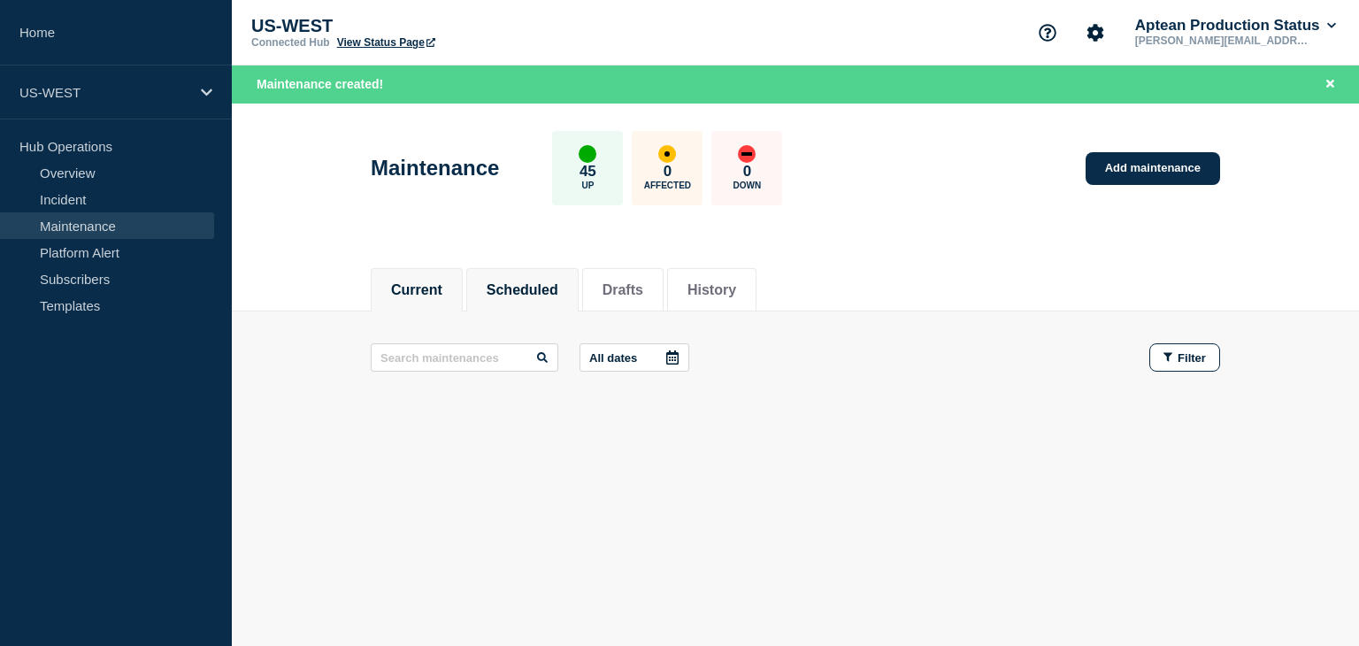
click at [536, 295] on button "Scheduled" at bounding box center [523, 290] width 72 height 16
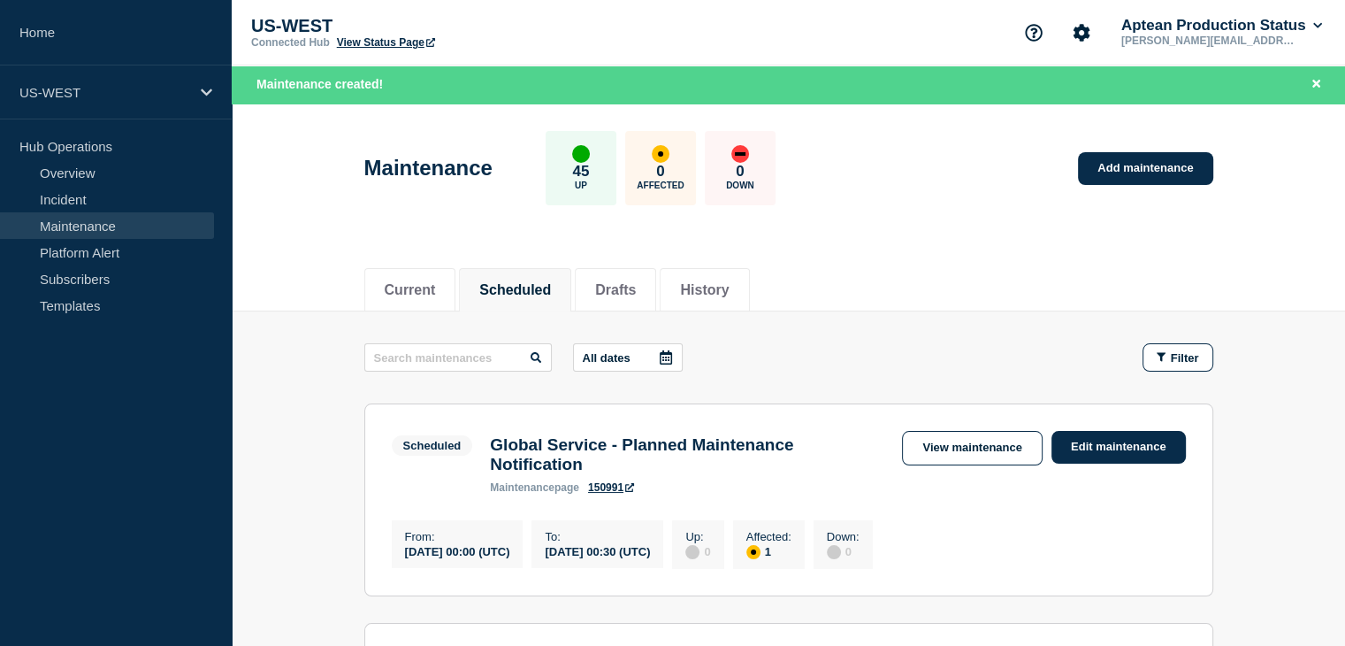
scroll to position [127, 0]
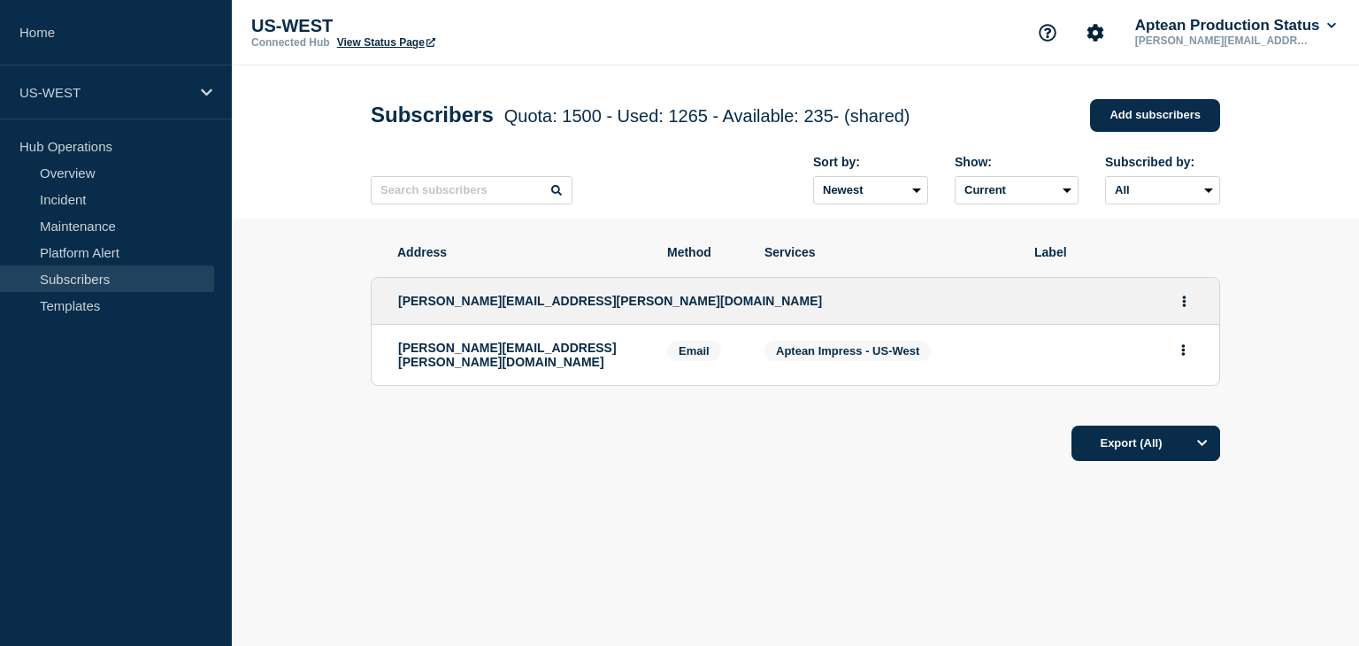
click at [620, 471] on div "Address Method Services Label silvia.livingstone@aptean.com silvia.livingstone@…" at bounding box center [795, 406] width 849 height 377
click at [495, 450] on div "Export (All)" at bounding box center [795, 437] width 849 height 50
click at [606, 474] on div "Address Method Services Label silvia.livingstone@aptean.com silvia.livingstone@…" at bounding box center [795, 406] width 849 height 377
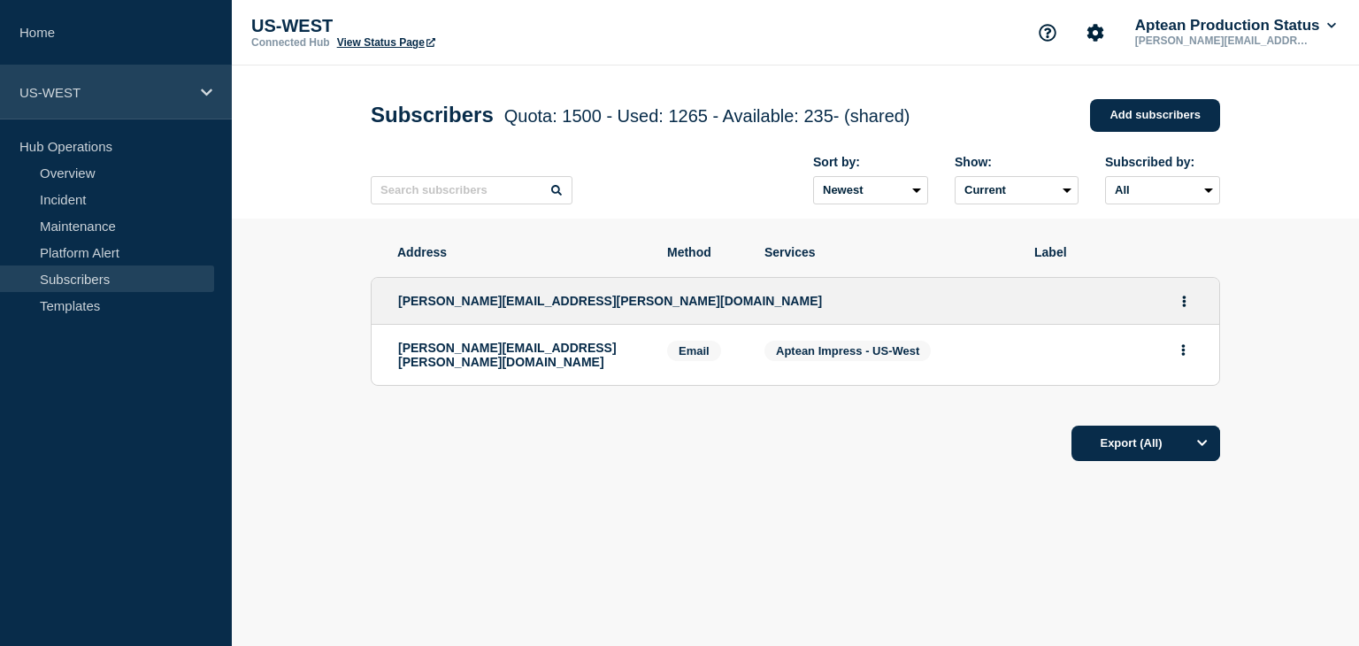
click at [73, 96] on p "US-WEST" at bounding box center [104, 92] width 170 height 15
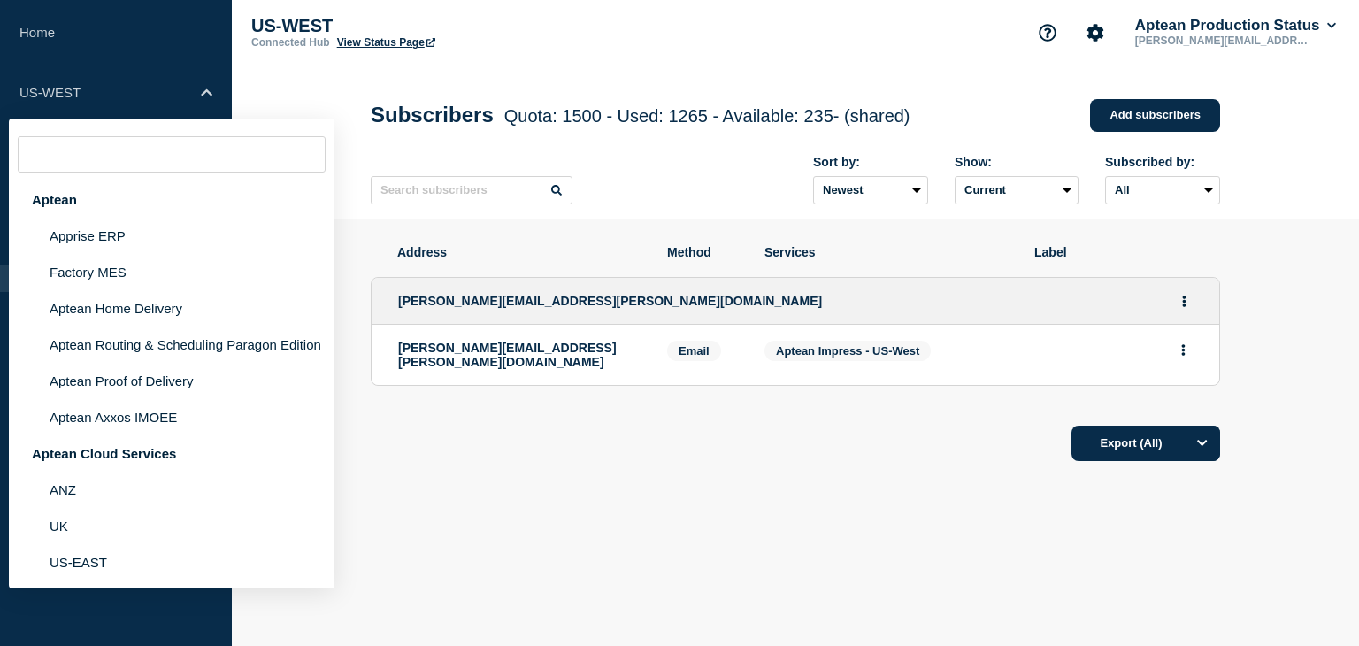
click at [352, 96] on div "Subscribers Quota: 1500 - Used: 1265 - Available: 235 - (shared) Quota Used Ava…" at bounding box center [795, 141] width 889 height 153
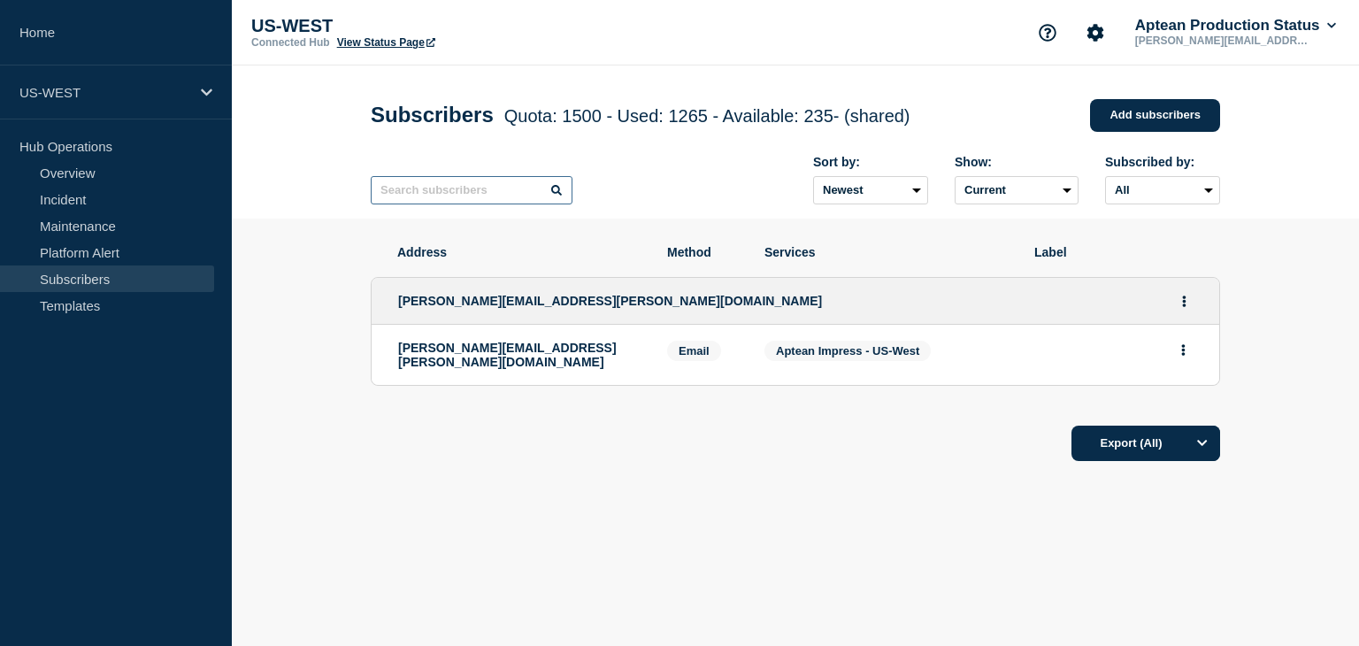
click at [447, 197] on input "text" at bounding box center [472, 190] width 202 height 28
click at [358, 143] on div "Subscribers Quota: 1500 - Used: 1265 - Available: 235 - (shared) Quota Used Ava…" at bounding box center [795, 141] width 889 height 153
